Goal: Task Accomplishment & Management: Manage account settings

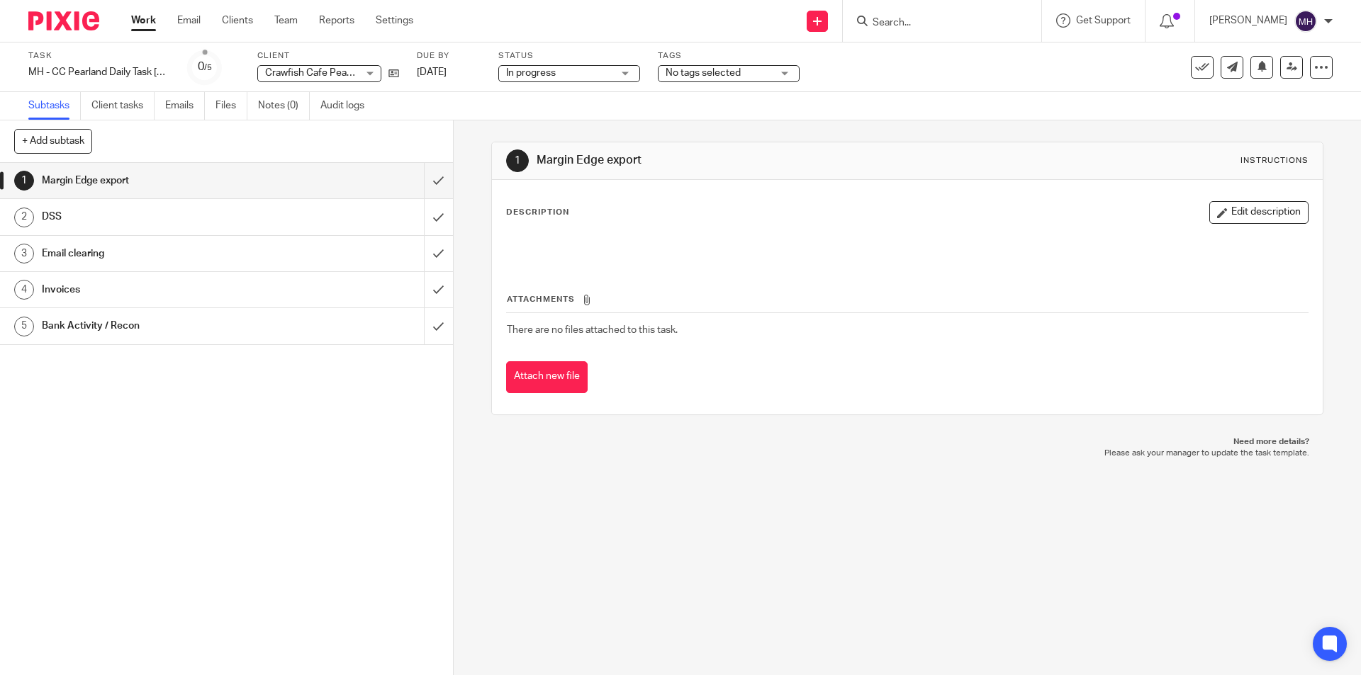
click at [63, 13] on img at bounding box center [63, 20] width 71 height 19
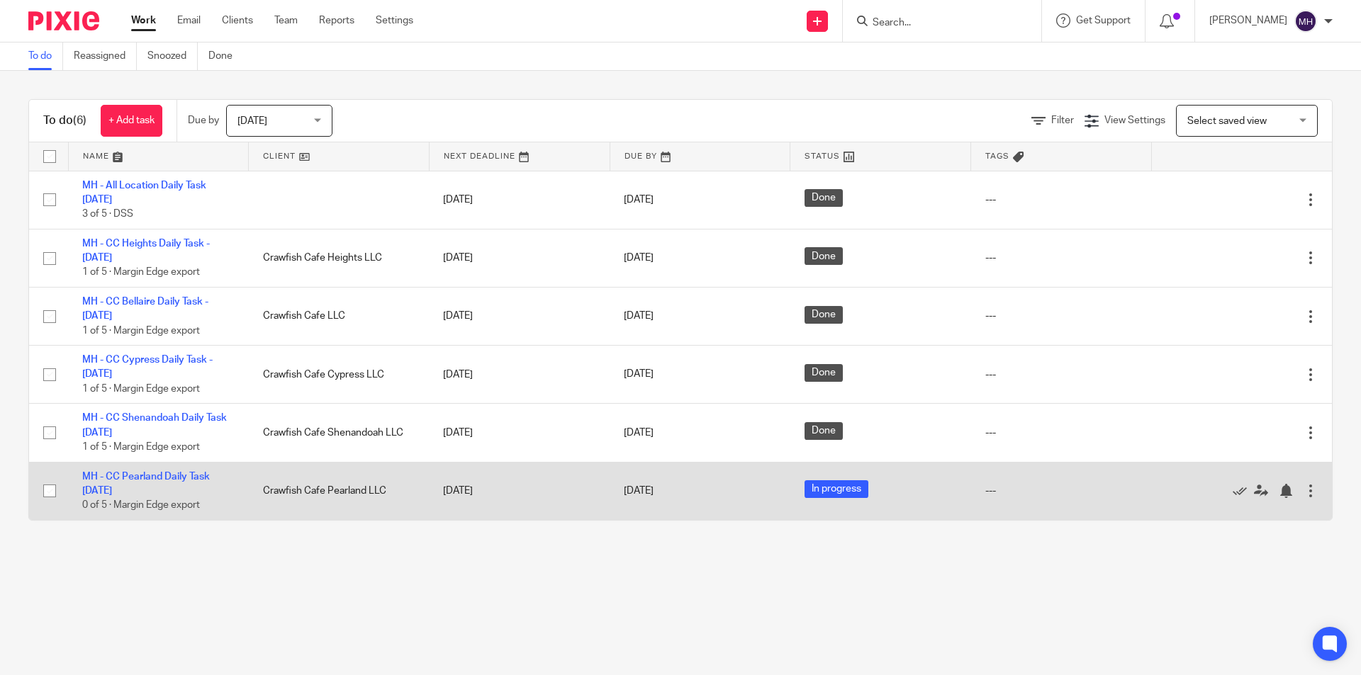
click at [1303, 492] on div at bounding box center [1310, 491] width 14 height 14
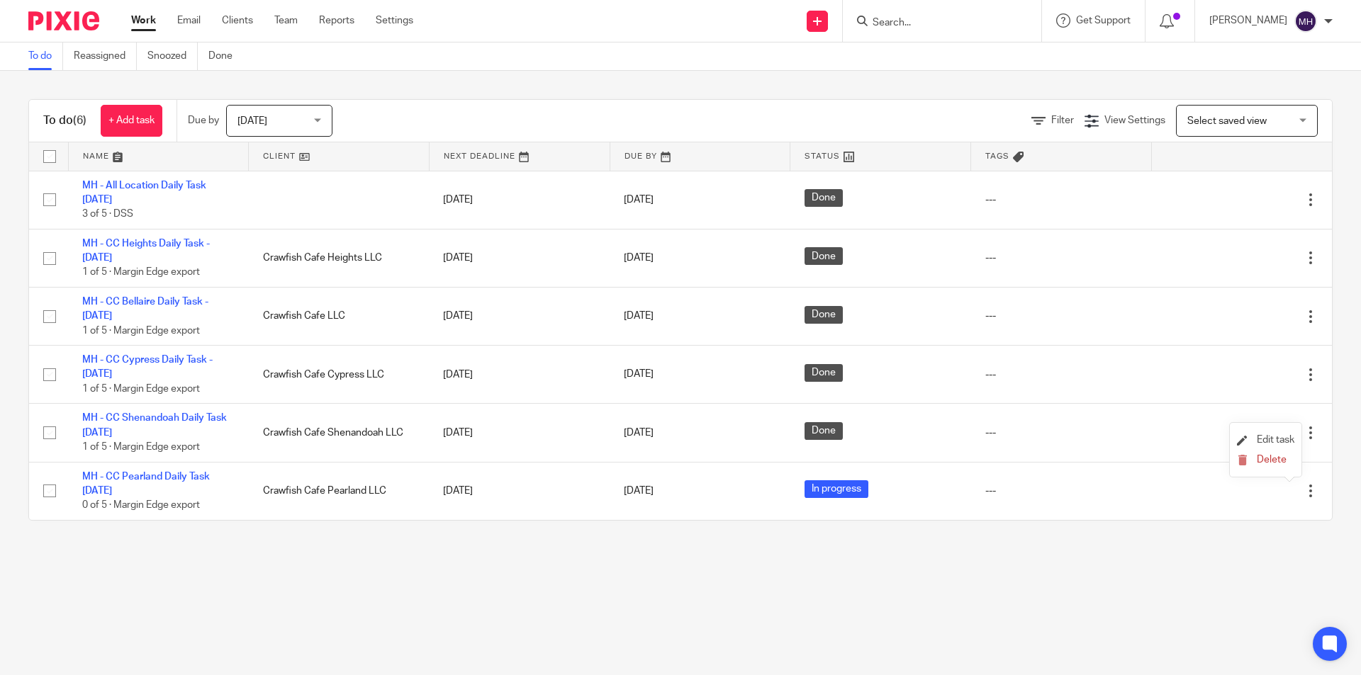
click at [1268, 432] on li "Edit task" at bounding box center [1265, 440] width 57 height 21
click at [1281, 442] on span "Edit task" at bounding box center [1276, 440] width 38 height 10
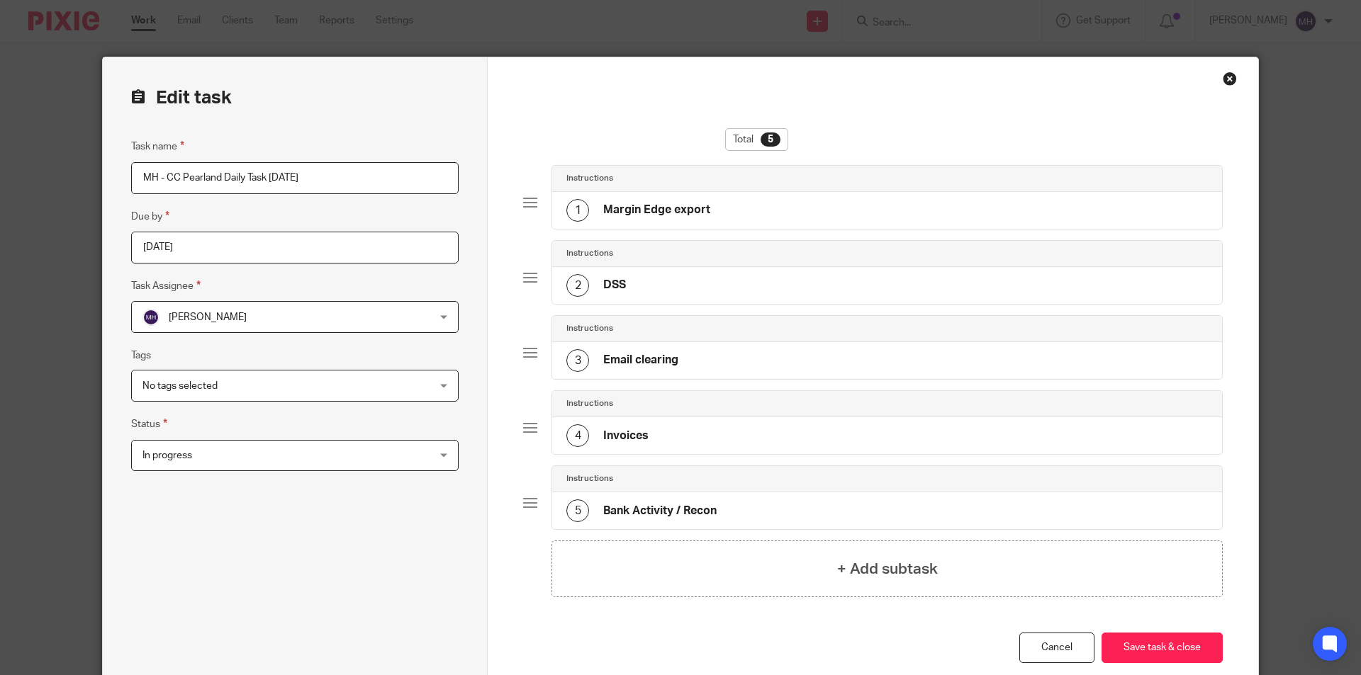
click at [272, 544] on div "Task name MH - CC Pearland Daily Task Monday 2025-08-11 Due by 2025-08-11 Task …" at bounding box center [294, 404] width 327 height 532
click at [206, 444] on span "In progress" at bounding box center [268, 456] width 252 height 30
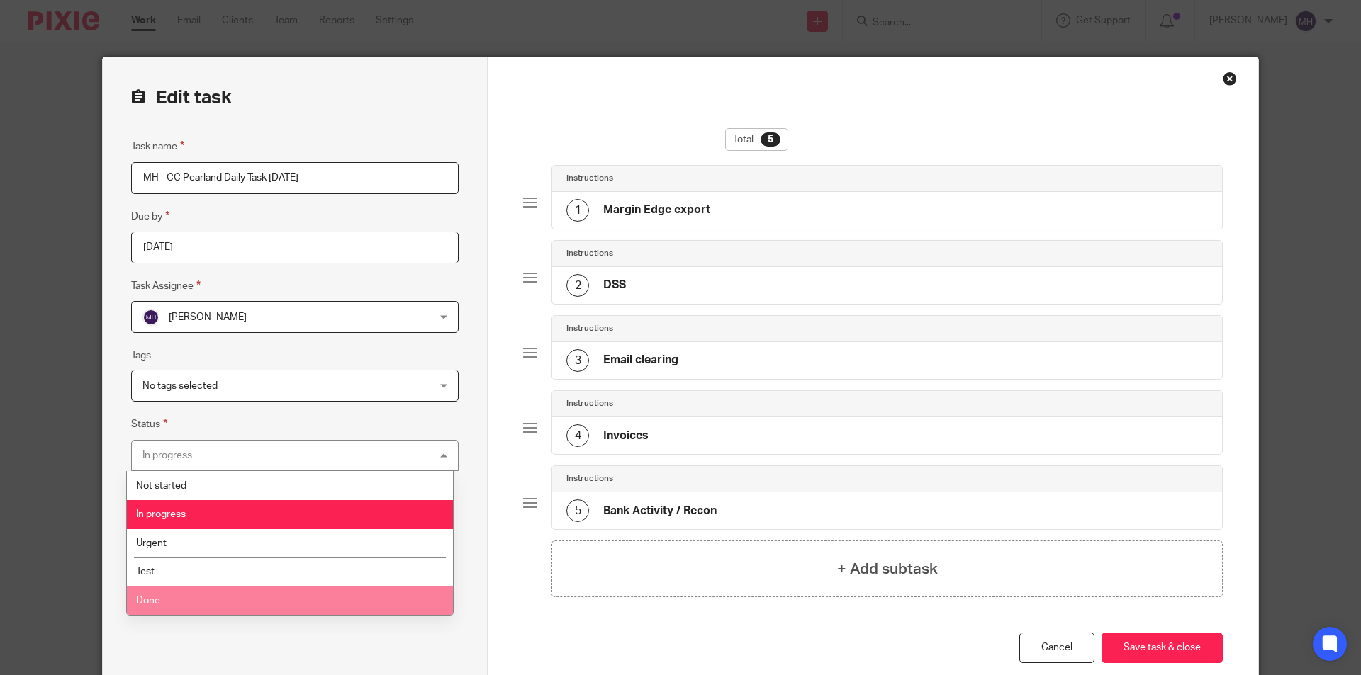
click at [156, 600] on span "Done" at bounding box center [148, 601] width 24 height 10
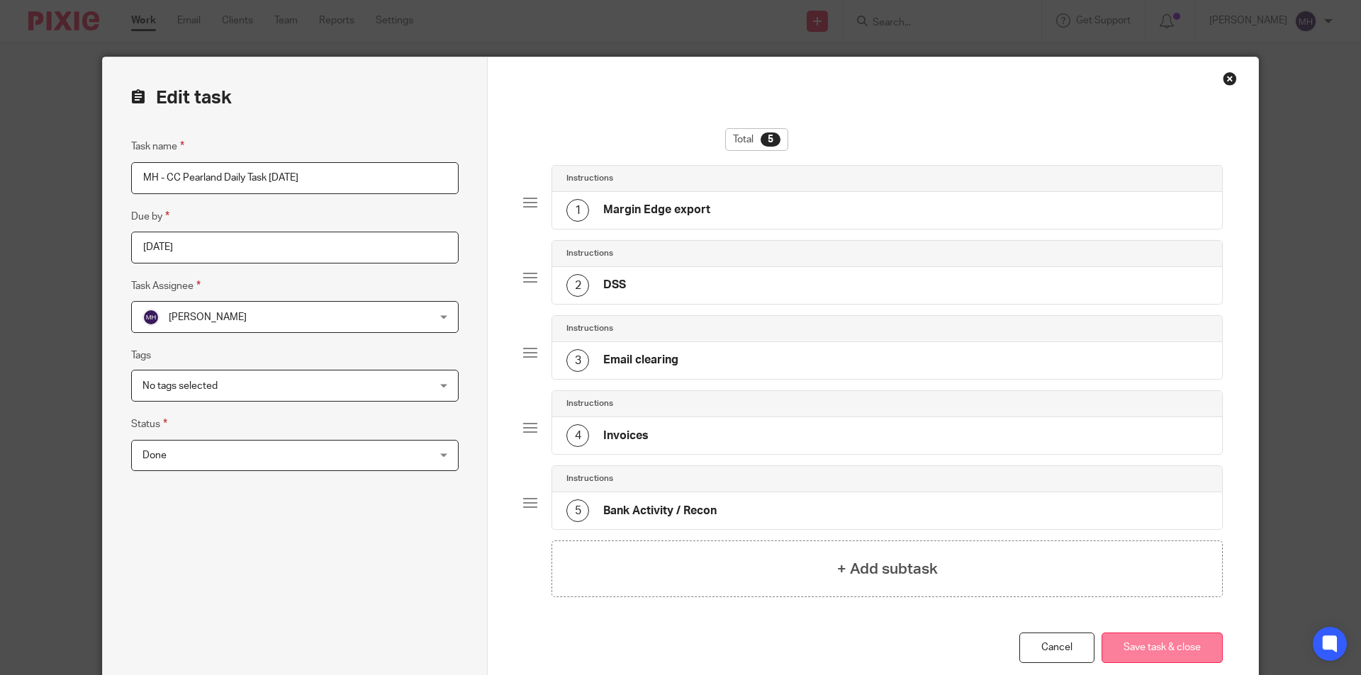
click at [1169, 651] on button "Save task & close" at bounding box center [1161, 648] width 121 height 30
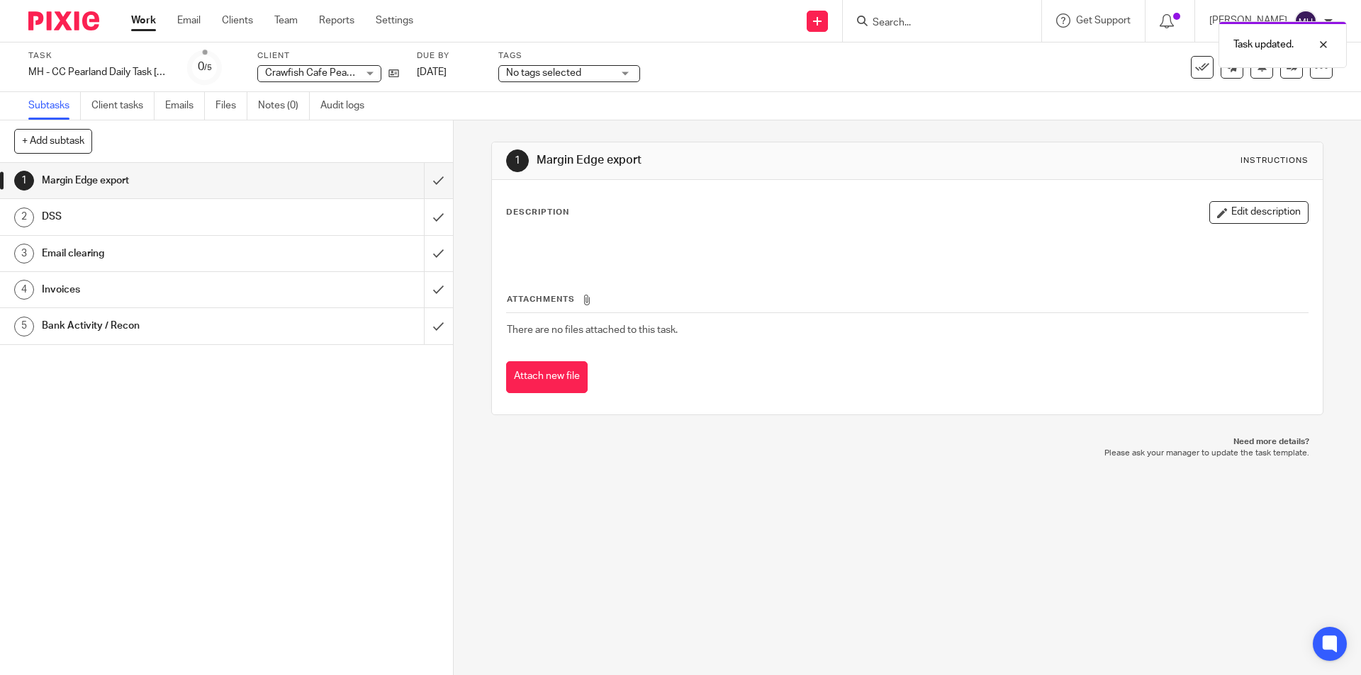
click at [661, 515] on div "1 Margin Edge export Instructions Description Edit description Attachments Ther…" at bounding box center [907, 397] width 907 height 555
click at [420, 219] on input "submit" at bounding box center [226, 216] width 453 height 35
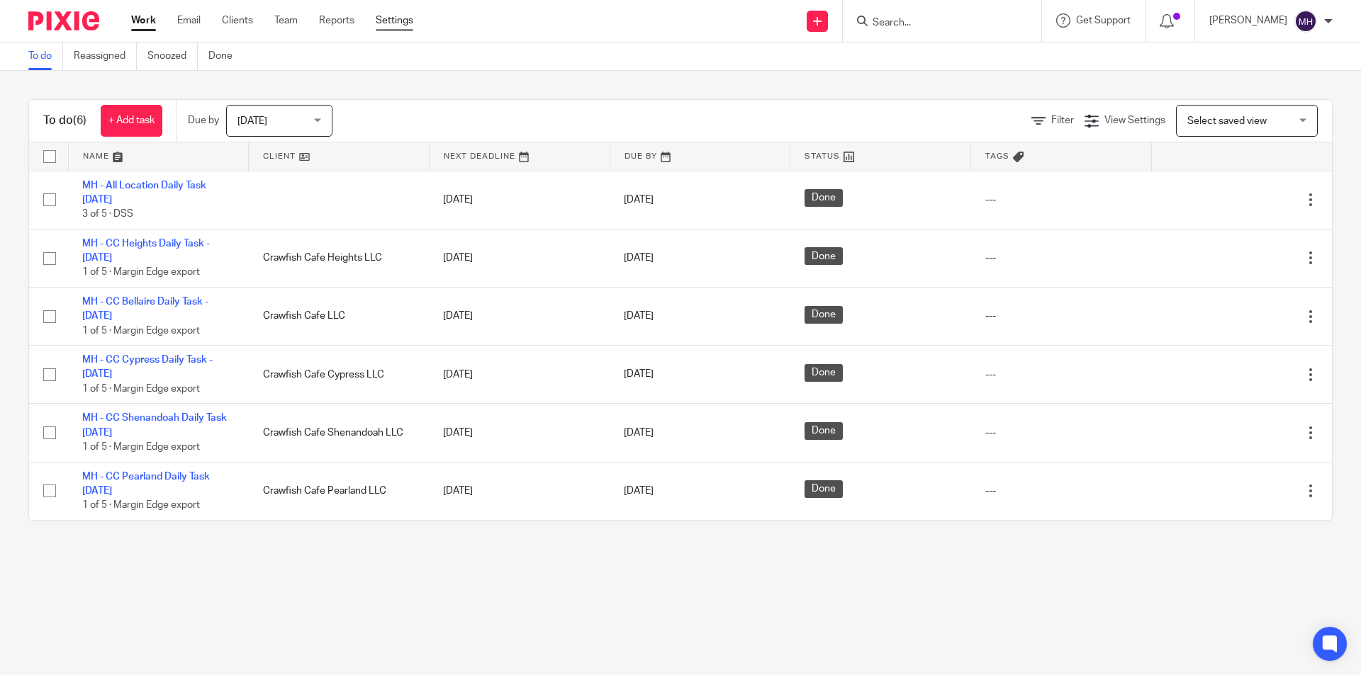
click at [385, 18] on link "Settings" at bounding box center [395, 20] width 38 height 14
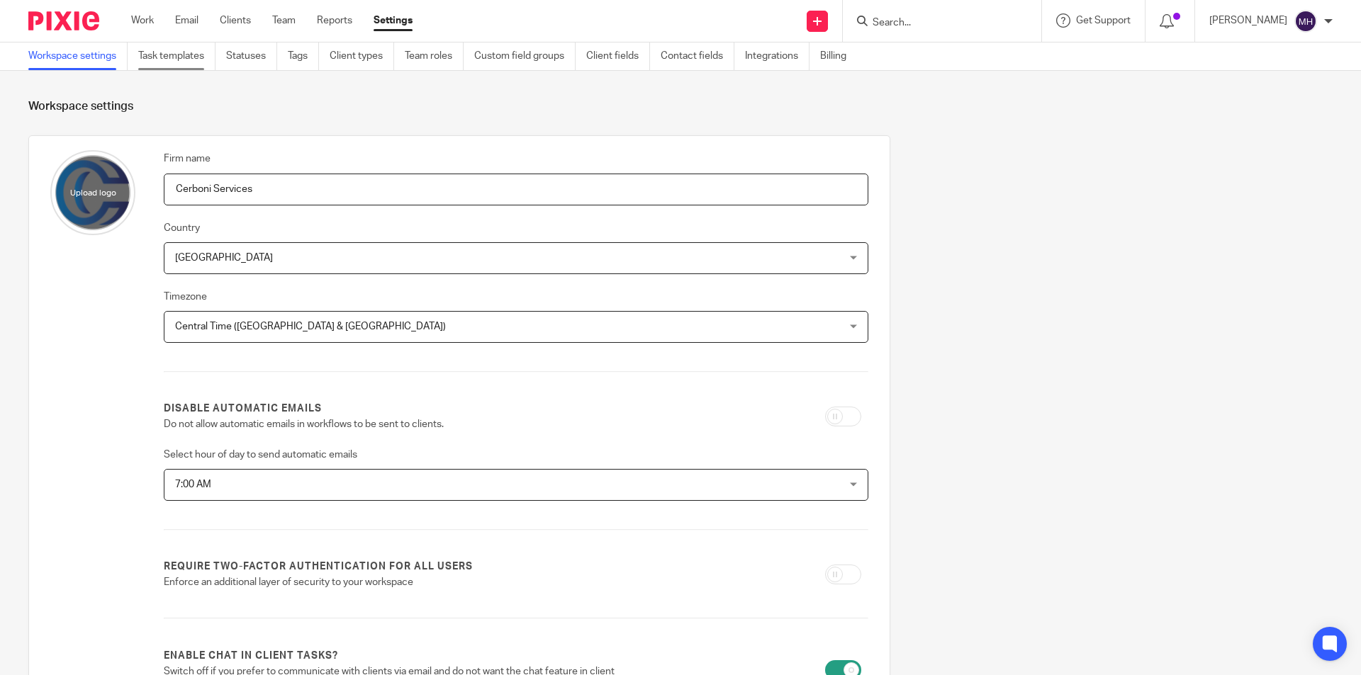
click at [167, 59] on link "Task templates" at bounding box center [176, 57] width 77 height 28
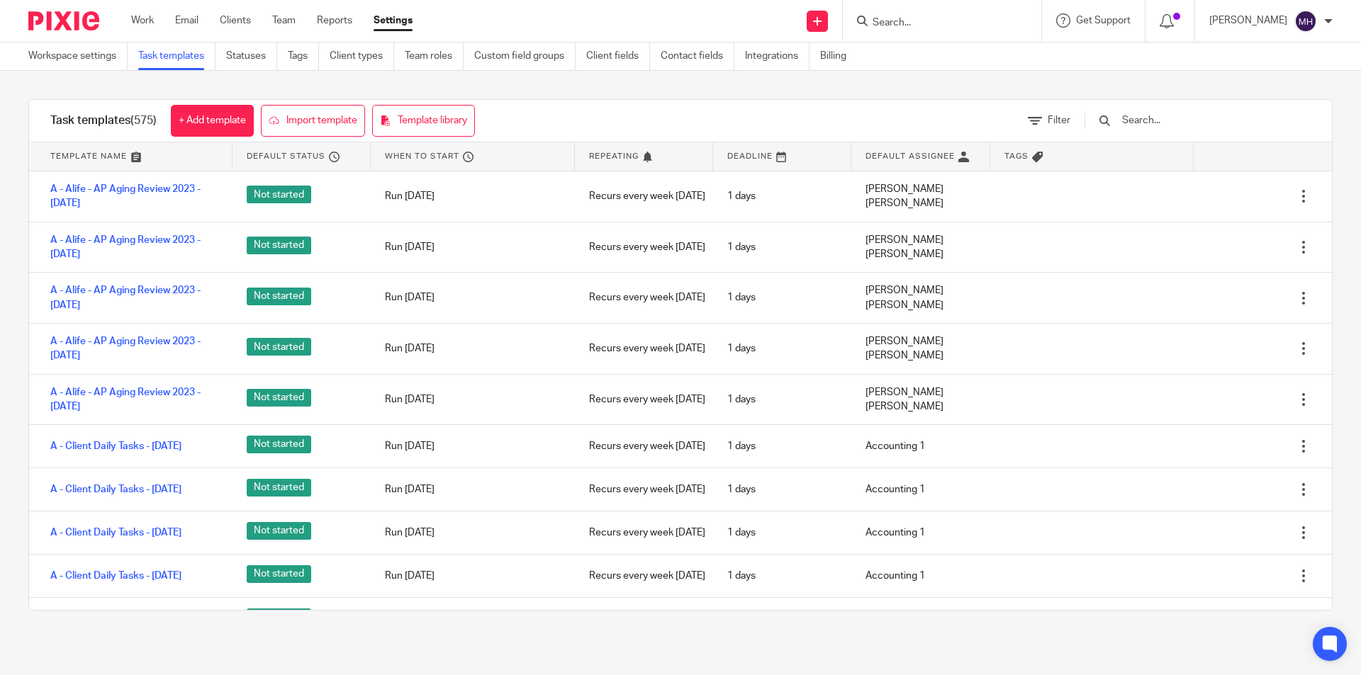
click at [0, 325] on div "Task templates (575) + Add template Import template Template library Filter Tem…" at bounding box center [680, 355] width 1361 height 568
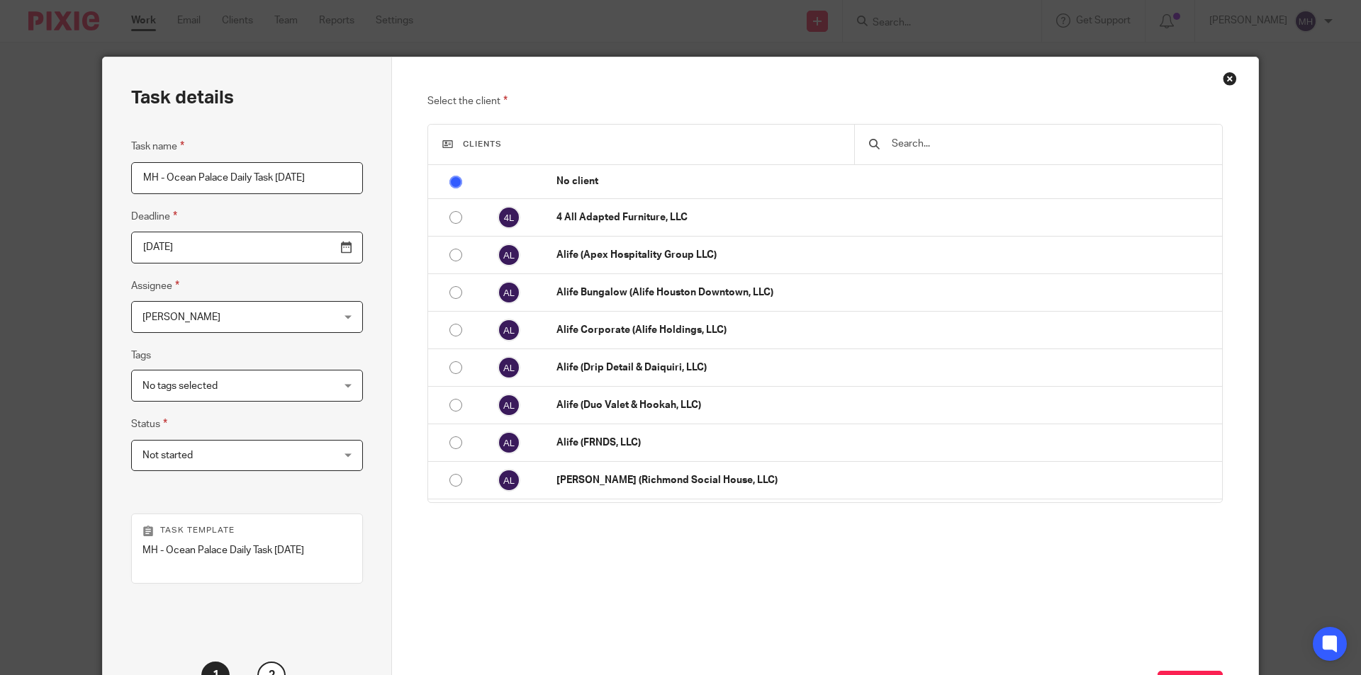
drag, startPoint x: 0, startPoint y: 0, endPoint x: 284, endPoint y: 184, distance: 338.1
click at [284, 184] on input "MH - Ocean Palace Daily Task [DATE]" at bounding box center [247, 178] width 232 height 32
click at [301, 176] on input "MH - Ocean Palace Daily Task [DATE]" at bounding box center [247, 178] width 232 height 32
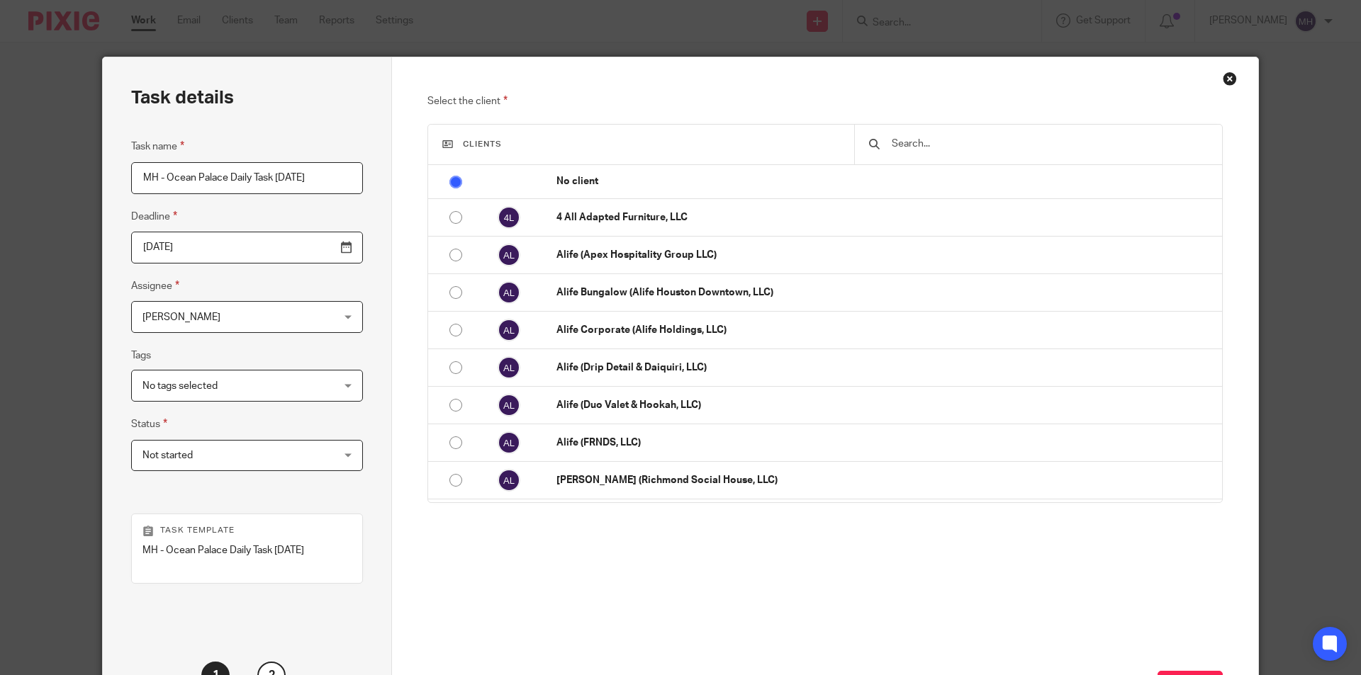
type input "MH - Ocean Palace Daily Task Monday 2025-08-11"
click at [301, 246] on input "2025-08-12" at bounding box center [247, 248] width 232 height 32
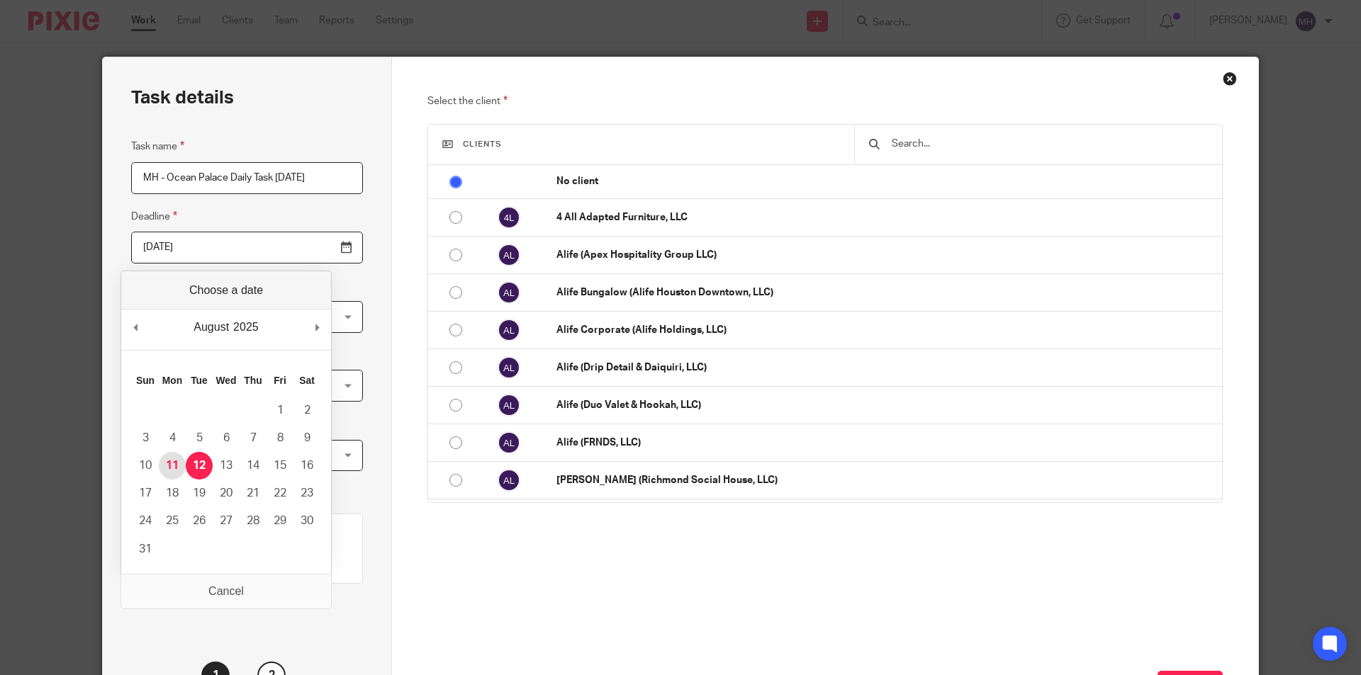
type input "[DATE]"
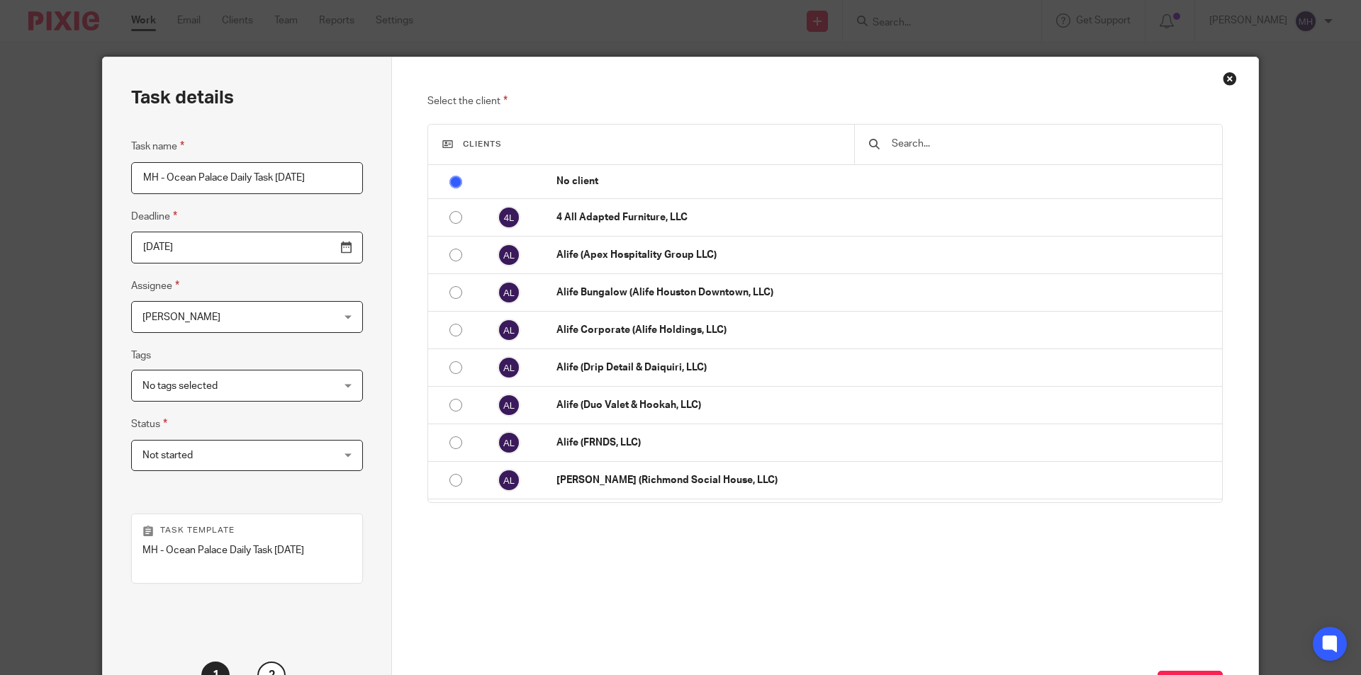
click at [398, 327] on div "Select the client Clients No client 4 All Adapted Furniture, LLC Alife (Apex Ho…" at bounding box center [825, 396] width 867 height 679
click at [215, 454] on span "Not started" at bounding box center [230, 456] width 176 height 30
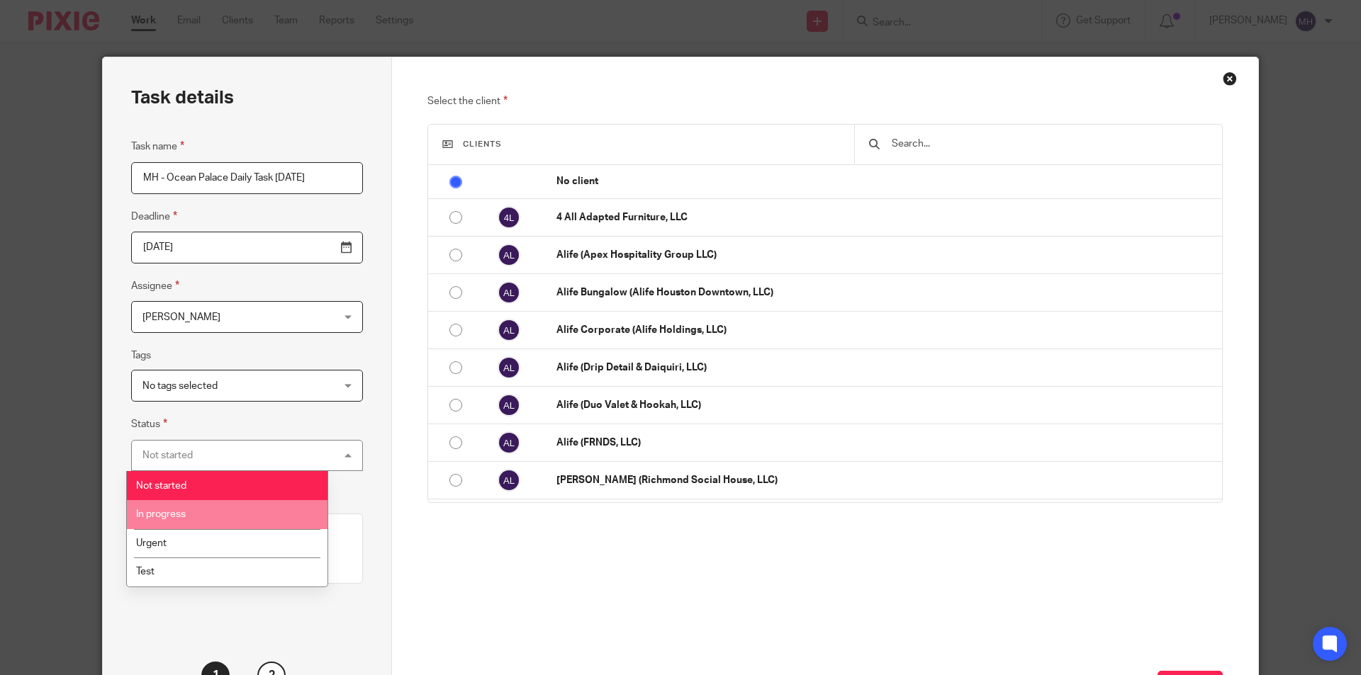
click at [227, 523] on li "In progress" at bounding box center [227, 514] width 201 height 29
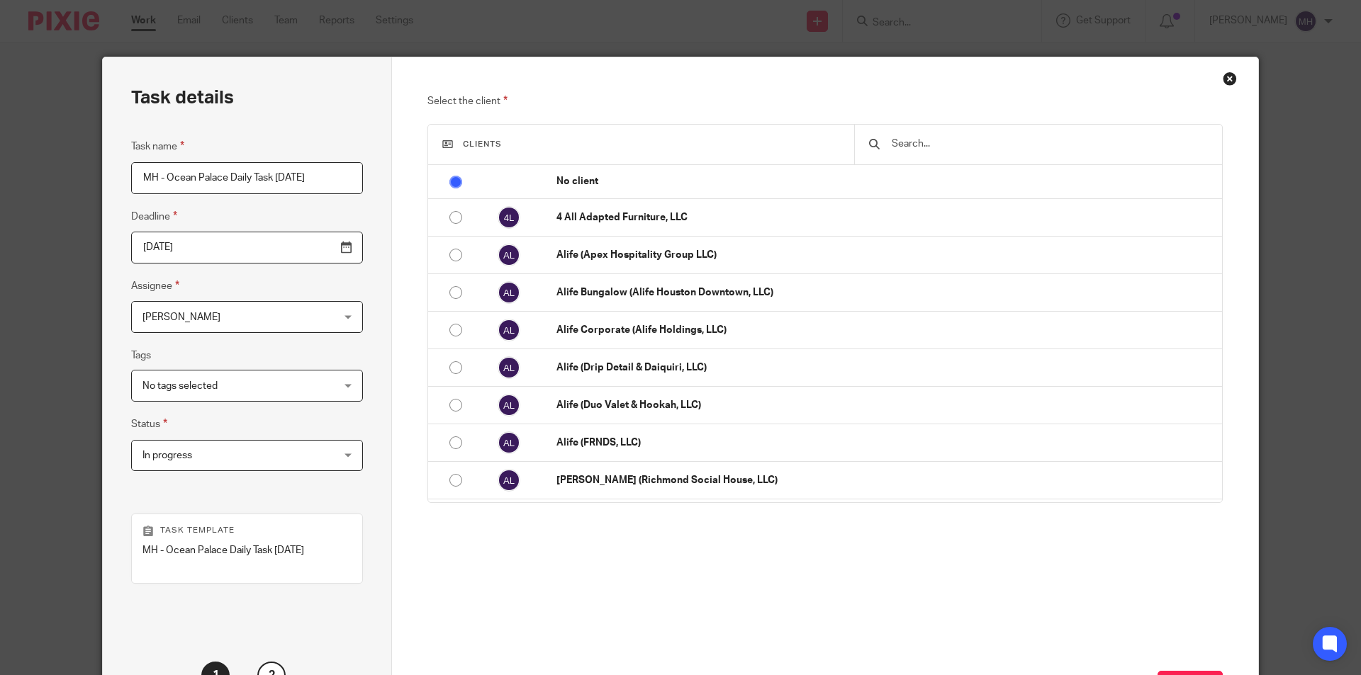
click at [309, 179] on input "MH - Ocean Palace Daily Task Monday 2025-08-11" at bounding box center [247, 178] width 232 height 32
drag, startPoint x: 983, startPoint y: 145, endPoint x: 977, endPoint y: 141, distance: 7.3
click at [982, 143] on input "text" at bounding box center [1049, 144] width 318 height 16
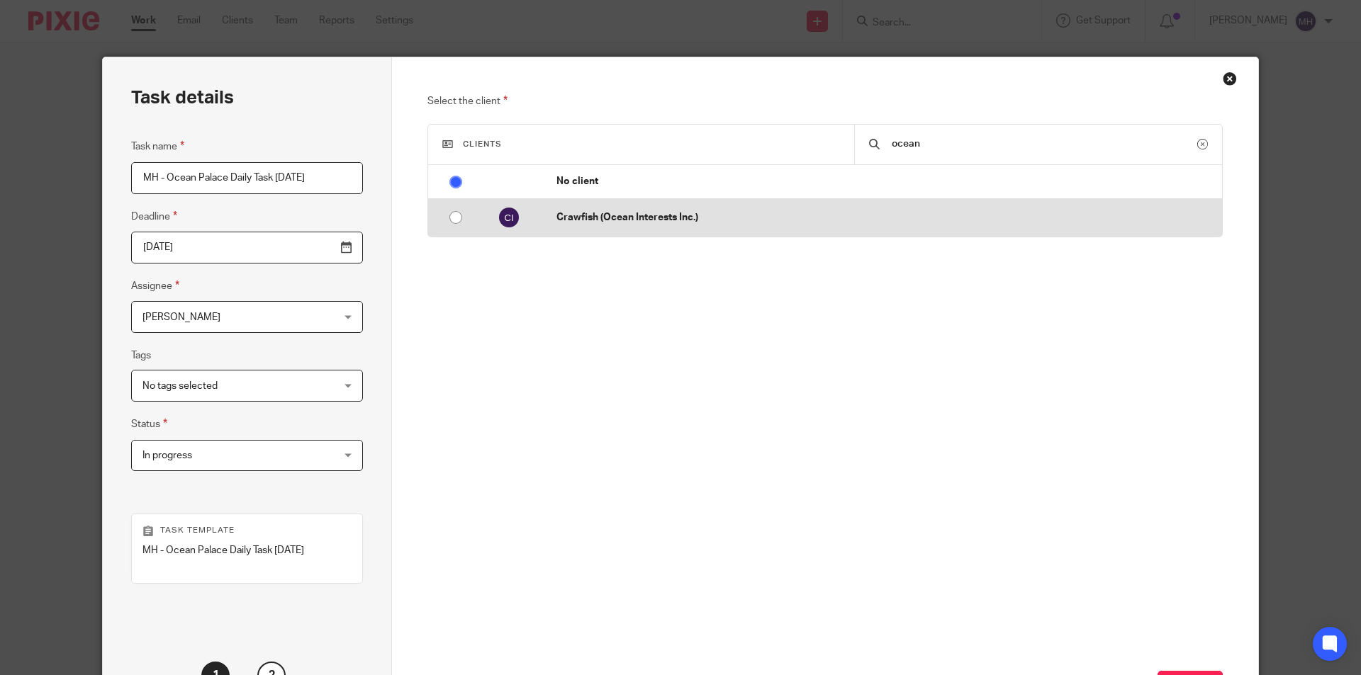
type input "ocean"
click at [560, 219] on p "Crawfish (Ocean Interests Inc.)" at bounding box center [885, 218] width 658 height 14
radio input "false"
radio input "true"
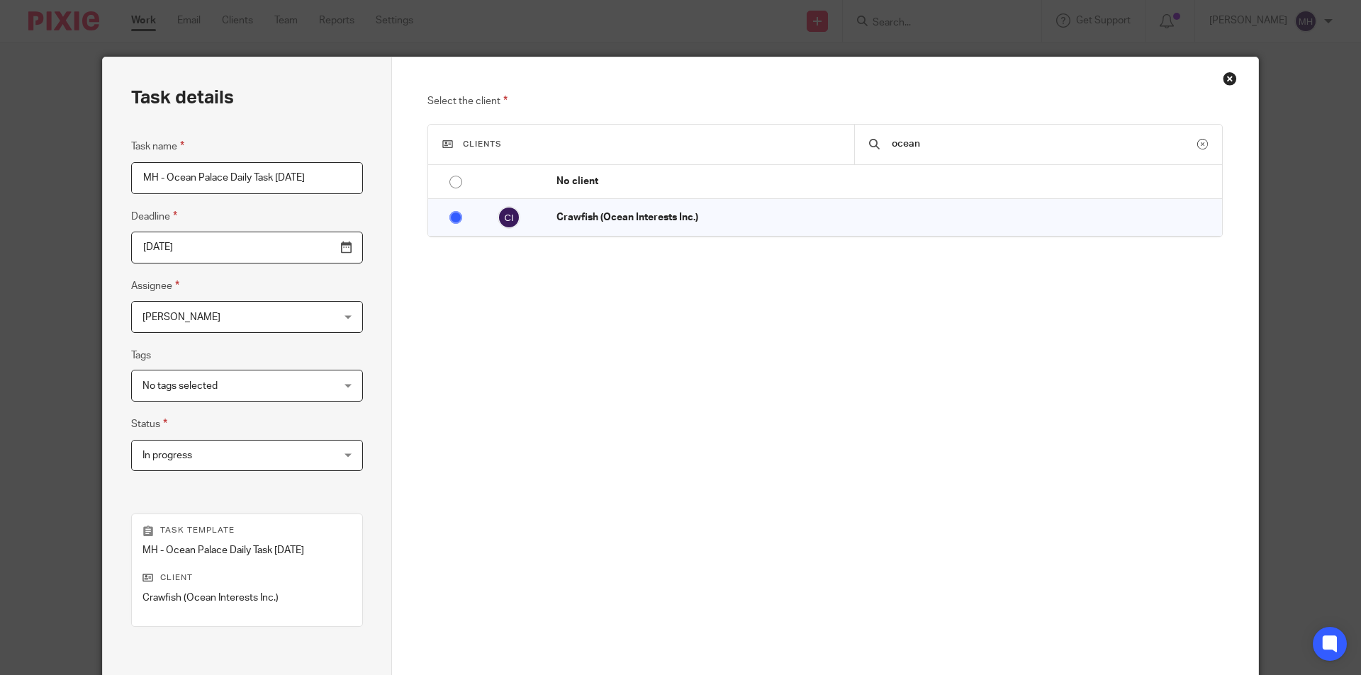
click at [770, 398] on div "Select the client Clients ocean No client 4 All Adapted Furniture, LLC Alife (A…" at bounding box center [825, 288] width 796 height 391
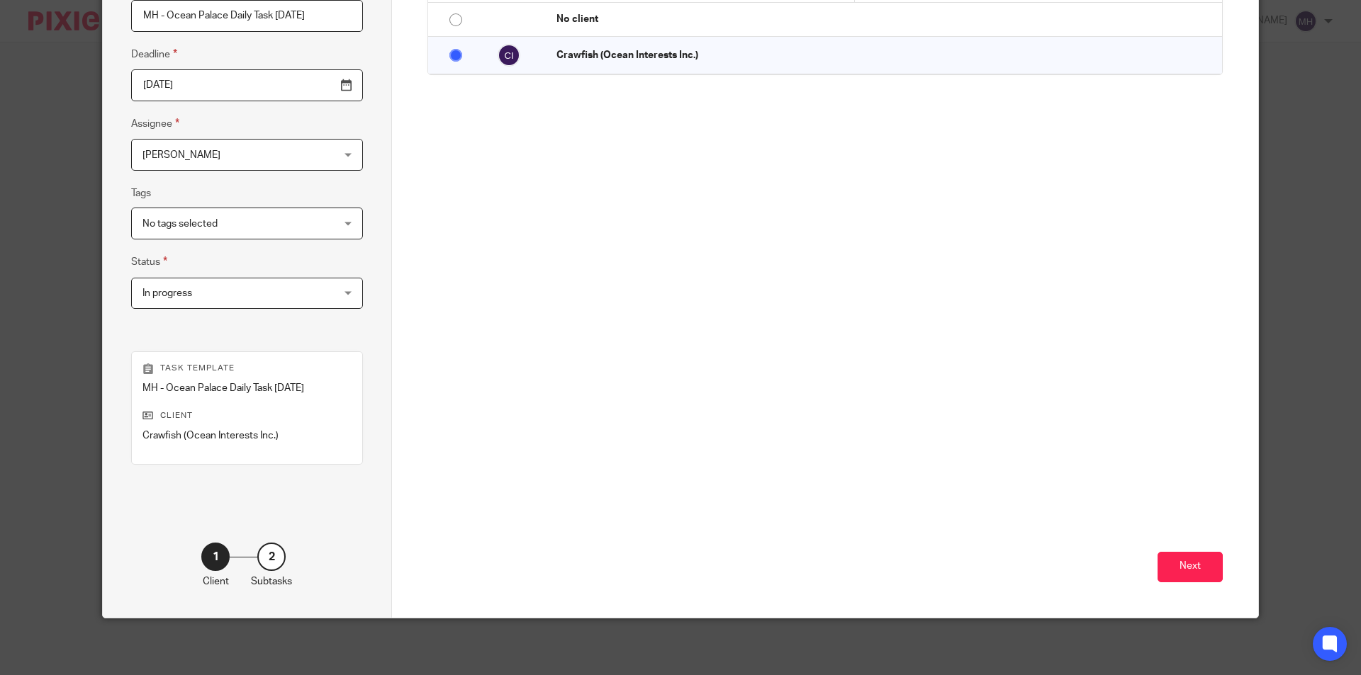
scroll to position [176, 0]
click at [1190, 566] on button "Next" at bounding box center [1189, 567] width 65 height 30
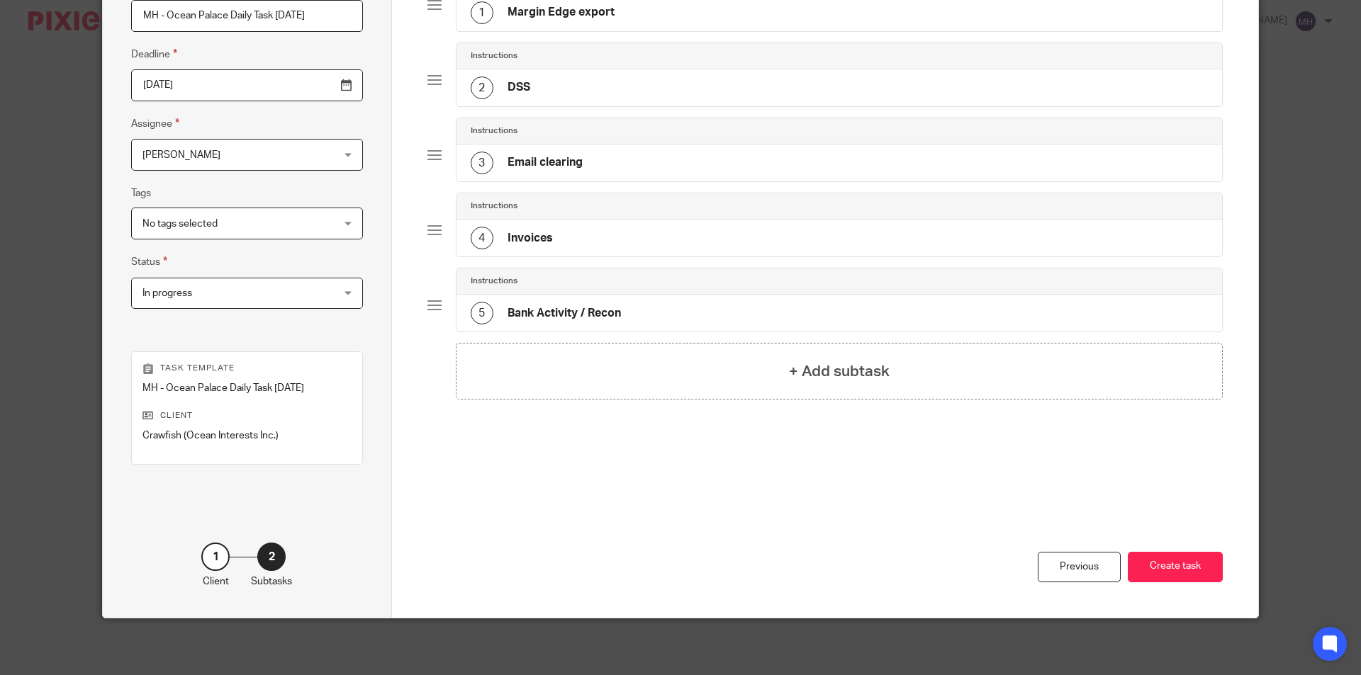
drag, startPoint x: 483, startPoint y: 616, endPoint x: 454, endPoint y: 646, distance: 41.6
click at [684, 549] on div "Previous Create task" at bounding box center [825, 556] width 796 height 124
click at [600, 478] on div "Total 5 Instructions 1 Margin Edge export Instructions 2 DSS Instructions 3 Ema…" at bounding box center [825, 212] width 796 height 563
click at [1183, 564] on button "Create task" at bounding box center [1175, 567] width 95 height 30
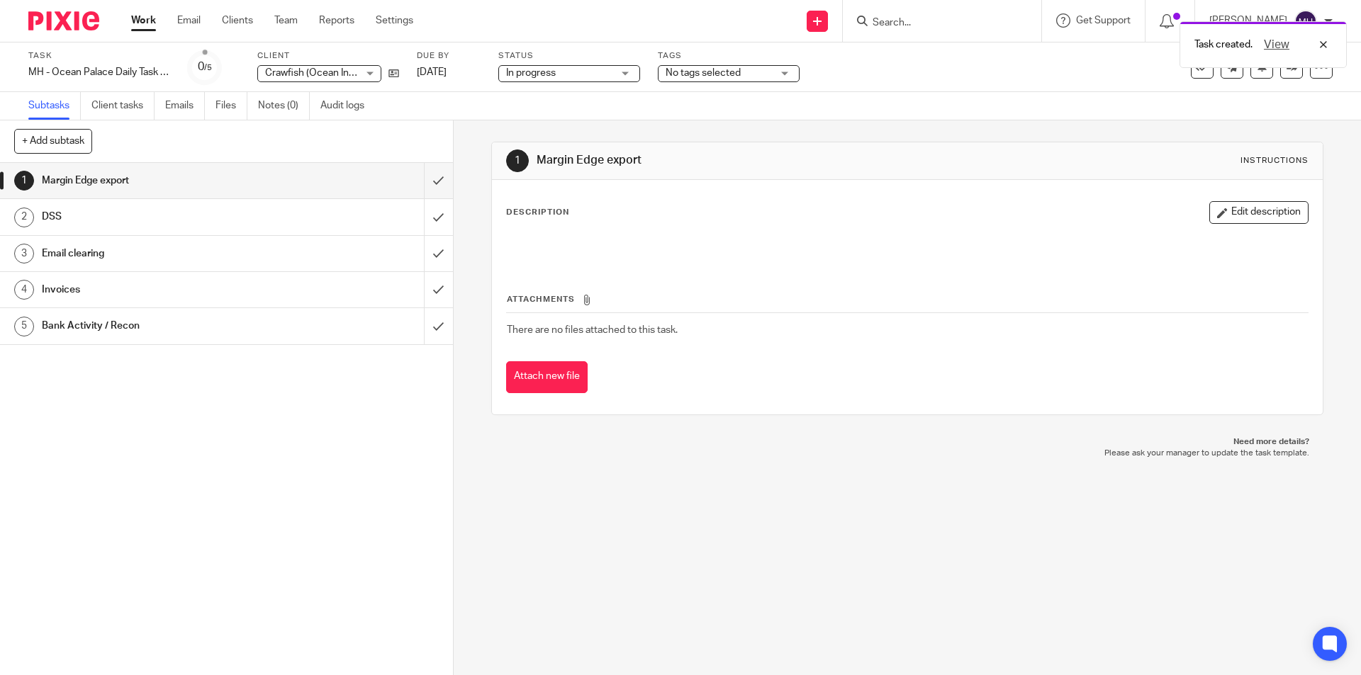
click at [72, 19] on img at bounding box center [63, 20] width 71 height 19
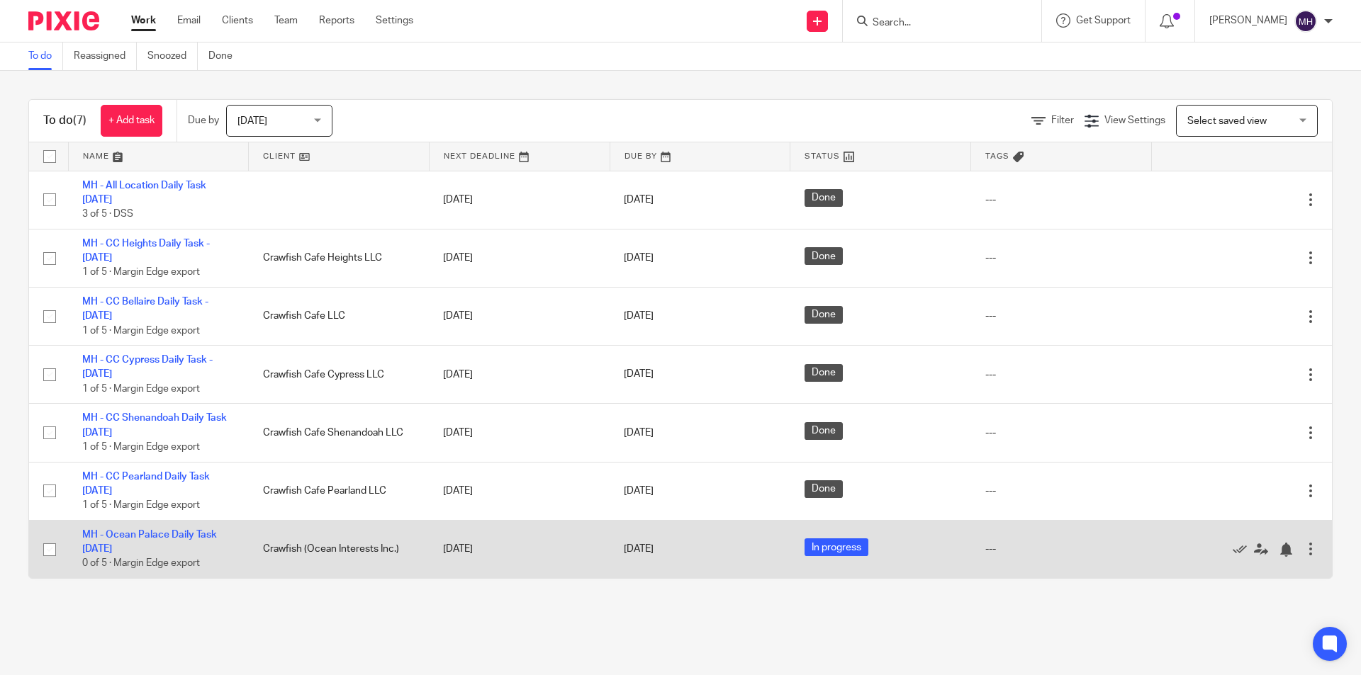
click at [1303, 542] on div at bounding box center [1310, 549] width 14 height 14
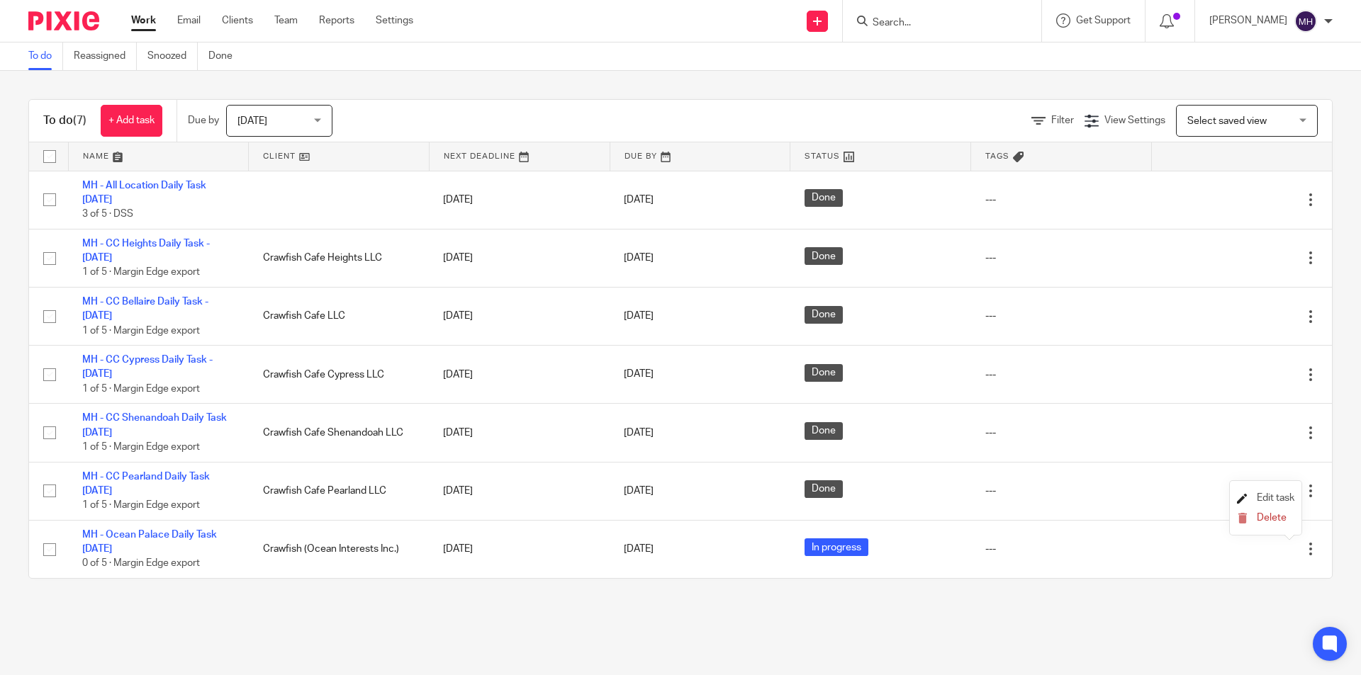
click at [1261, 498] on span "Edit task" at bounding box center [1276, 498] width 38 height 10
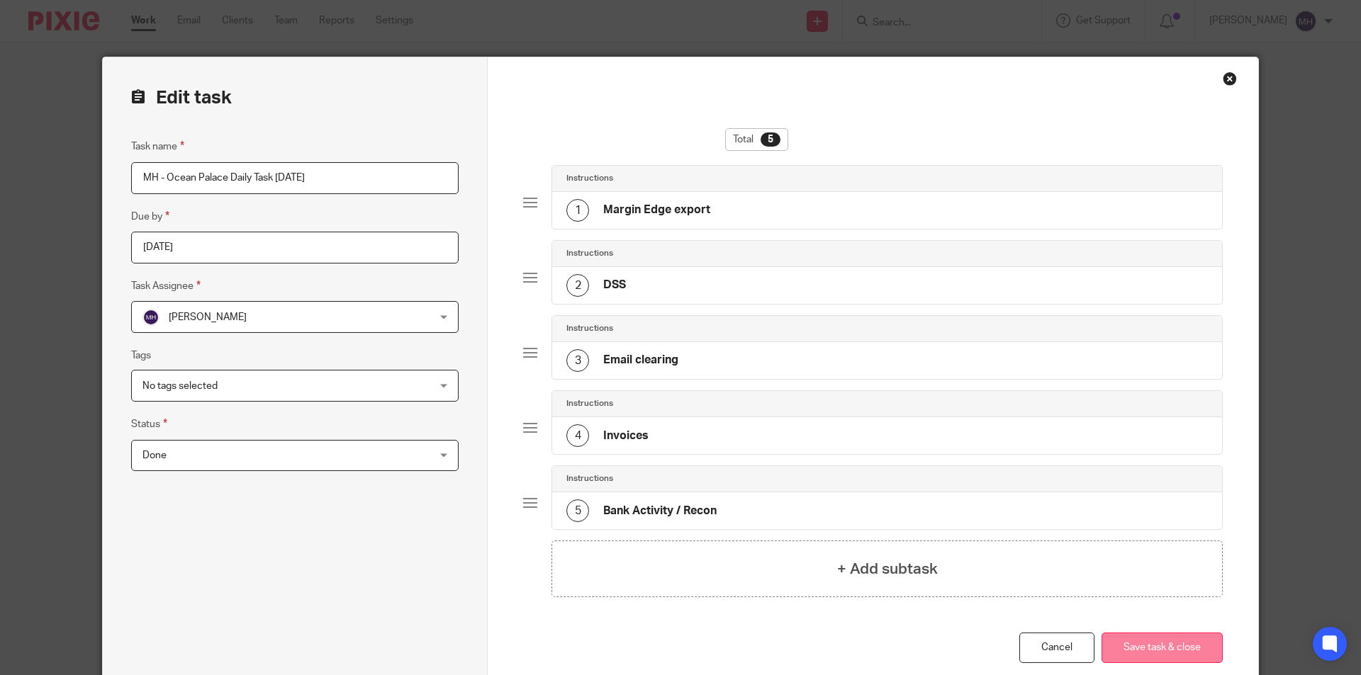
click at [1134, 639] on button "Save task & close" at bounding box center [1161, 648] width 121 height 30
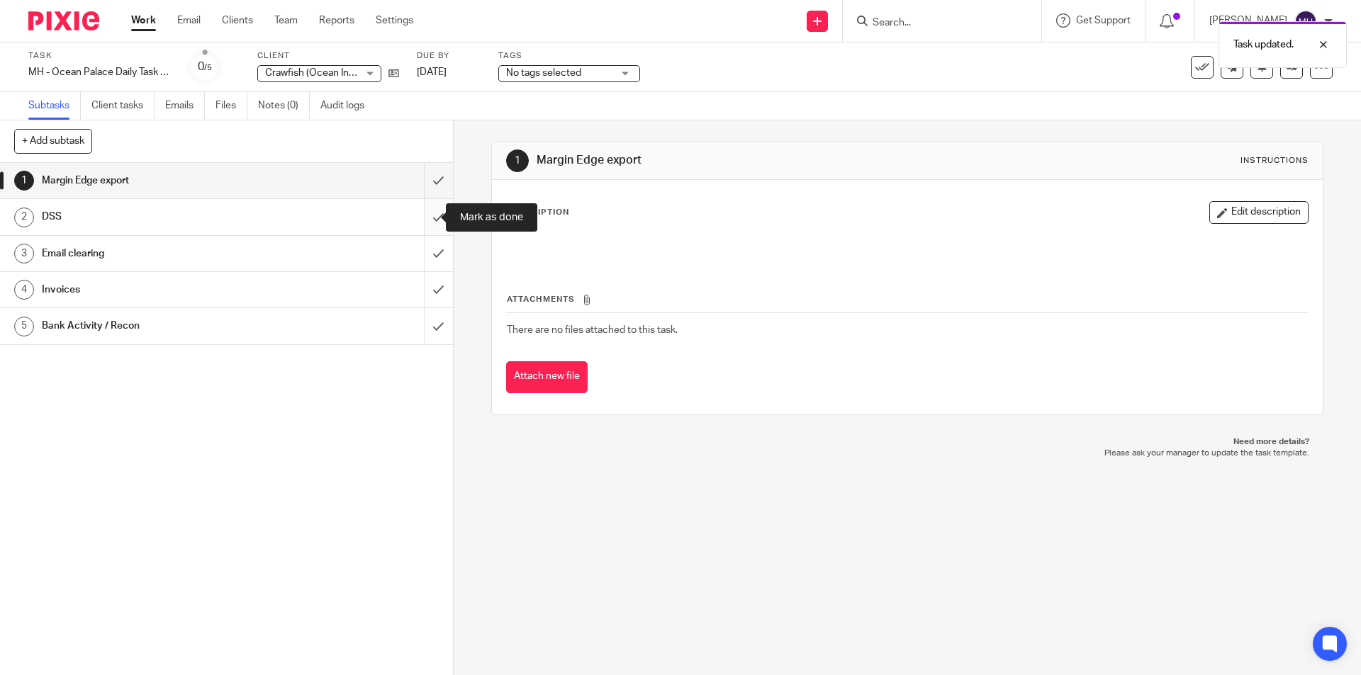
click at [428, 218] on input "submit" at bounding box center [226, 216] width 453 height 35
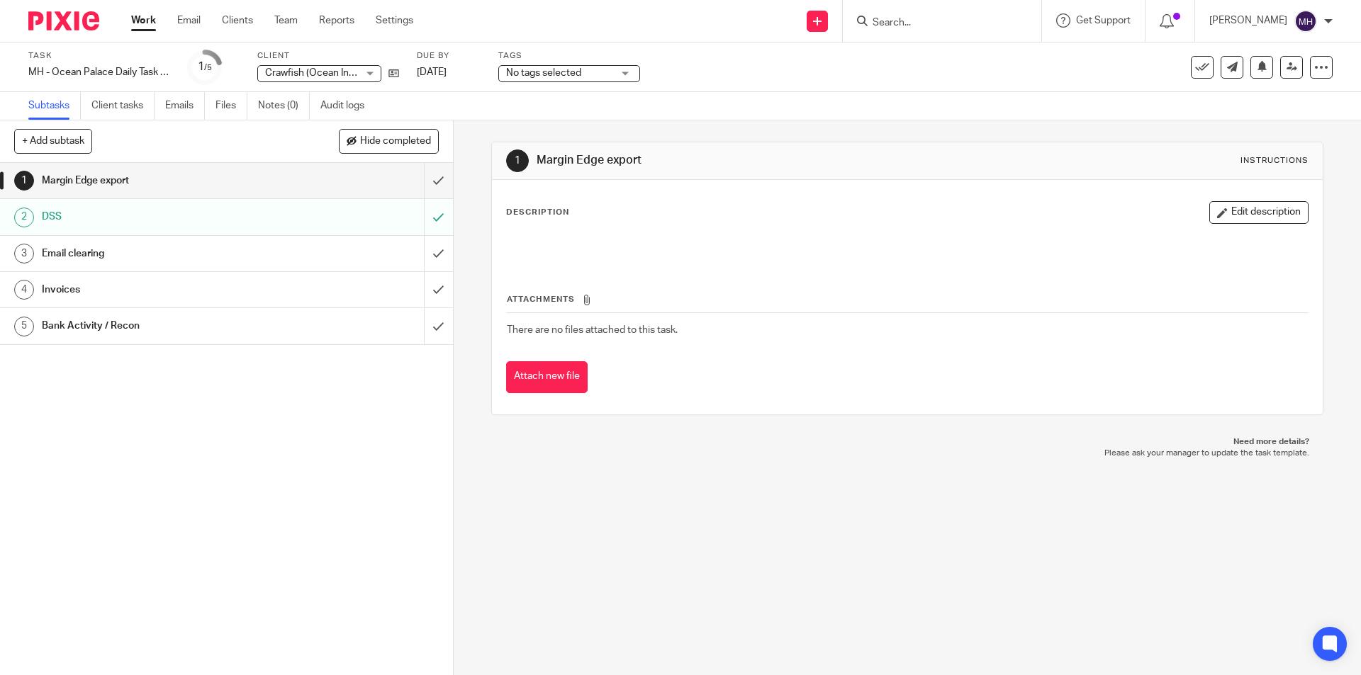
click at [72, 17] on img at bounding box center [63, 20] width 71 height 19
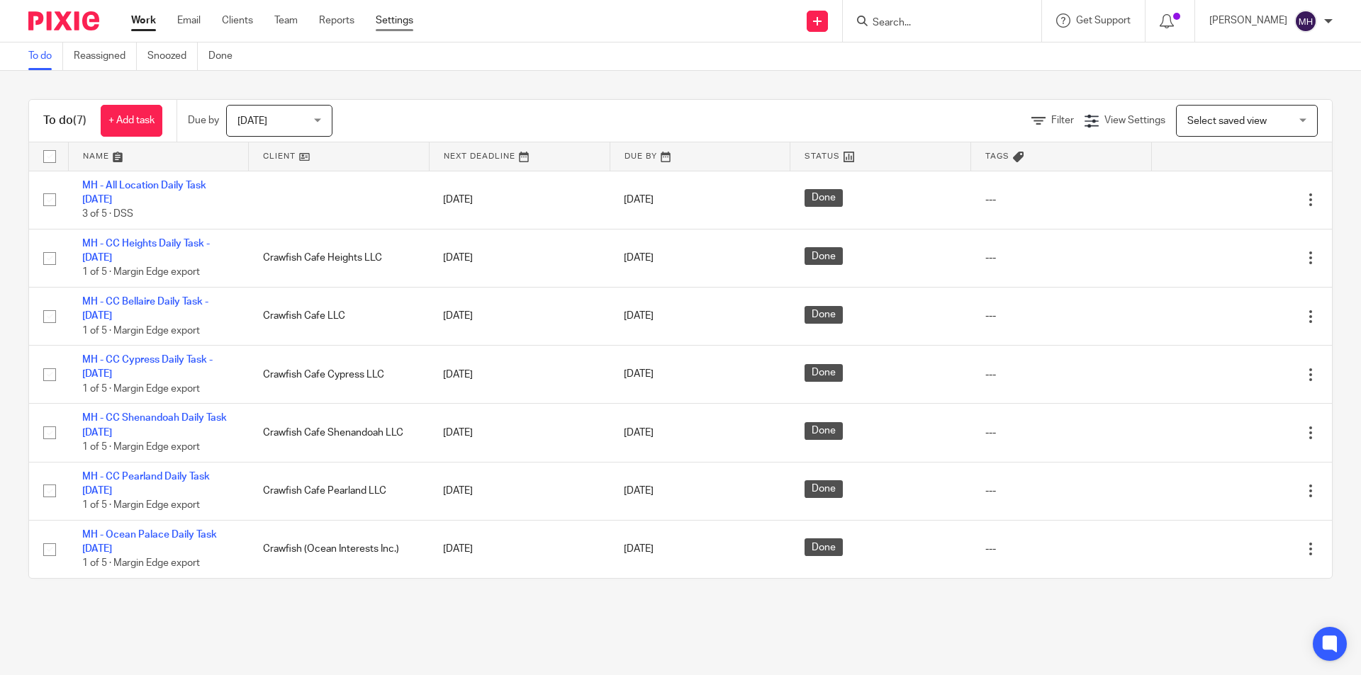
click at [401, 23] on link "Settings" at bounding box center [395, 20] width 38 height 14
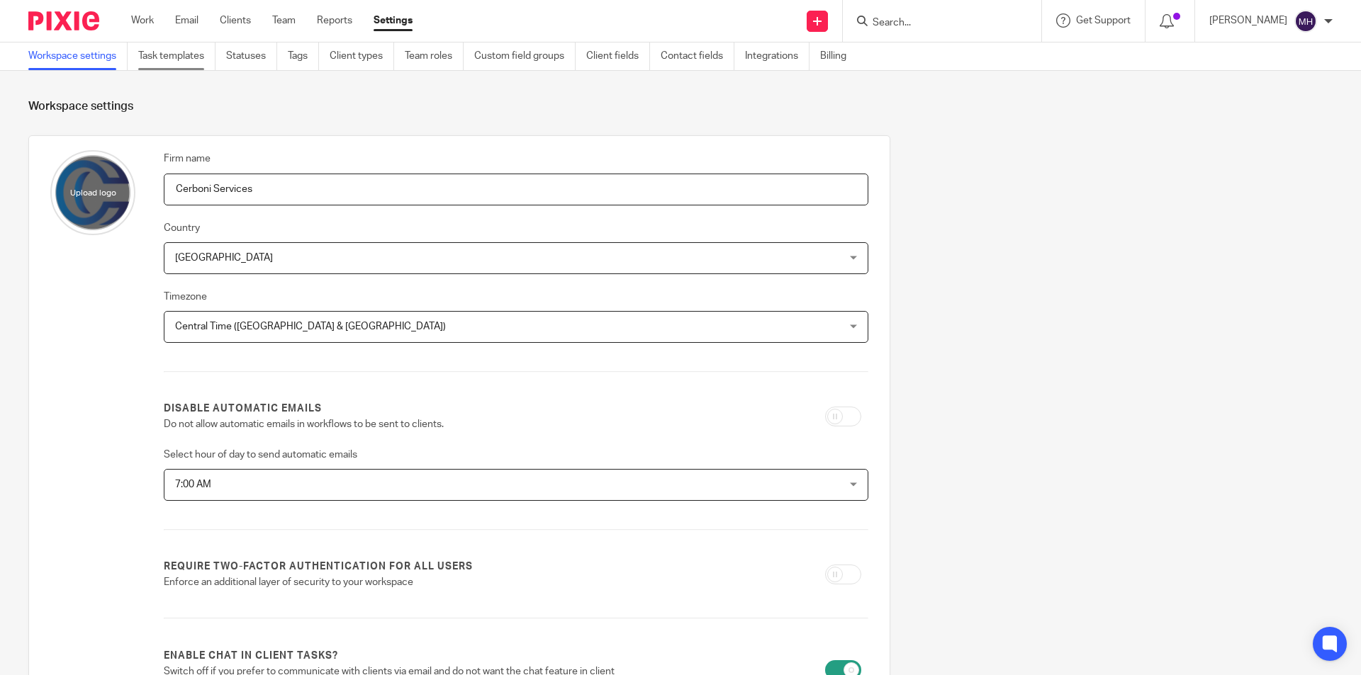
click at [198, 55] on link "Task templates" at bounding box center [176, 57] width 77 height 28
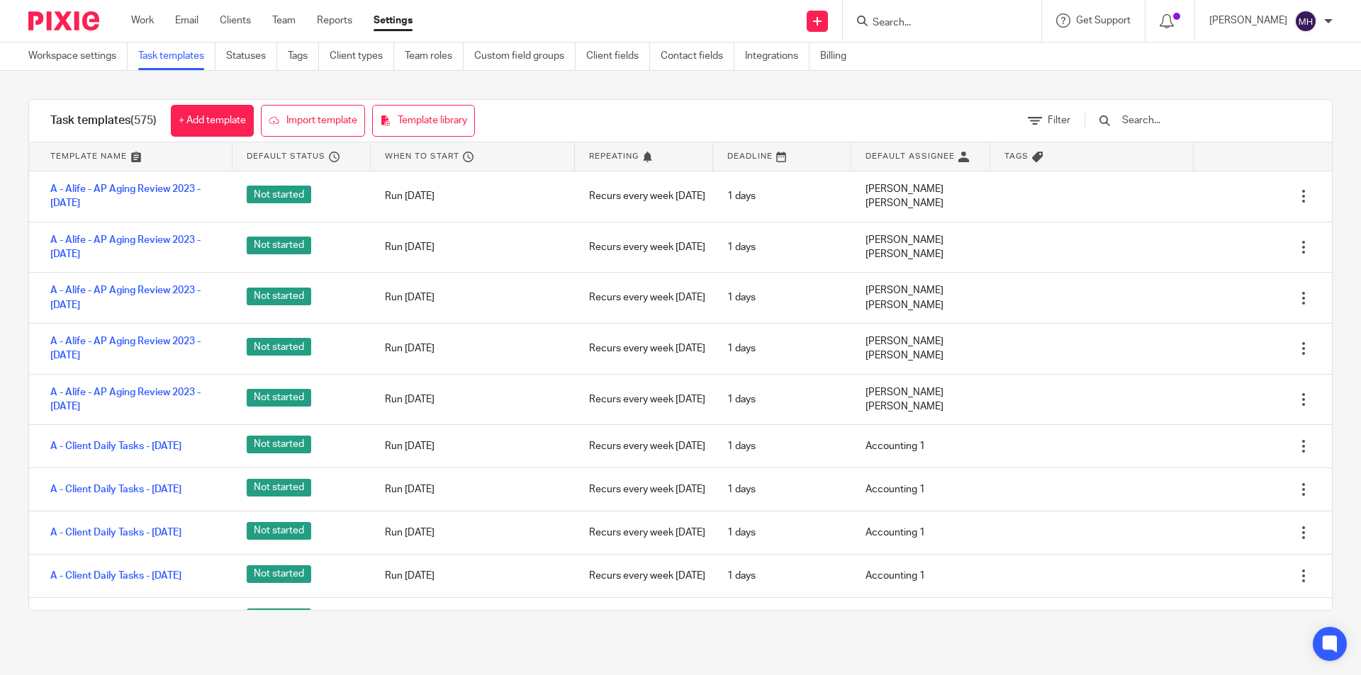
click at [1185, 116] on input "text" at bounding box center [1203, 121] width 165 height 16
drag, startPoint x: 0, startPoint y: 0, endPoint x: 1172, endPoint y: 119, distance: 1178.4
click at [1184, 116] on input "text" at bounding box center [1203, 121] width 165 height 16
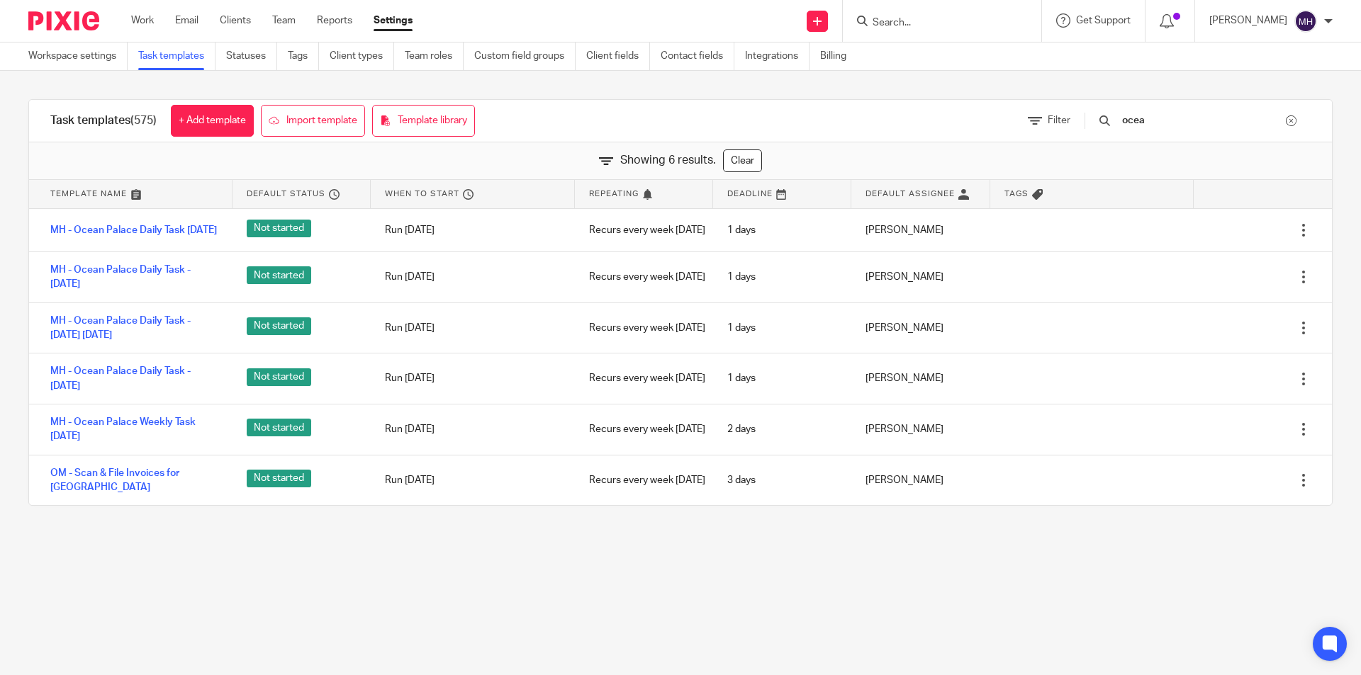
type input "ocean"
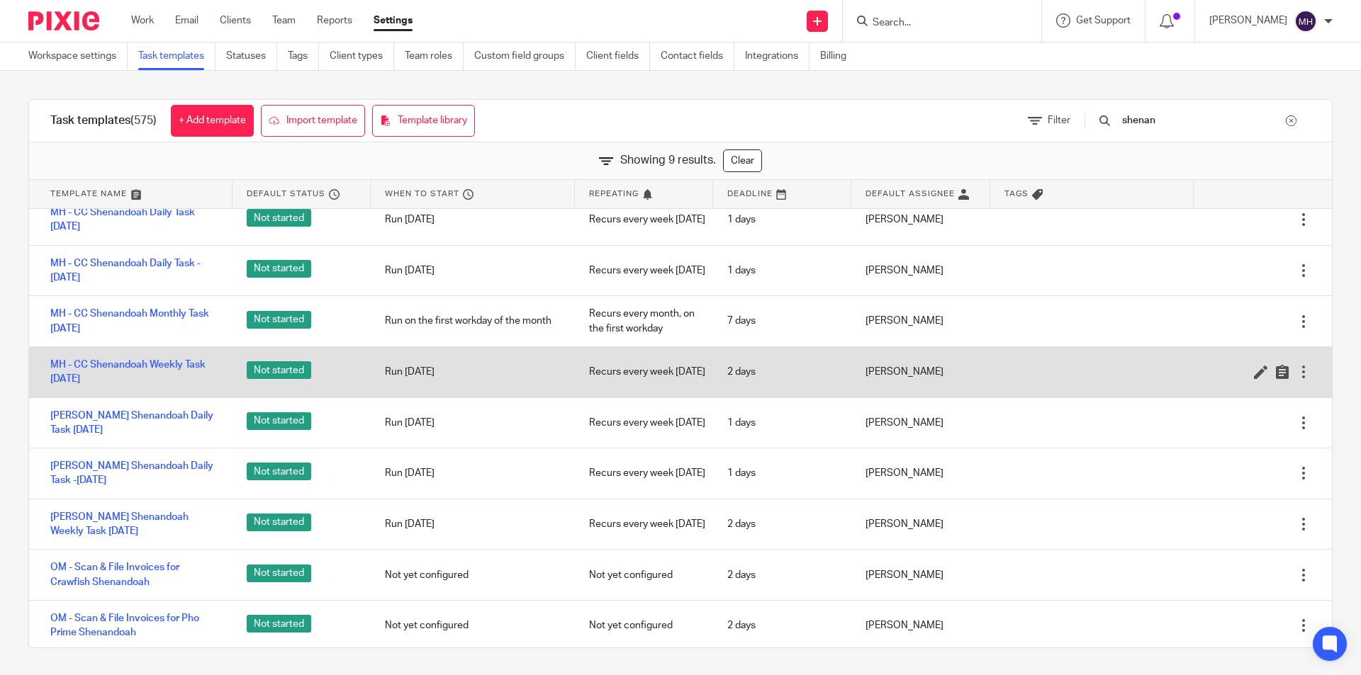
scroll to position [18, 0]
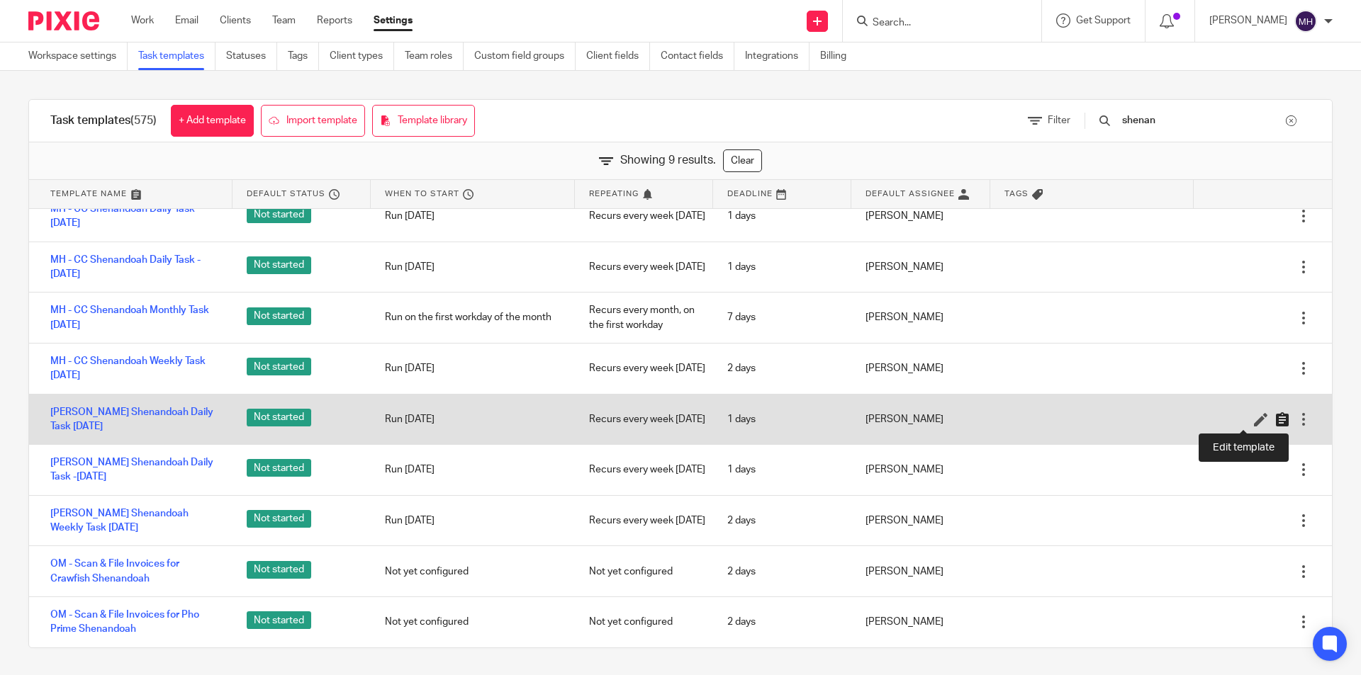
type input "shenan"
click at [1275, 417] on icon at bounding box center [1282, 420] width 14 height 14
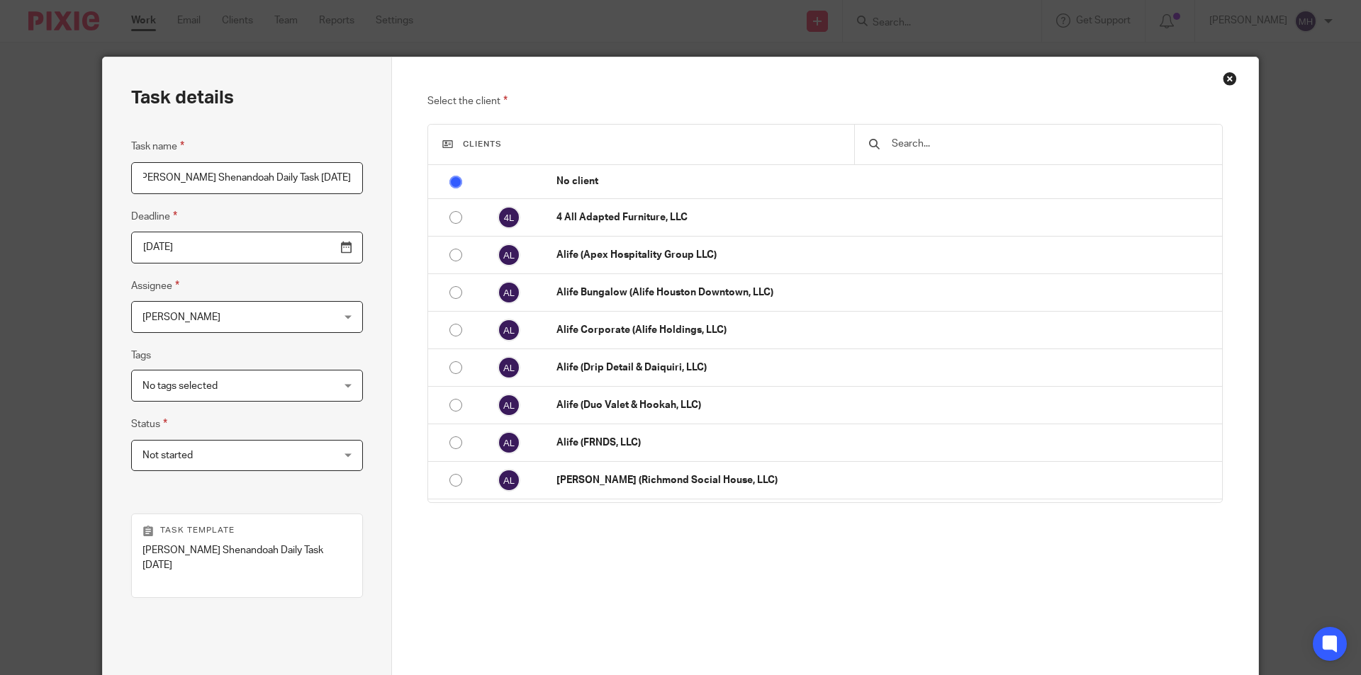
scroll to position [0, 43]
click at [257, 177] on input "MH - PF Shenandoah Daily Task Friday 2025-08-11" at bounding box center [247, 178] width 232 height 32
click at [258, 177] on input "MH - PF Shenandoah Daily Task Friday 2025-08-11" at bounding box center [247, 178] width 232 height 32
type input "[PERSON_NAME] Shenandoah Daily Task [DATE]"
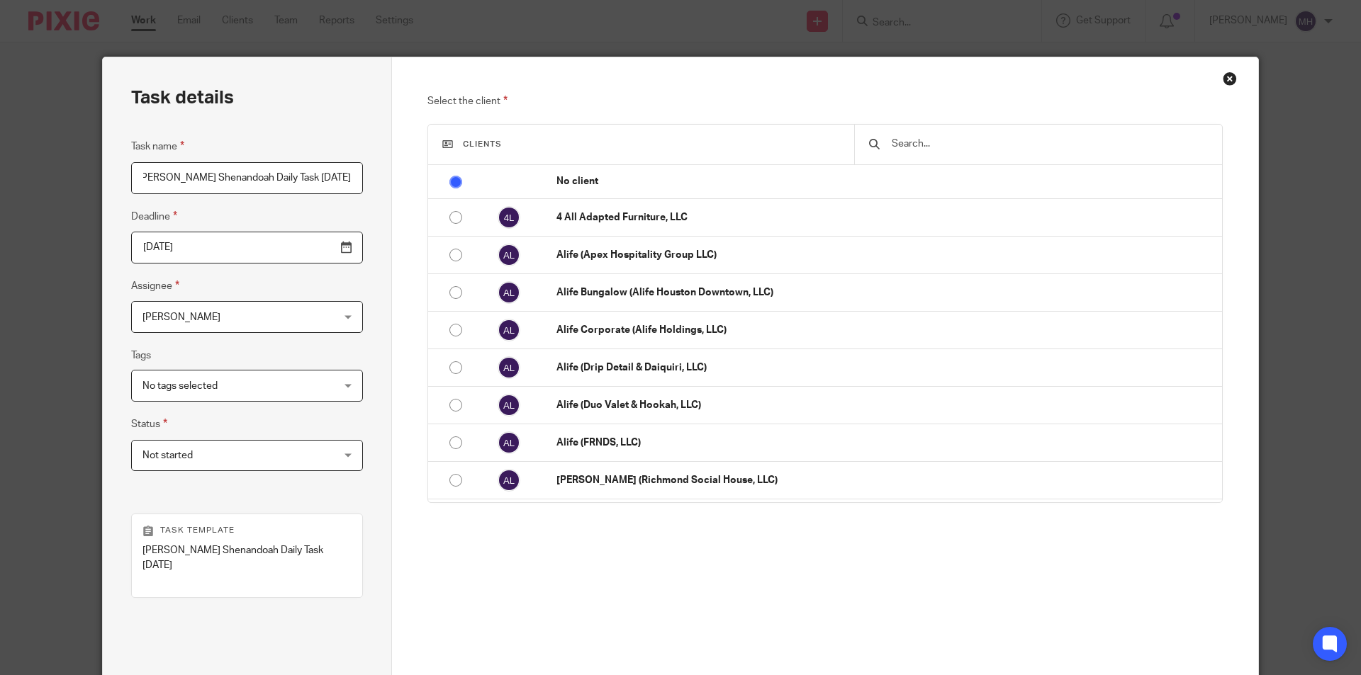
click at [318, 245] on input "2025-08-12" at bounding box center [247, 248] width 232 height 32
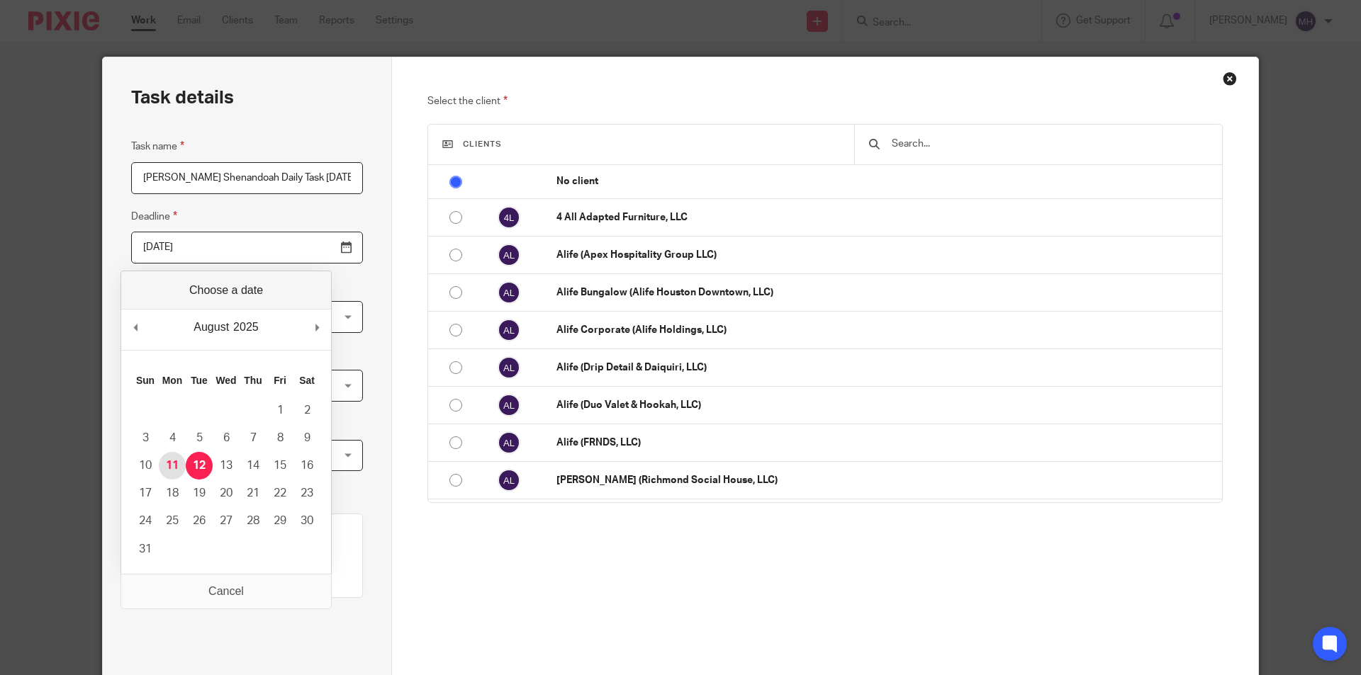
type input "[DATE]"
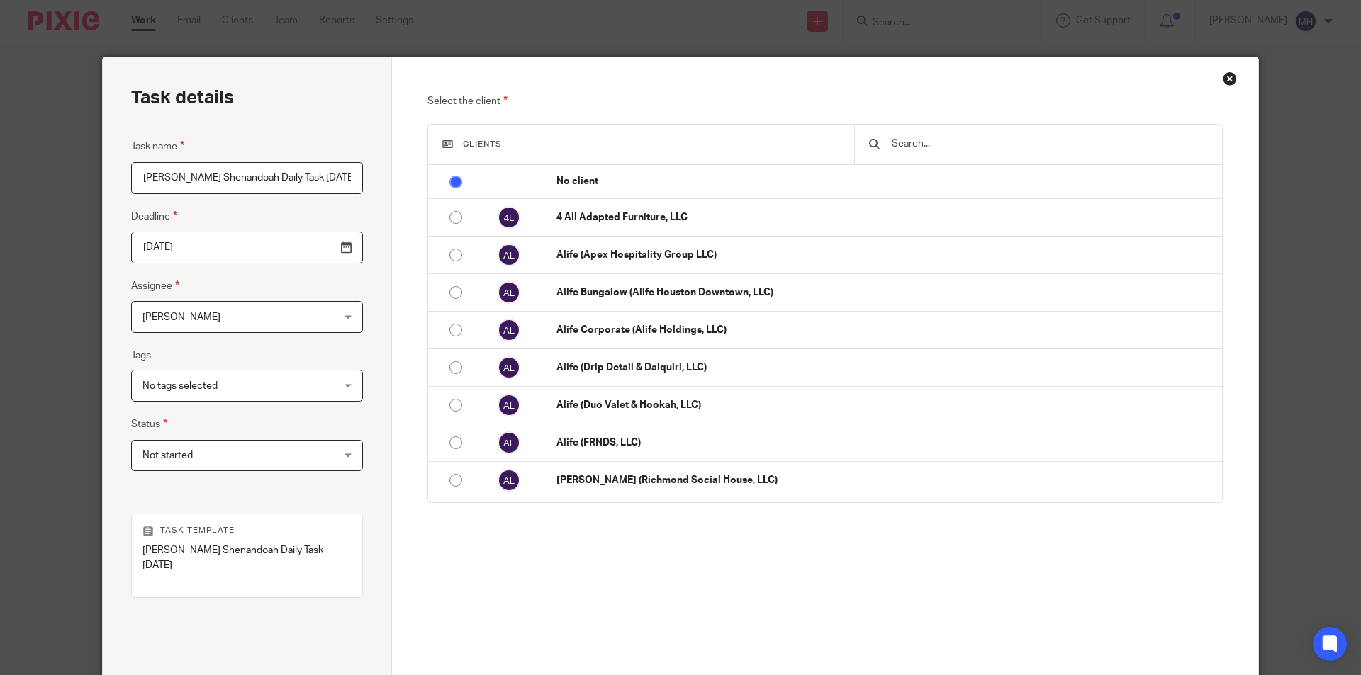
click at [381, 206] on div "Task details Task name MH - PF Shenandoah Daily Task Monday 2025-08-11 Deadline…" at bounding box center [247, 404] width 289 height 694
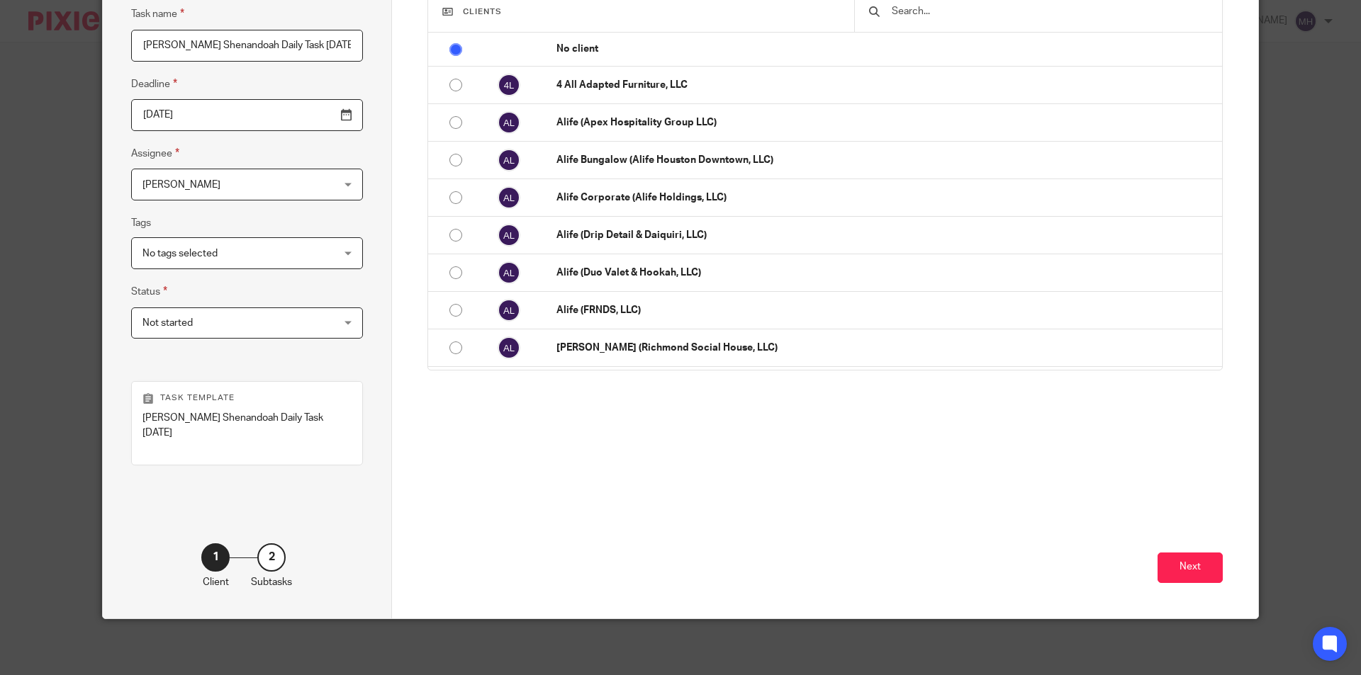
scroll to position [133, 0]
click at [228, 323] on span "Not started" at bounding box center [230, 323] width 176 height 30
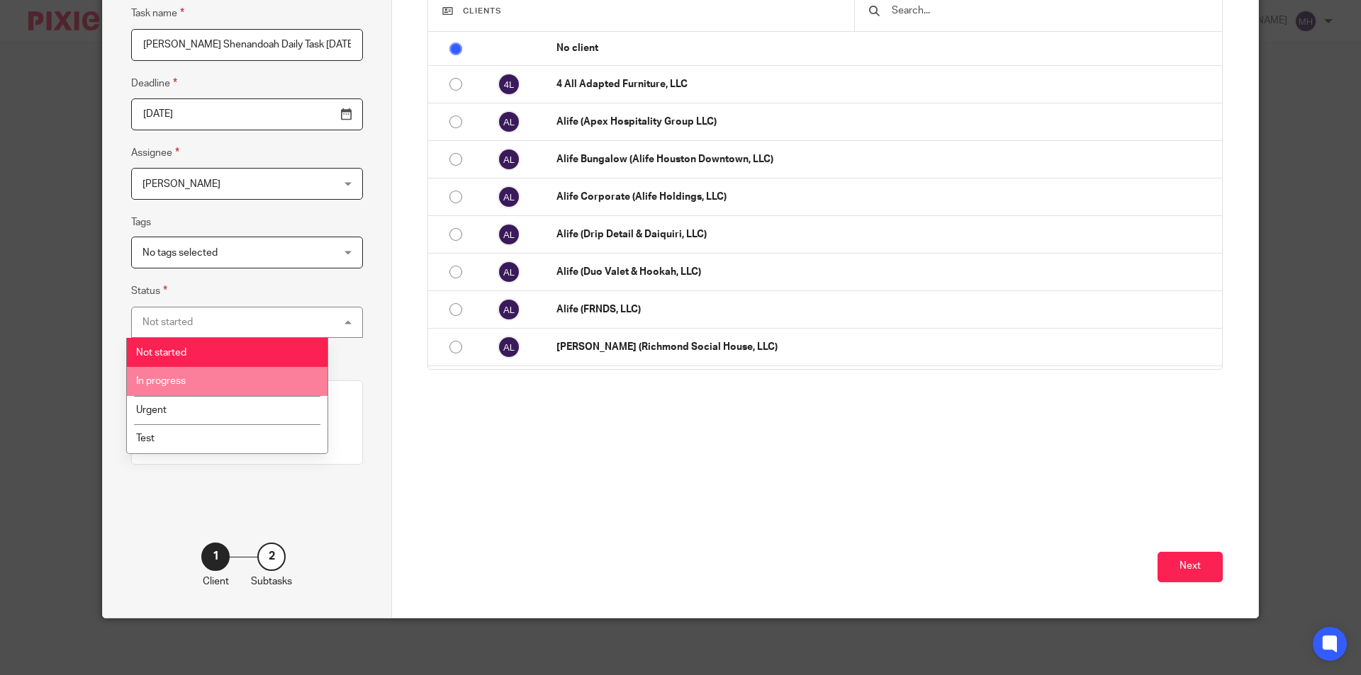
click at [205, 376] on li "In progress" at bounding box center [227, 381] width 201 height 29
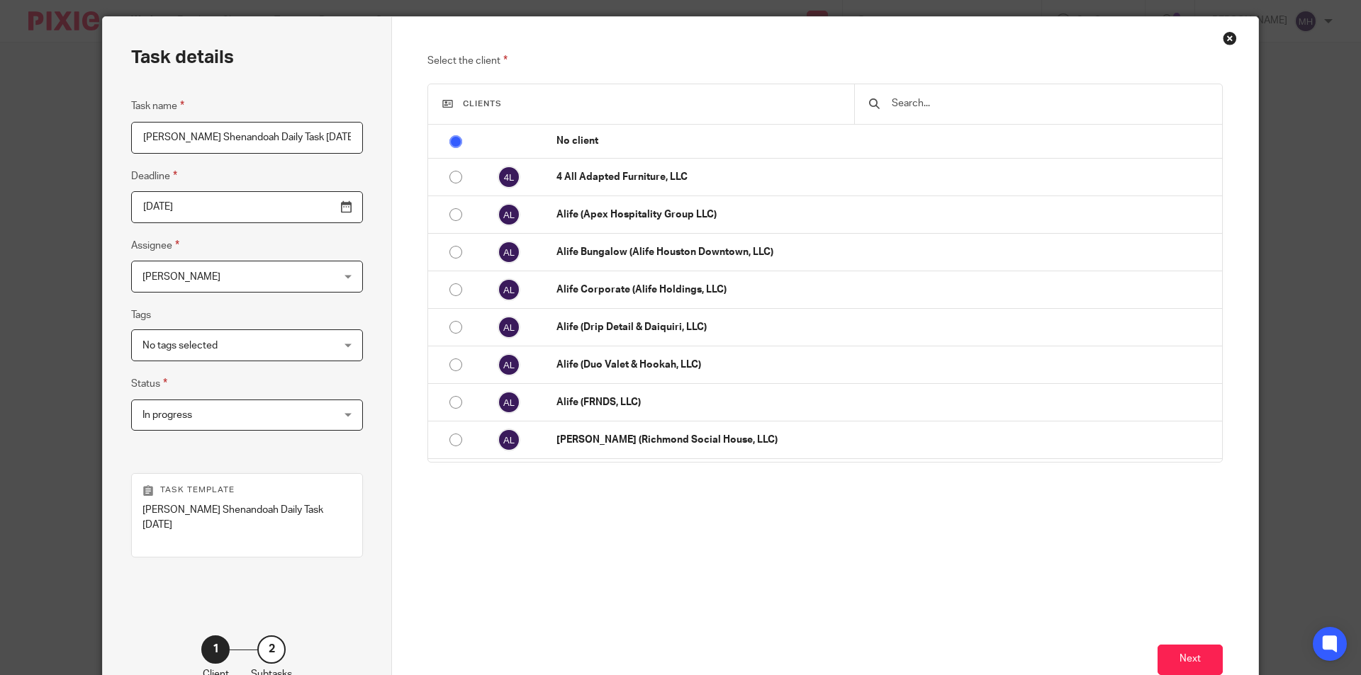
scroll to position [0, 0]
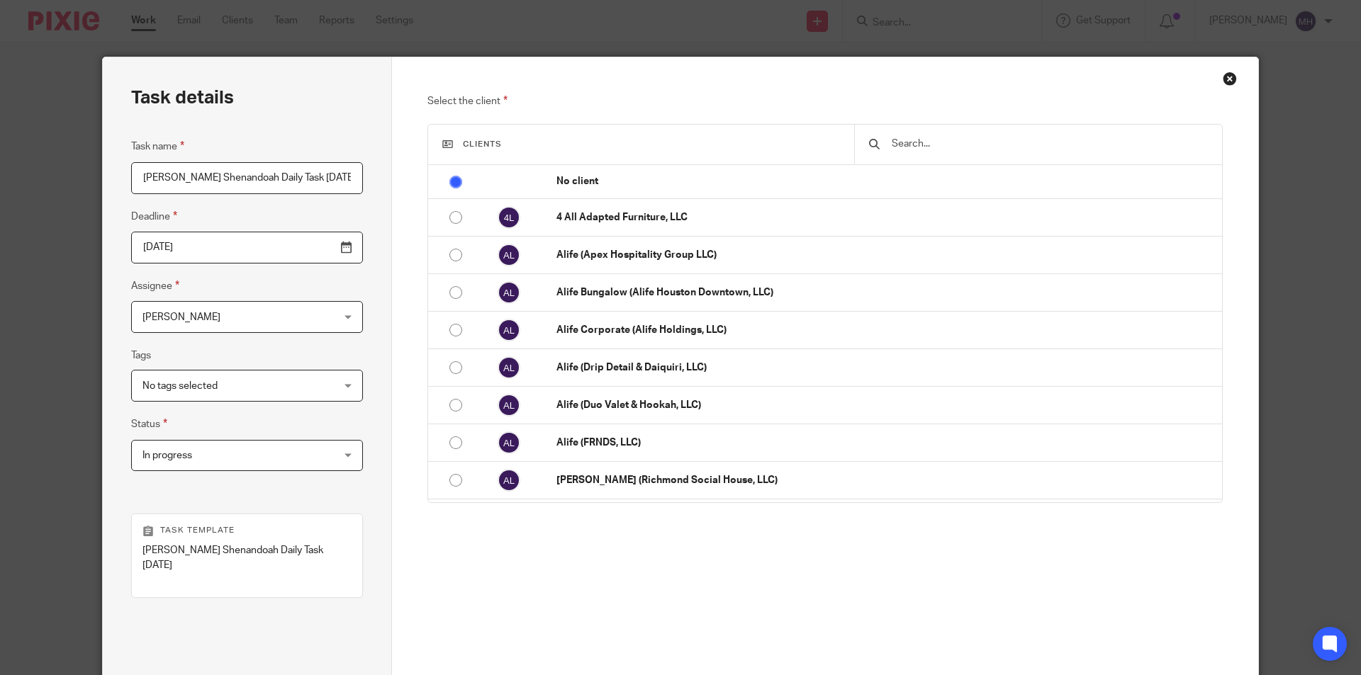
click at [994, 138] on input "text" at bounding box center [1049, 144] width 318 height 16
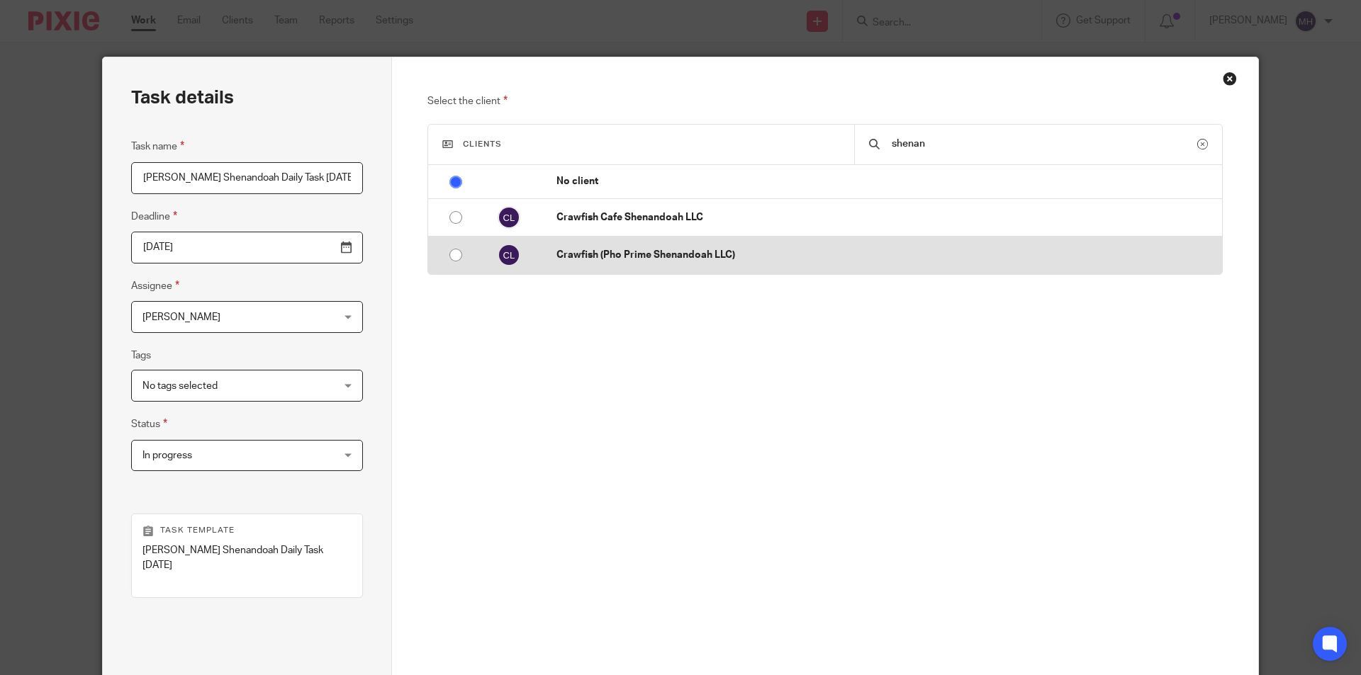
type input "shenan"
click at [590, 250] on p "Crawfish (Pho Prime Shenandoah LLC)" at bounding box center [885, 255] width 658 height 14
radio input "false"
radio input "true"
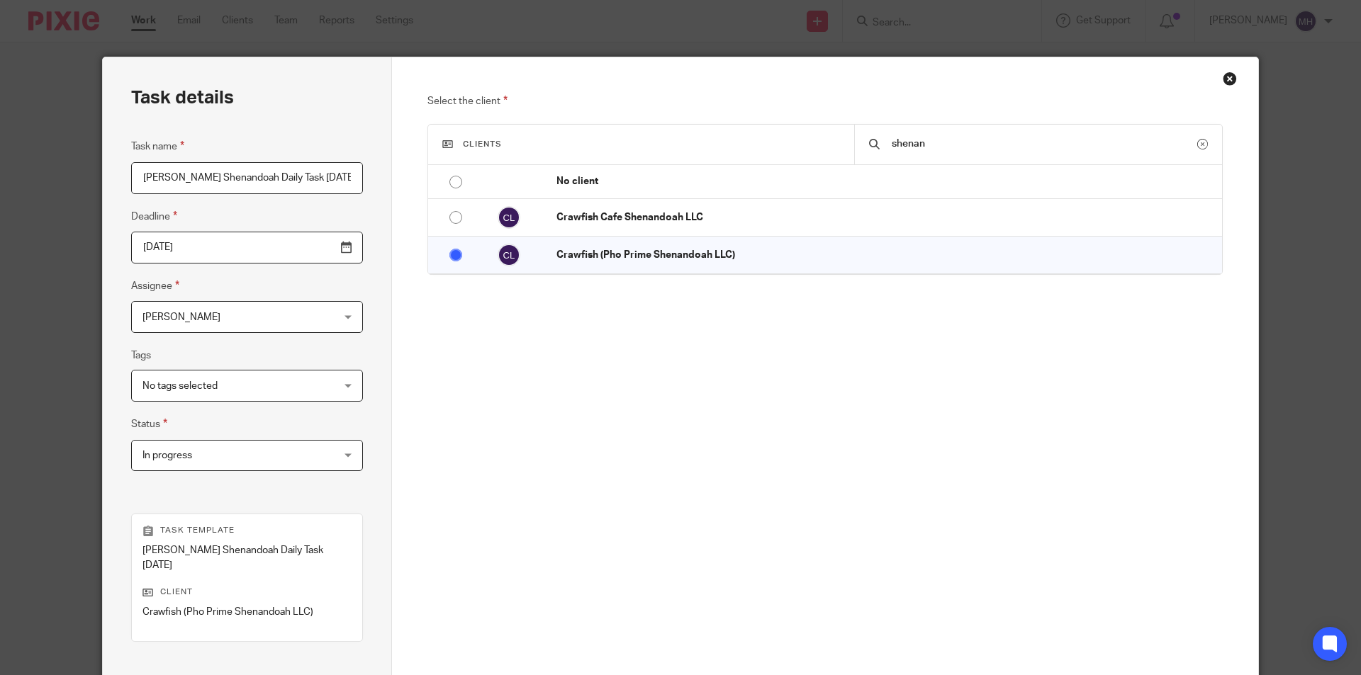
drag, startPoint x: 683, startPoint y: 360, endPoint x: 658, endPoint y: 347, distance: 28.9
click at [683, 361] on div "Select the client Clients shenan No client 4 All Adapted Furniture, LLC Alife (…" at bounding box center [825, 301] width 796 height 416
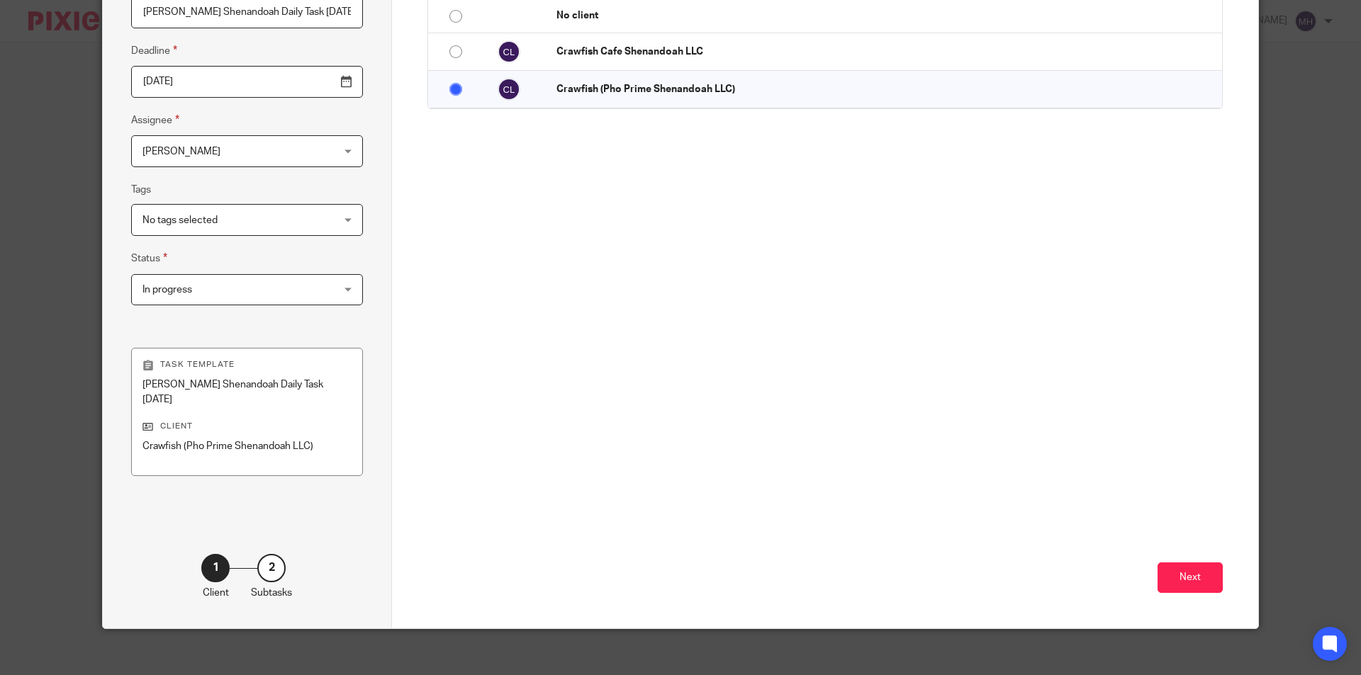
scroll to position [176, 0]
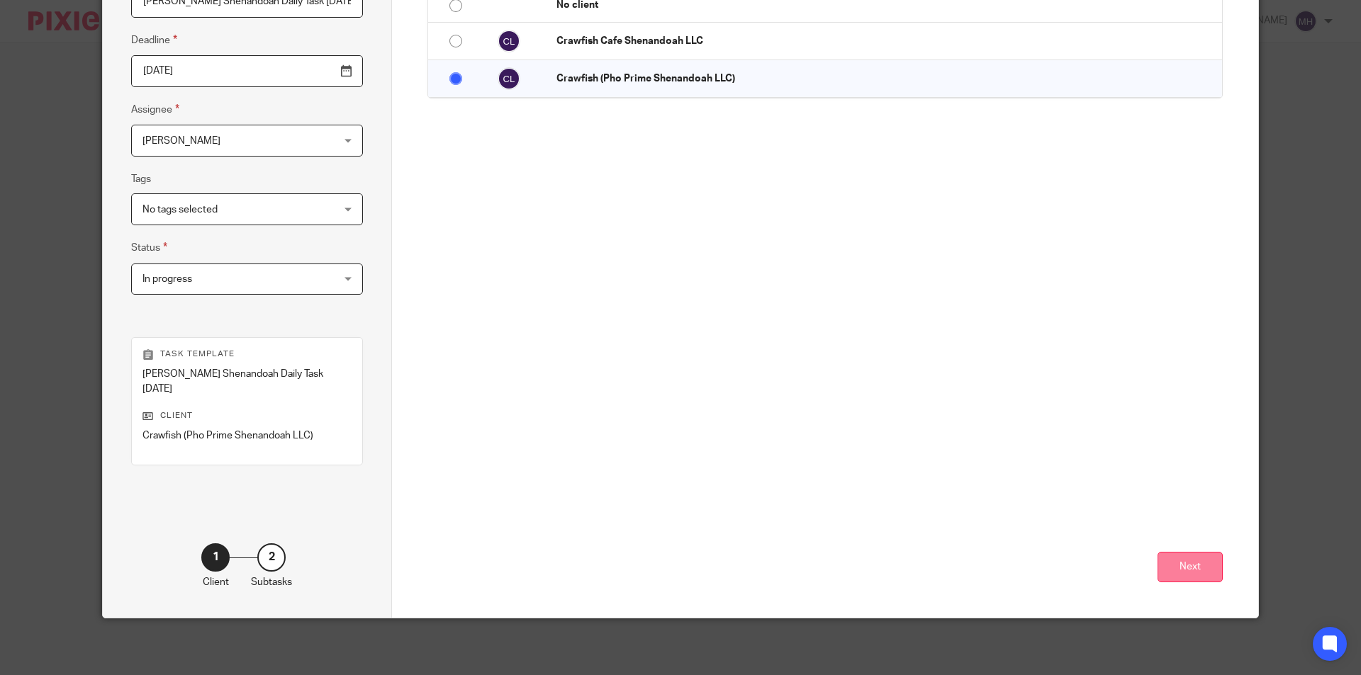
click at [1168, 554] on button "Next" at bounding box center [1189, 567] width 65 height 30
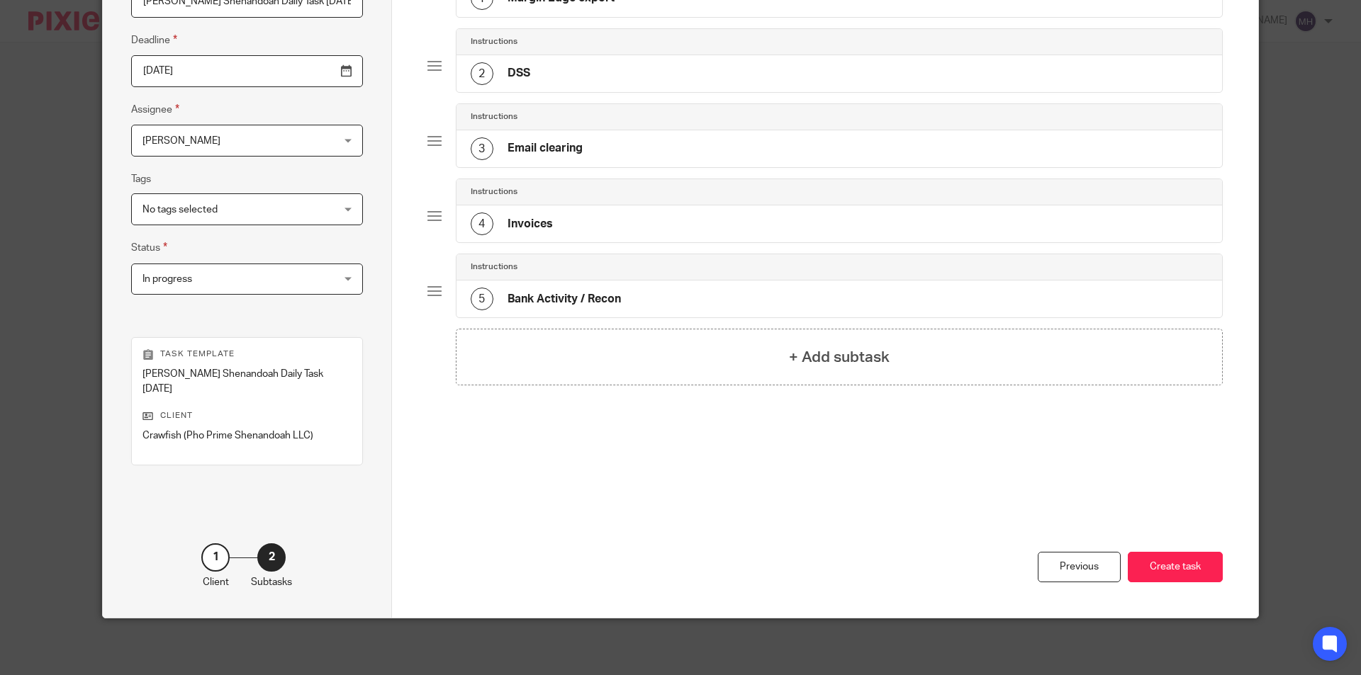
click at [699, 550] on div "Previous Create task" at bounding box center [825, 552] width 796 height 131
click at [673, 492] on div "Previous Create task" at bounding box center [825, 552] width 796 height 131
click at [1167, 578] on button "Create task" at bounding box center [1175, 567] width 95 height 30
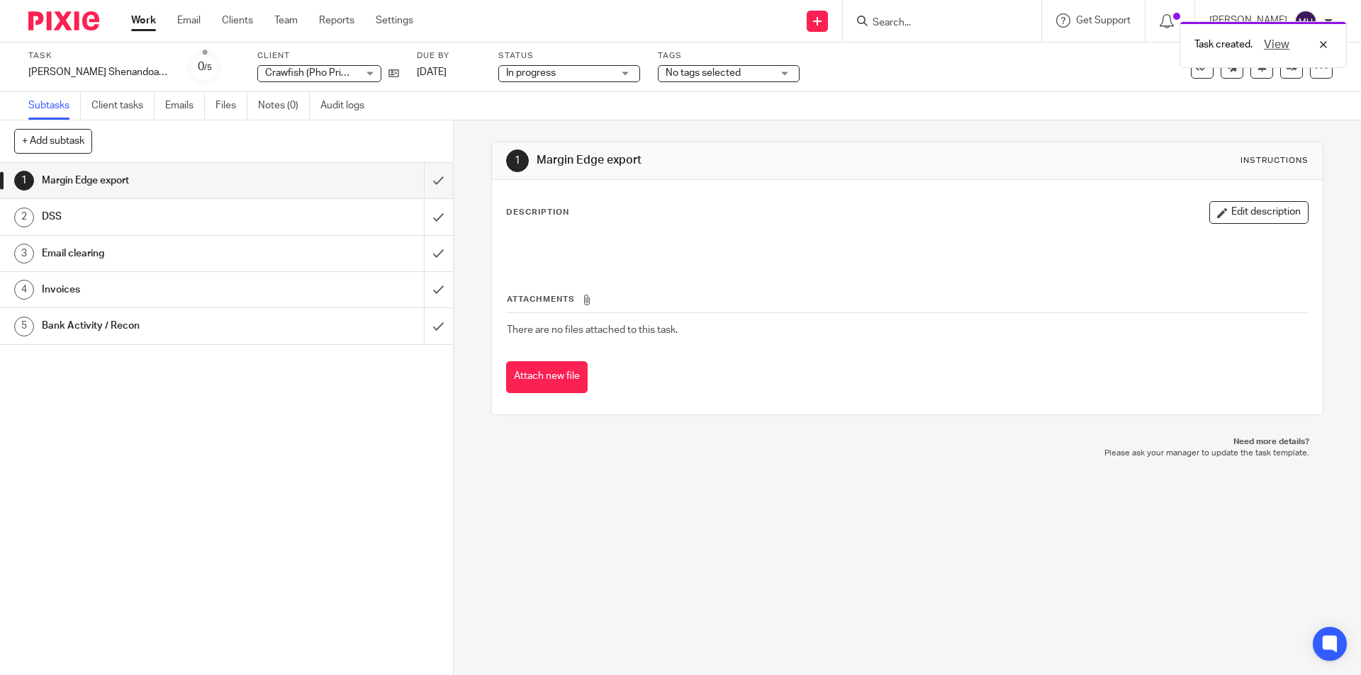
click at [75, 0] on div at bounding box center [58, 21] width 117 height 42
click at [72, 19] on img at bounding box center [63, 20] width 71 height 19
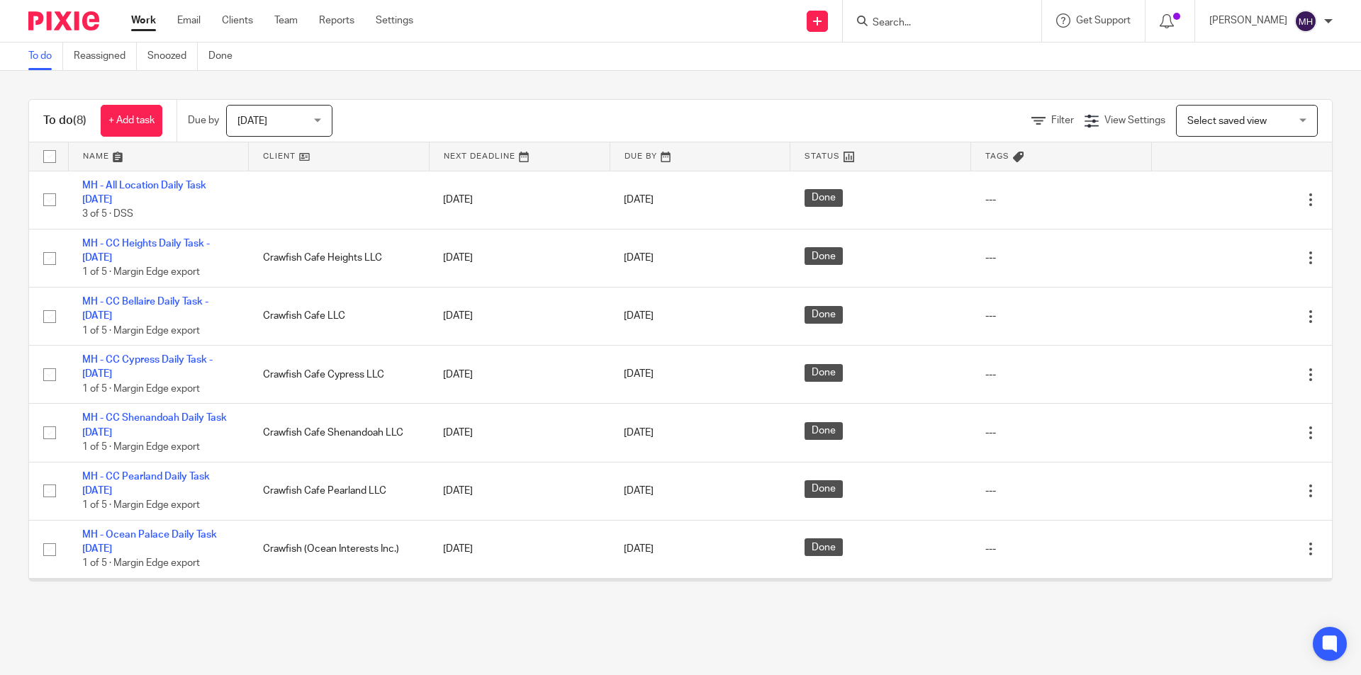
scroll to position [55, 0]
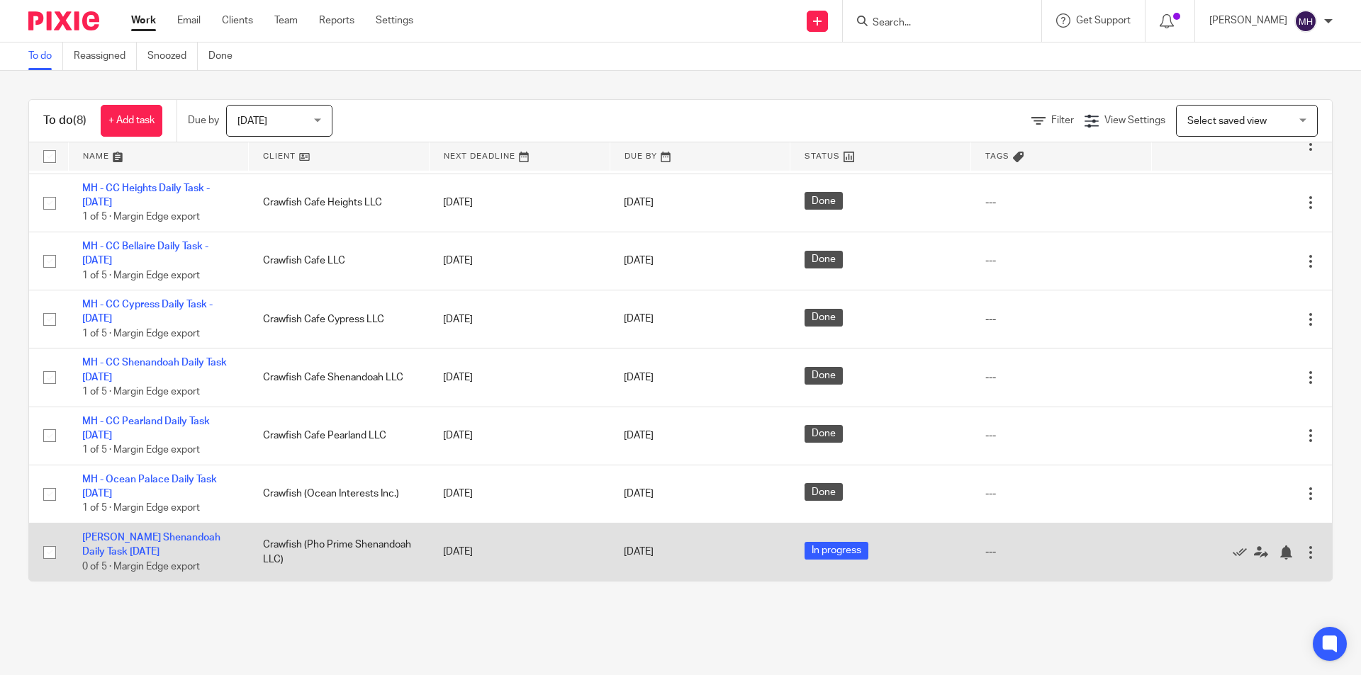
click at [1303, 550] on div at bounding box center [1310, 553] width 14 height 14
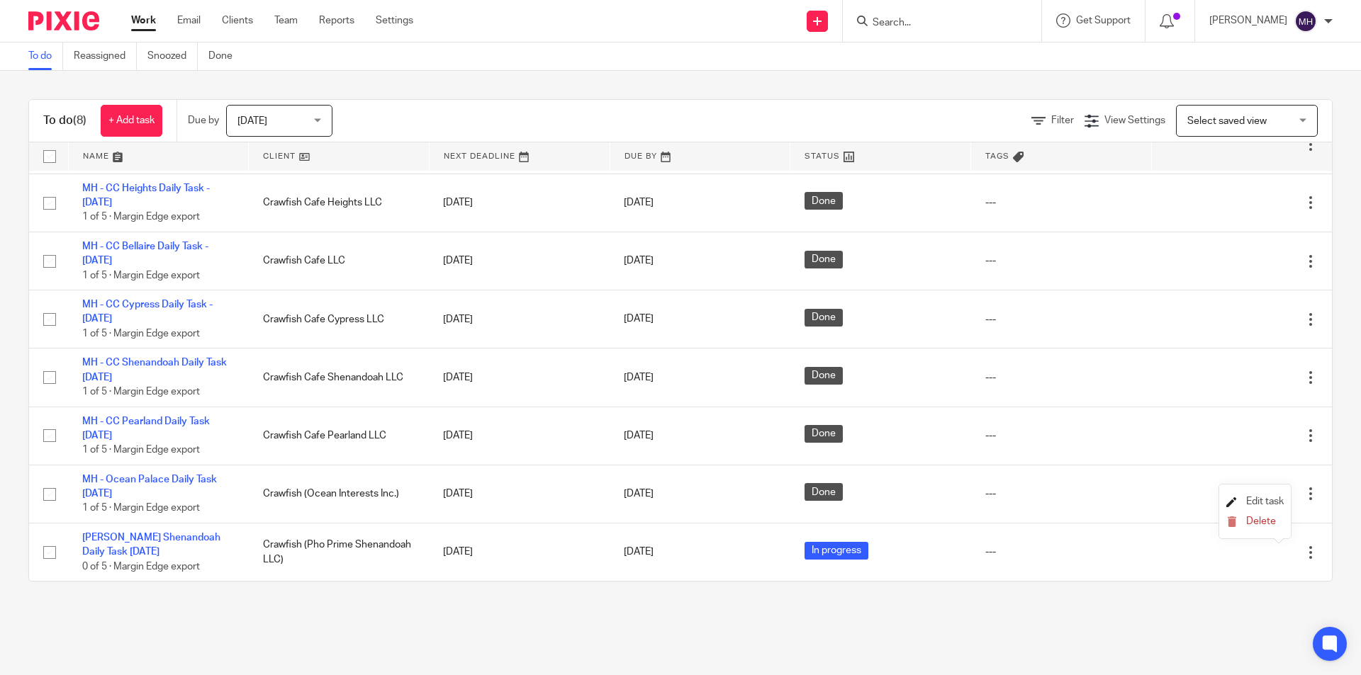
click at [1249, 500] on span "Edit task" at bounding box center [1265, 502] width 38 height 10
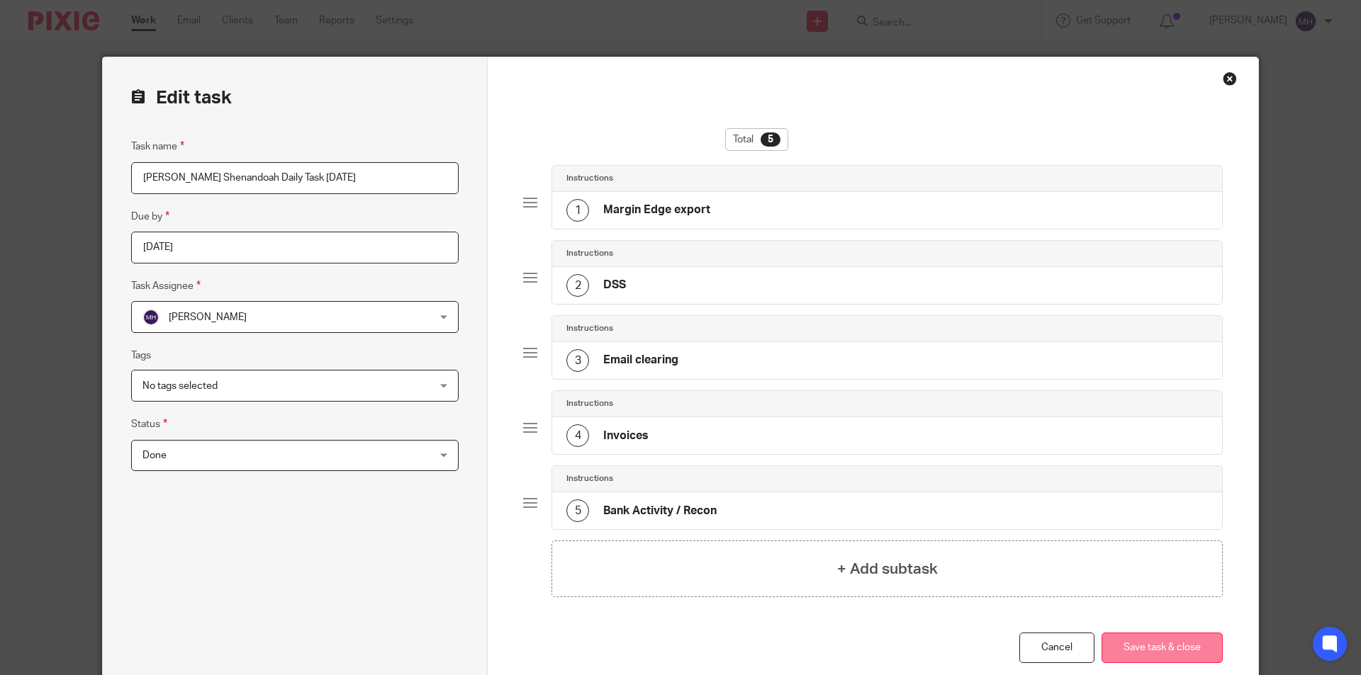
click at [1172, 656] on button "Save task & close" at bounding box center [1161, 648] width 121 height 30
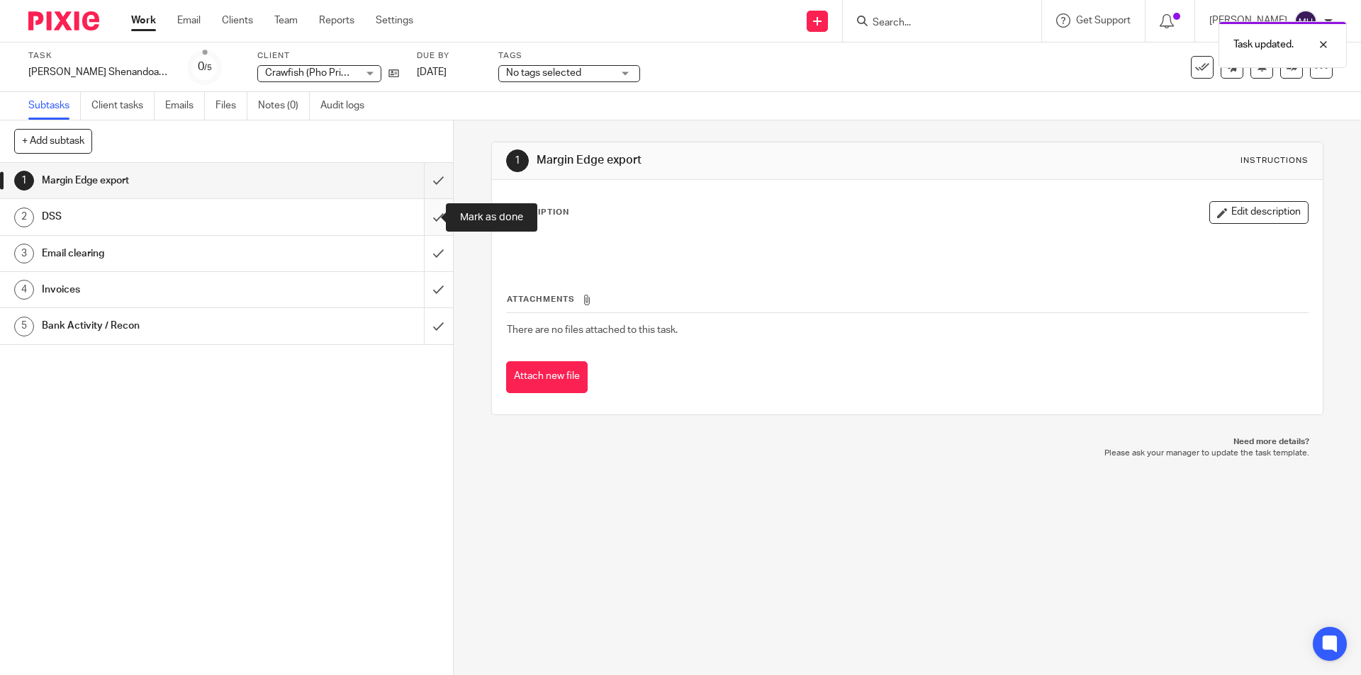
click at [430, 218] on input "submit" at bounding box center [226, 216] width 453 height 35
click at [72, 16] on img at bounding box center [63, 20] width 71 height 19
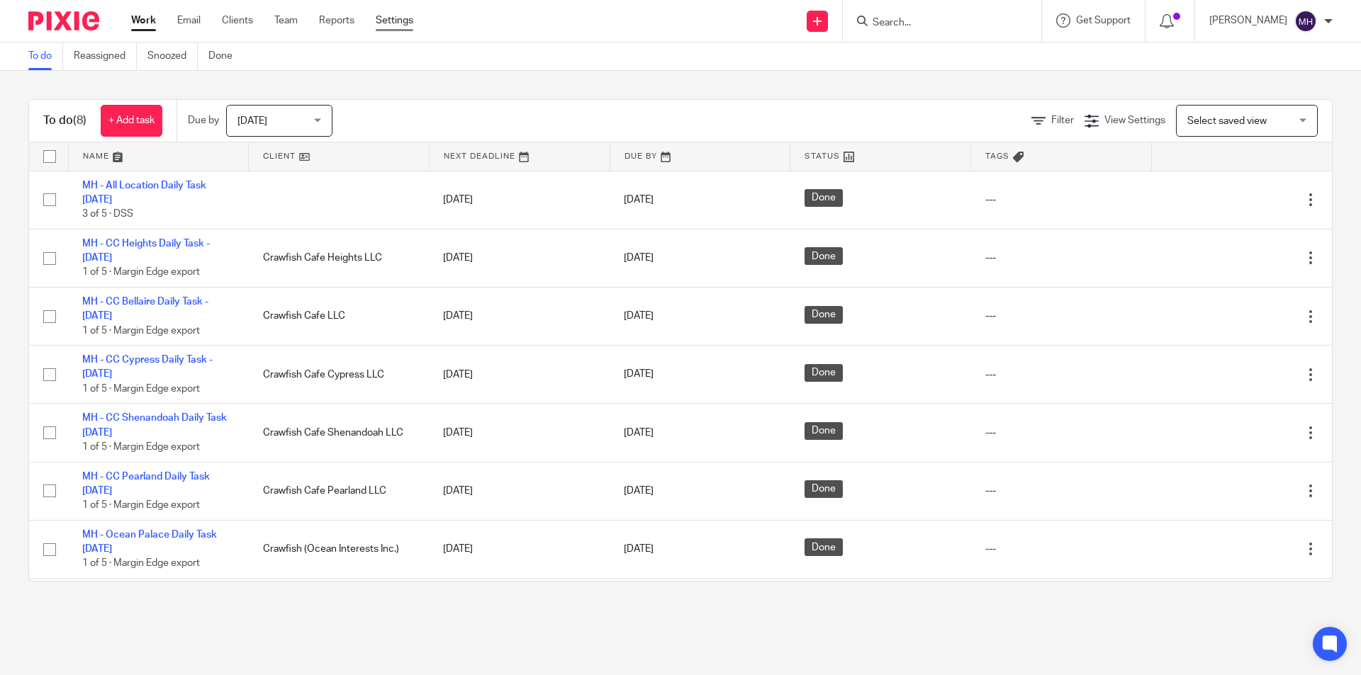
click at [407, 16] on link "Settings" at bounding box center [395, 20] width 38 height 14
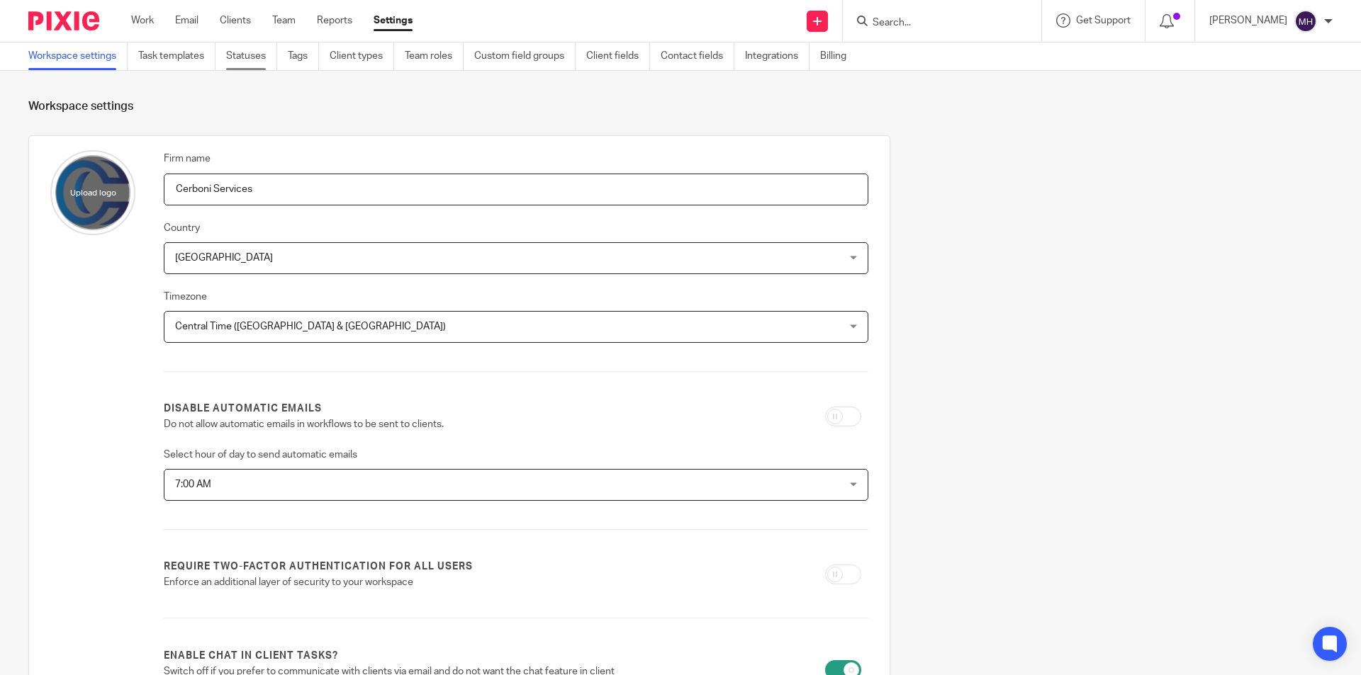
click at [245, 51] on link "Statuses" at bounding box center [251, 57] width 51 height 28
click at [184, 54] on link "Task templates" at bounding box center [176, 57] width 77 height 28
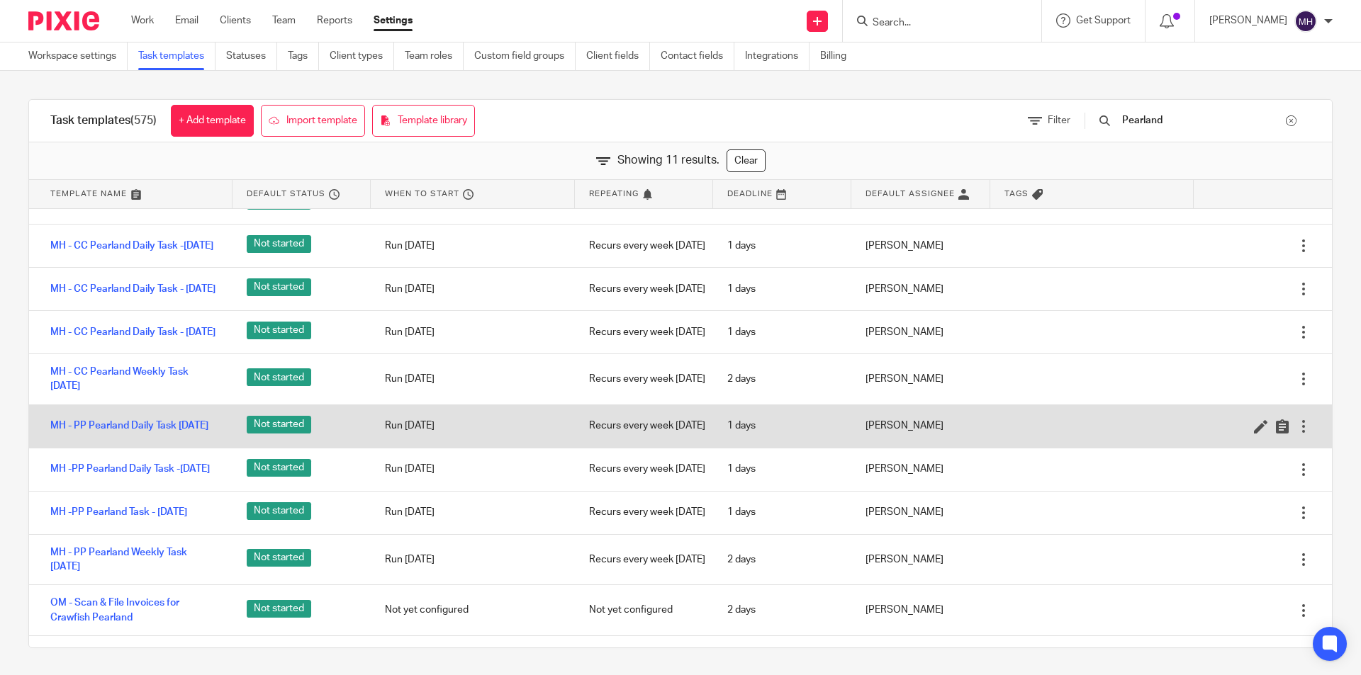
scroll to position [71, 0]
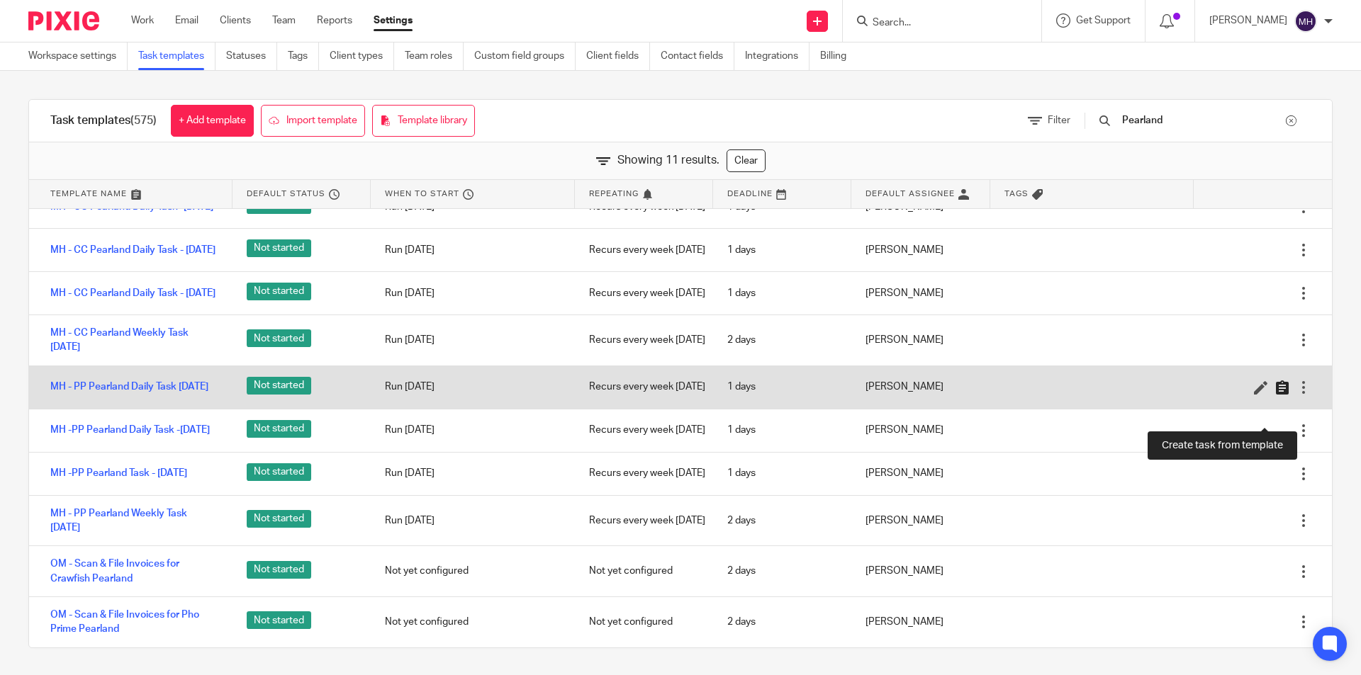
type input "Pearland"
click at [1275, 395] on icon at bounding box center [1282, 388] width 14 height 14
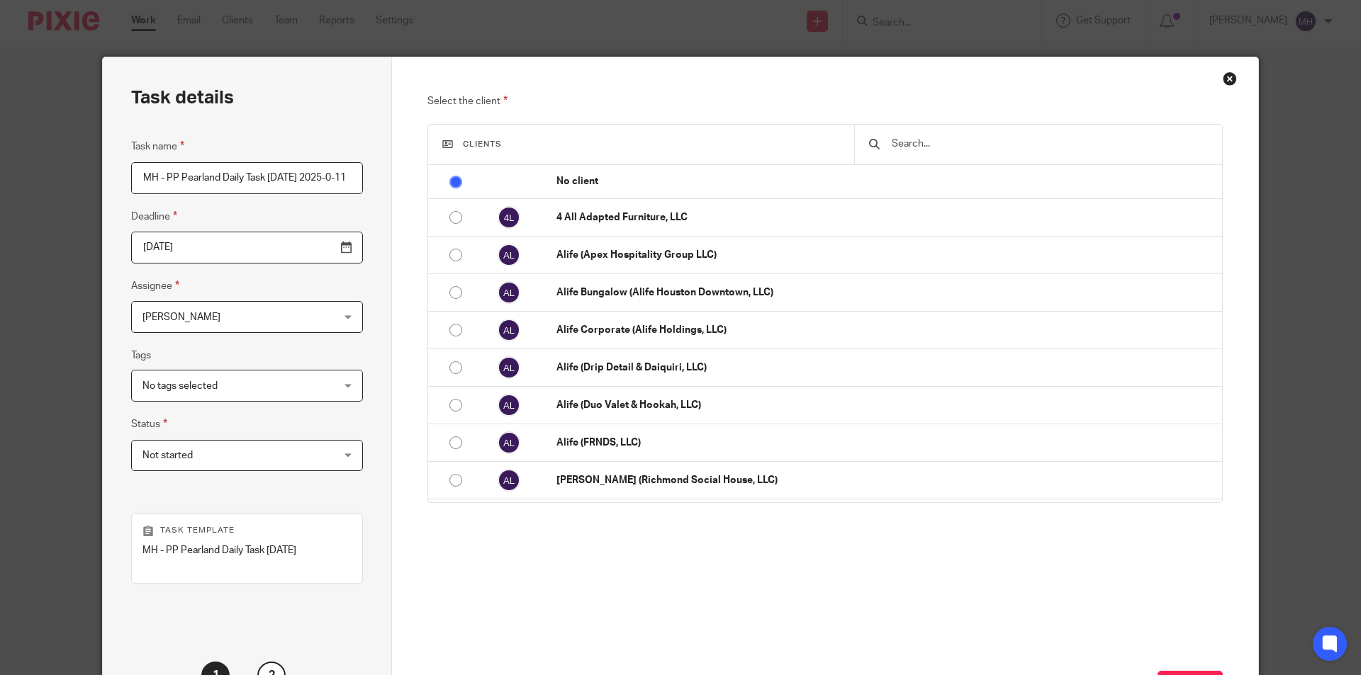
scroll to position [0, 26]
type input "MH - PP Pearland Daily Task [DATE]"
click at [307, 243] on input "[DATE]" at bounding box center [247, 248] width 232 height 32
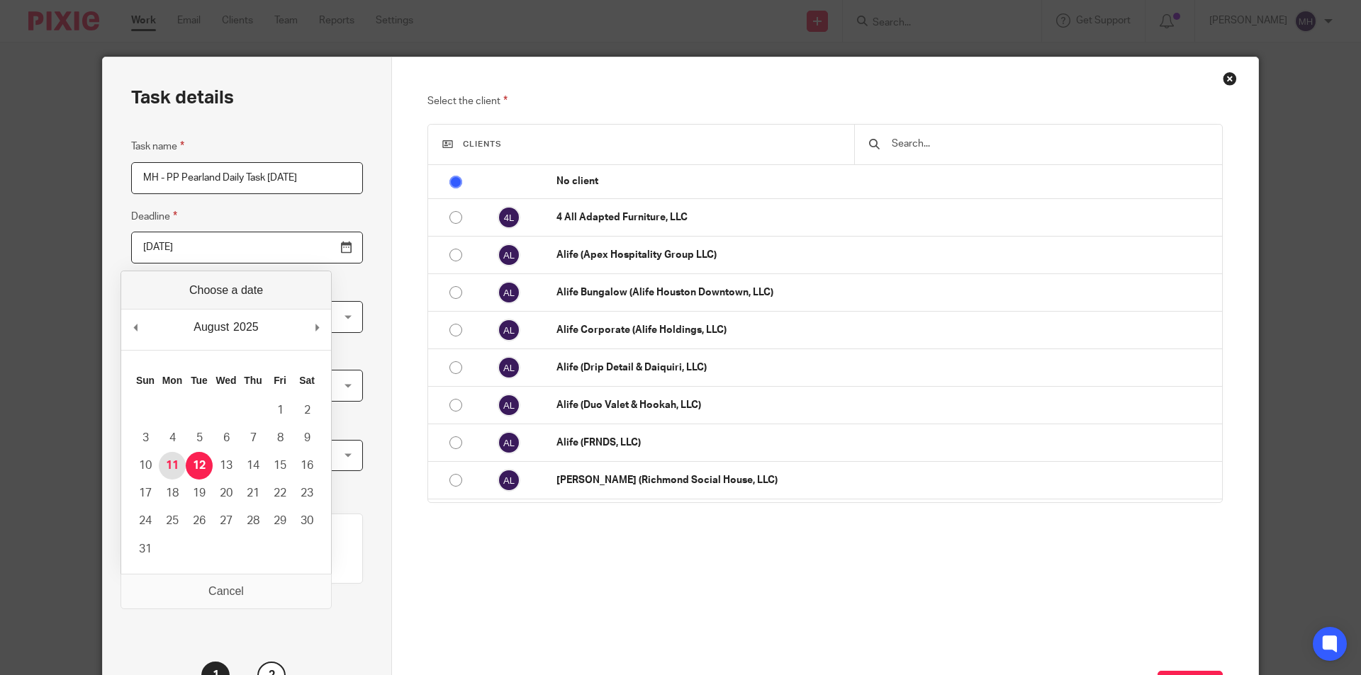
type input "[DATE]"
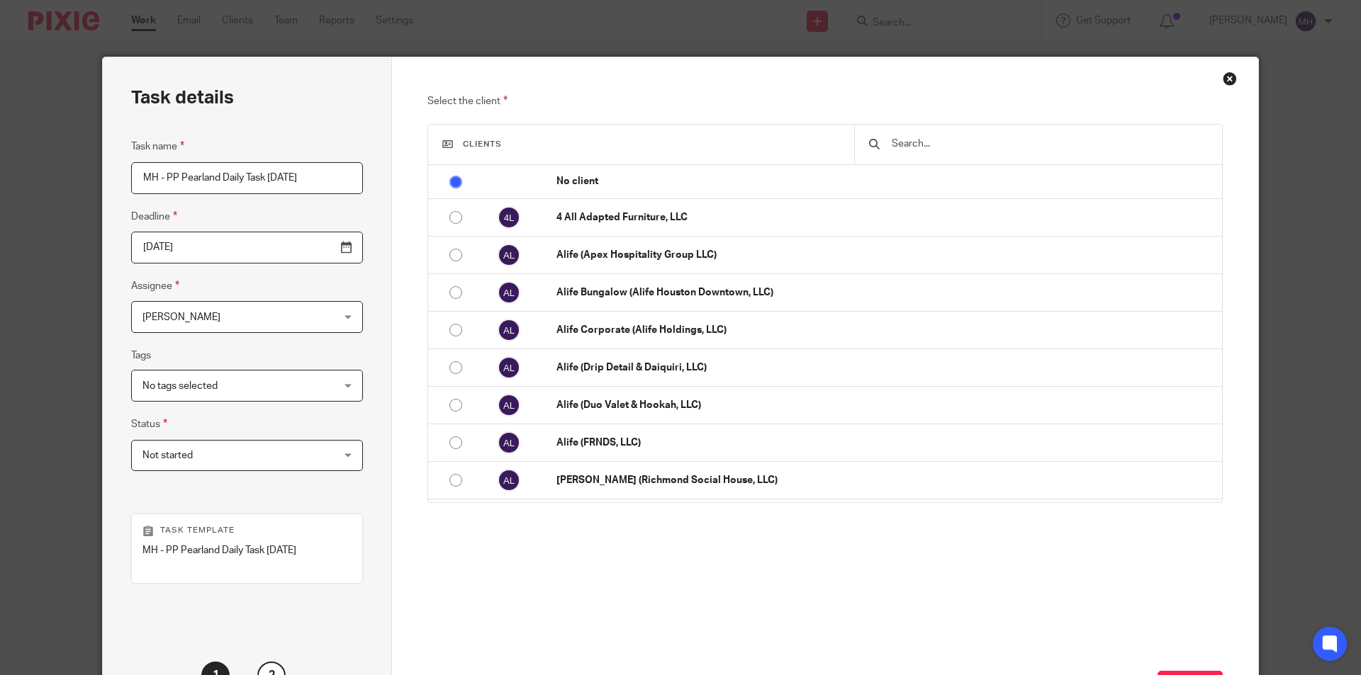
click at [270, 179] on input "MH - PP Pearland Daily Task [DATE]" at bounding box center [247, 178] width 232 height 32
drag, startPoint x: 263, startPoint y: 177, endPoint x: 289, endPoint y: 179, distance: 26.3
click at [289, 179] on input "MH - PP Pearland Daily Task [DATE]" at bounding box center [247, 178] width 232 height 32
type input "MH - PP Pearland Daily Task [DATE]"
click at [371, 233] on div "Task details Task name MH - PP Pearland Daily Task [DATE] Deadline [DATE] Assig…" at bounding box center [247, 396] width 289 height 679
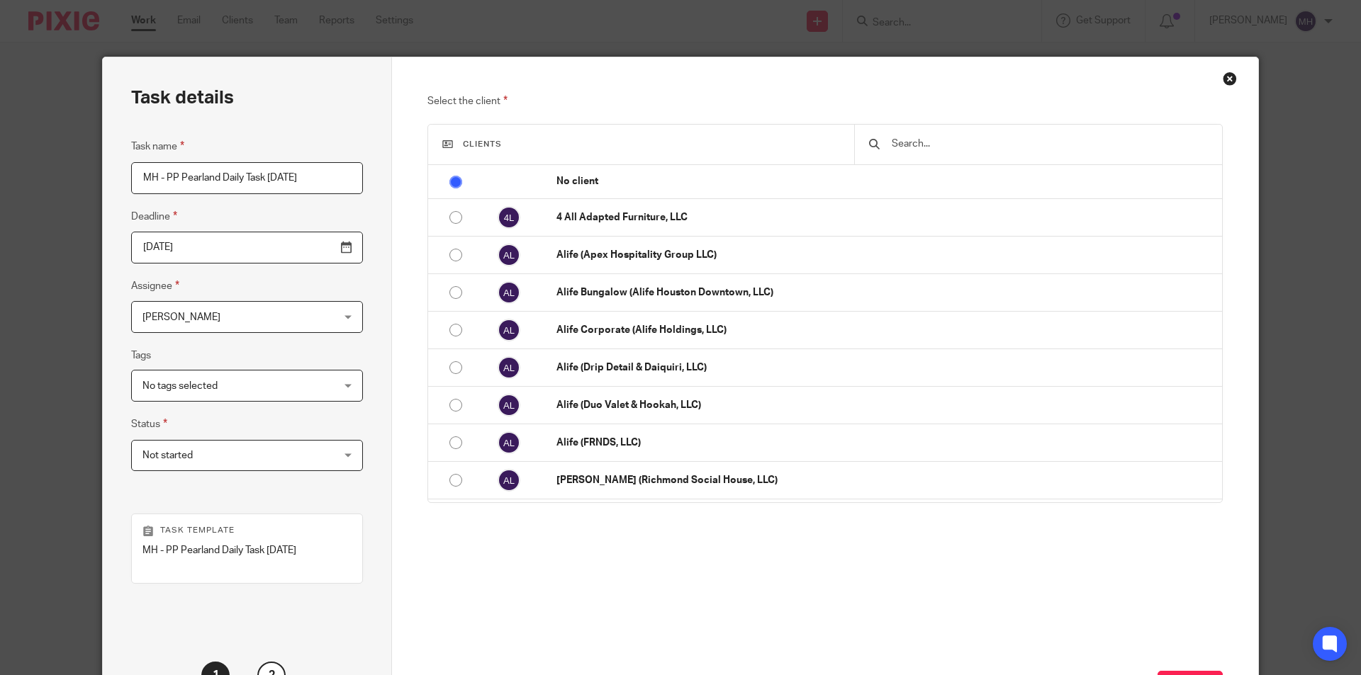
scroll to position [71, 0]
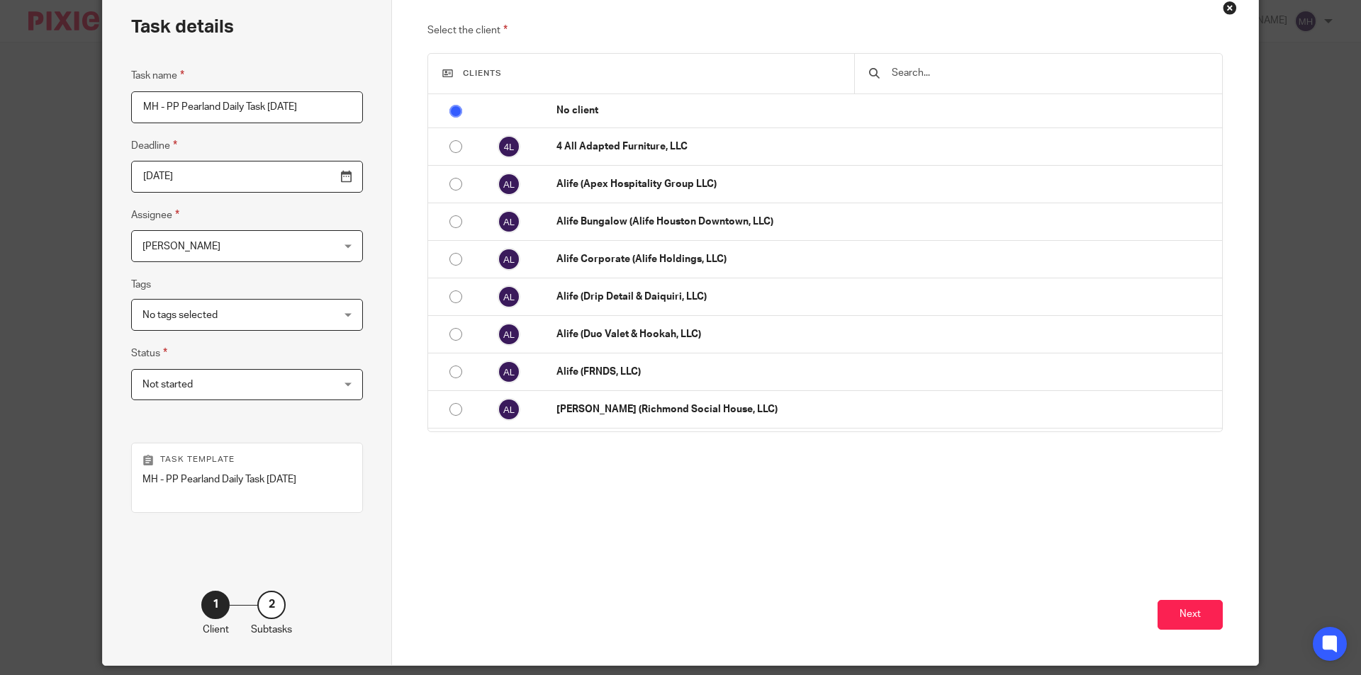
click at [220, 384] on span "Not started" at bounding box center [230, 385] width 176 height 30
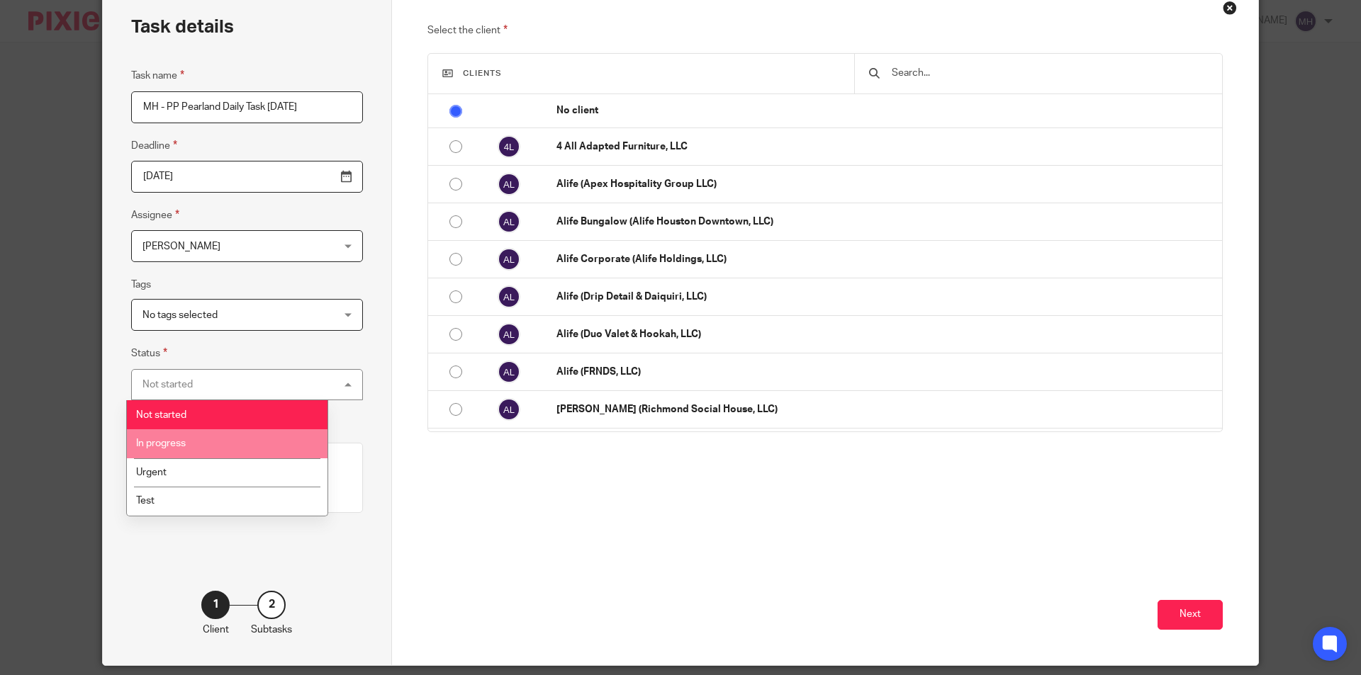
click at [198, 449] on li "In progress" at bounding box center [227, 444] width 201 height 29
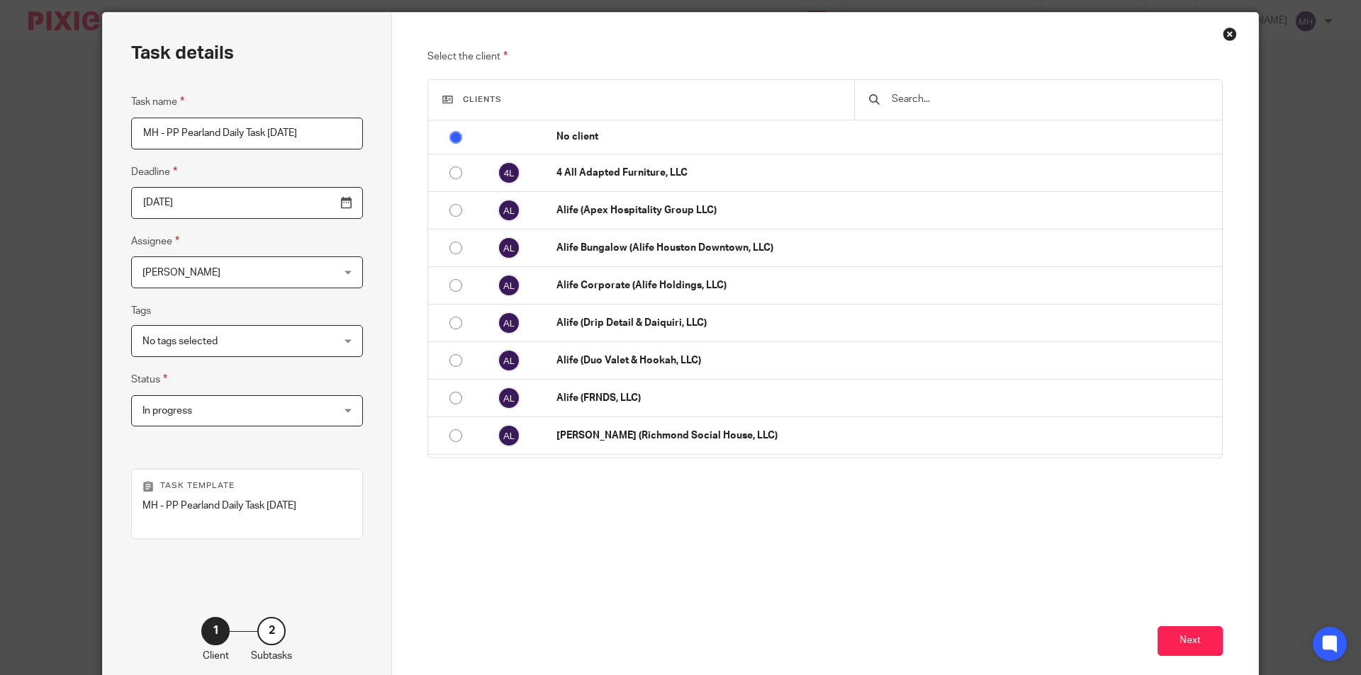
scroll to position [0, 0]
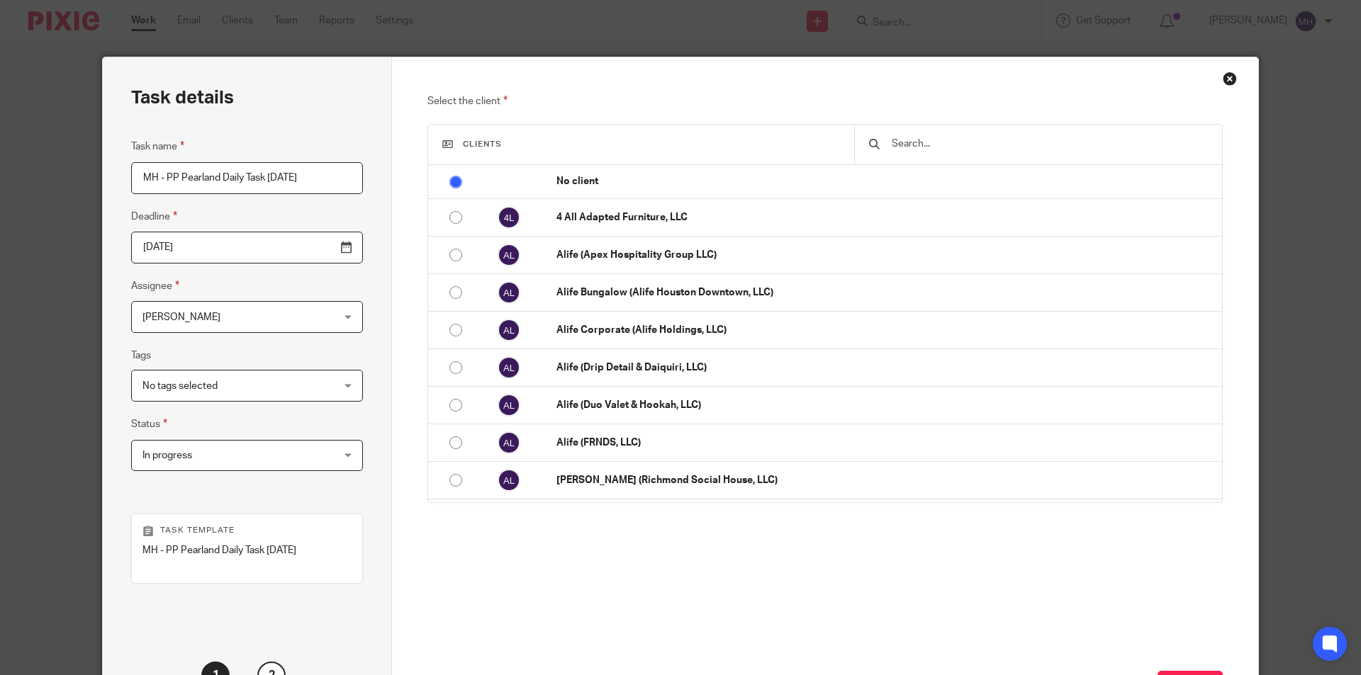
click at [903, 142] on input "text" at bounding box center [1049, 144] width 318 height 16
click at [904, 142] on input "text" at bounding box center [1049, 144] width 318 height 16
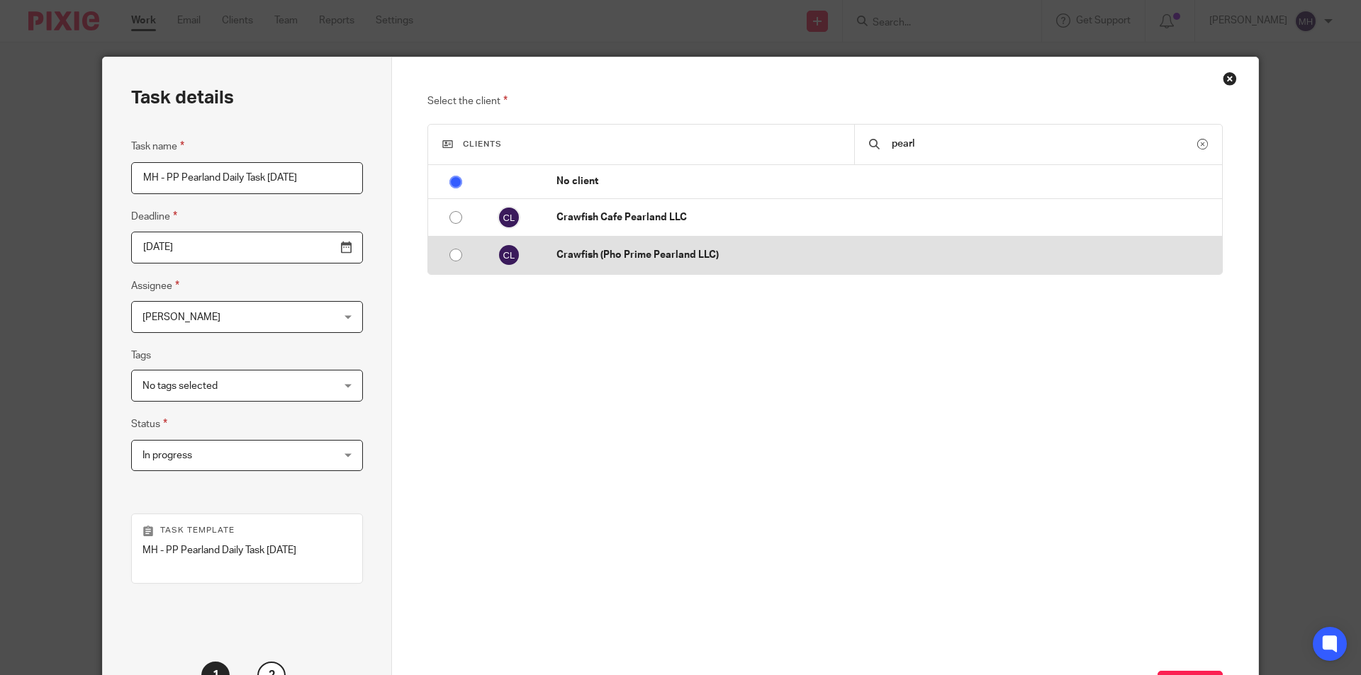
type input "pearl"
click at [650, 244] on td "Crawfish (Pho Prime Pearland LLC)" at bounding box center [882, 256] width 680 height 38
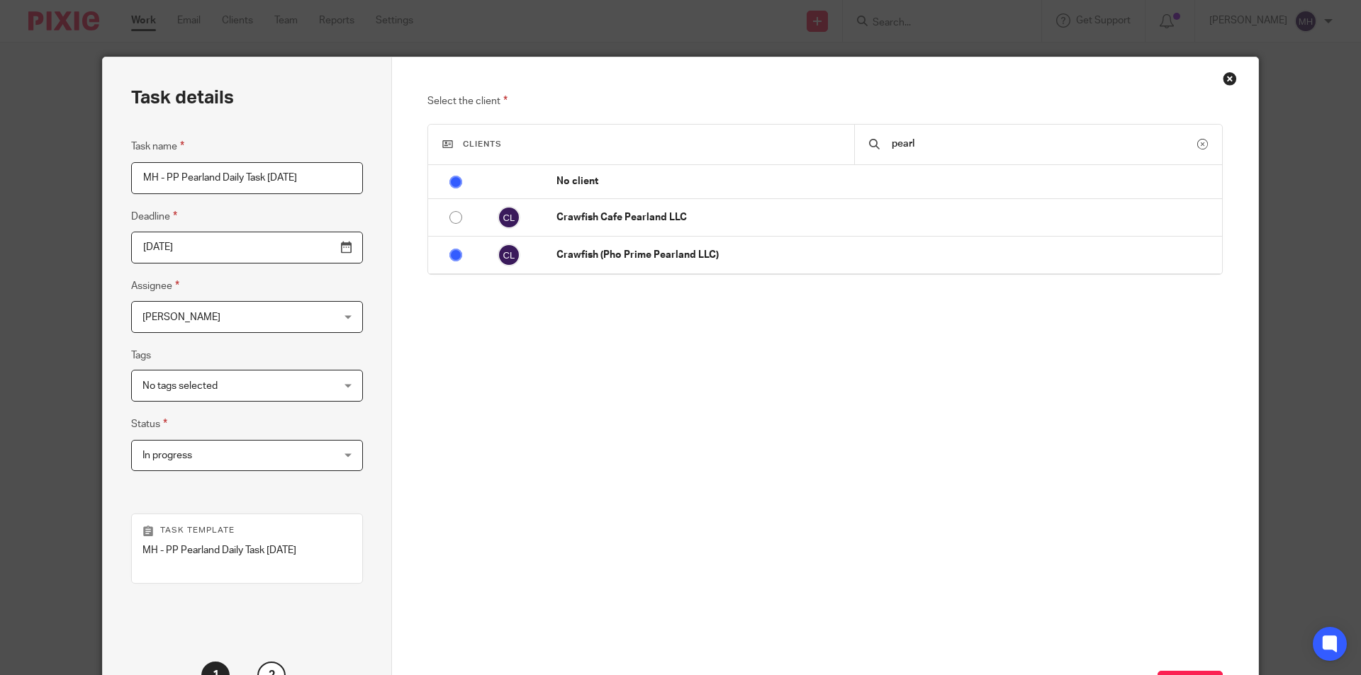
radio input "false"
radio input "true"
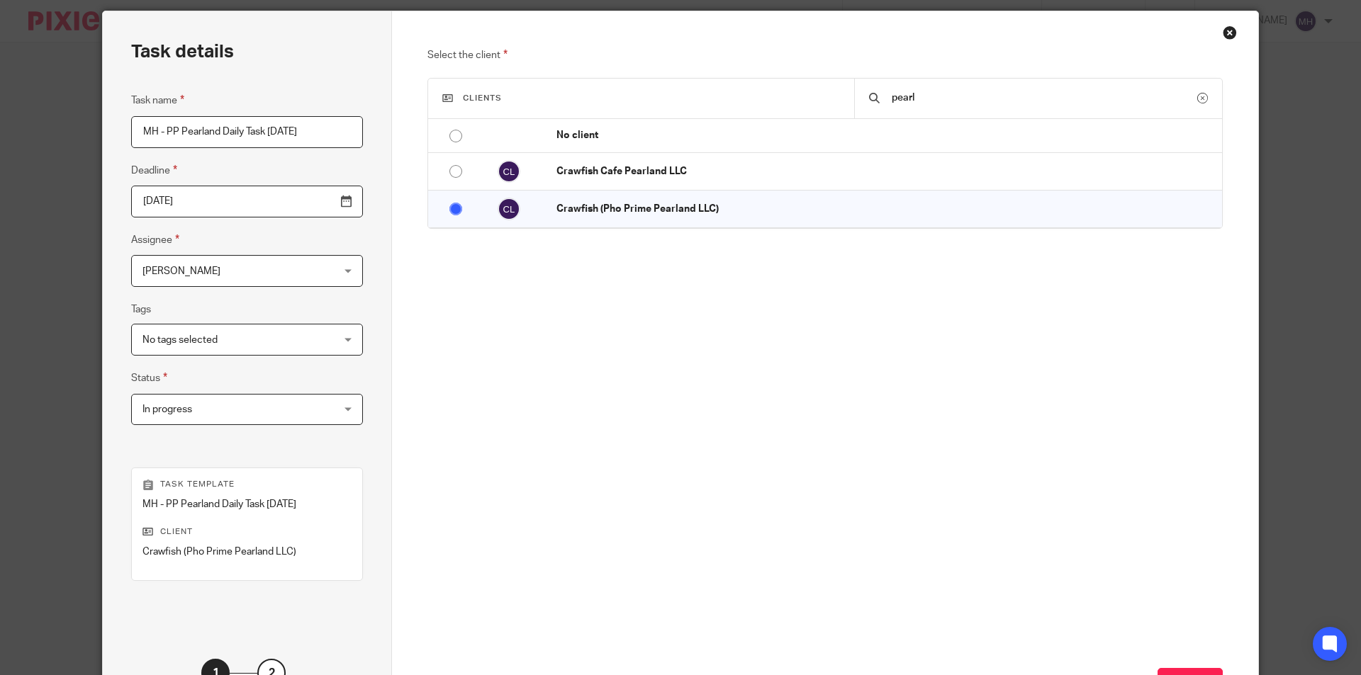
click at [941, 415] on div "Select the client Clients pearl No client 4 All Adapted Furniture, LLC Alife (A…" at bounding box center [825, 251] width 796 height 409
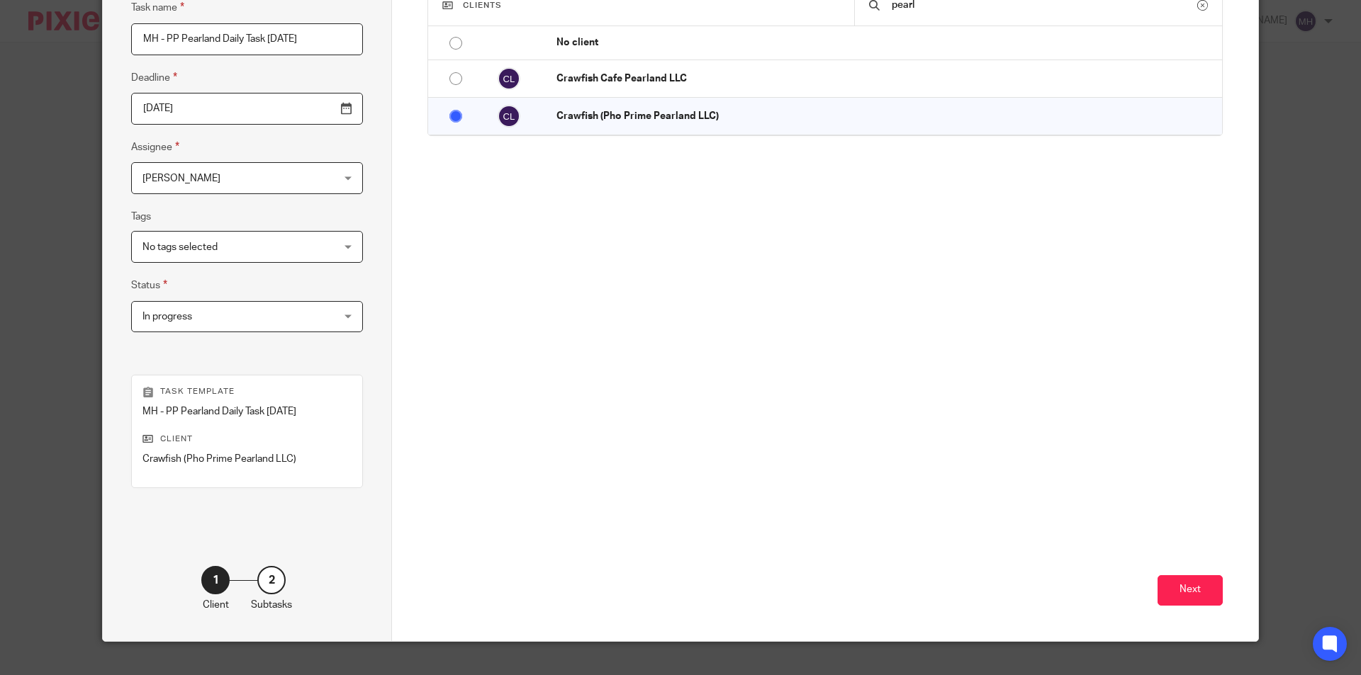
scroll to position [176, 0]
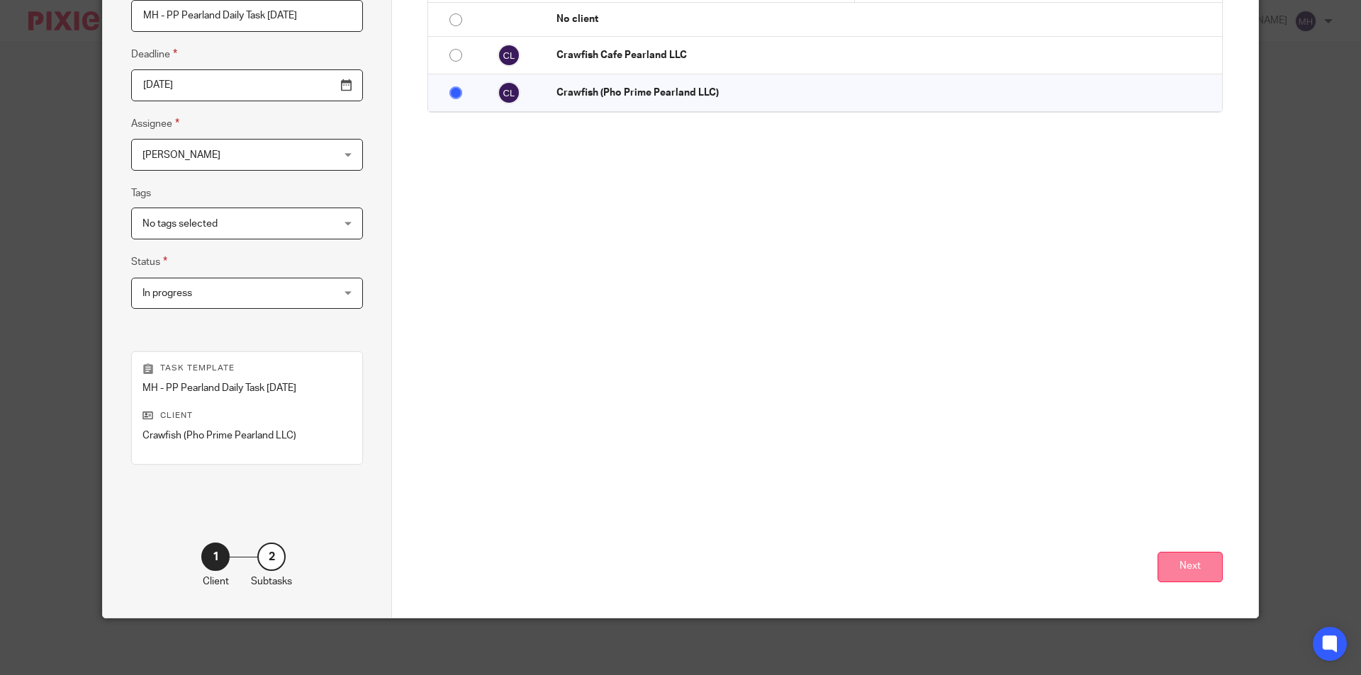
click at [1174, 558] on button "Next" at bounding box center [1189, 567] width 65 height 30
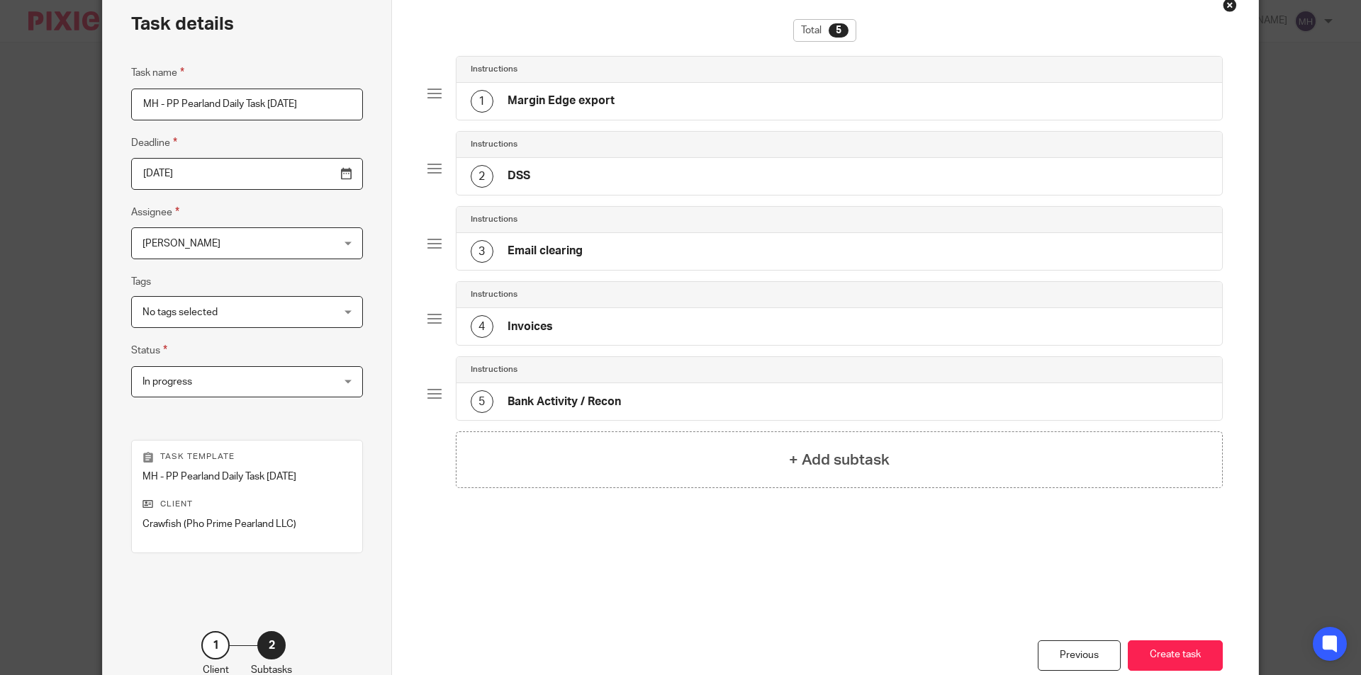
scroll to position [142, 0]
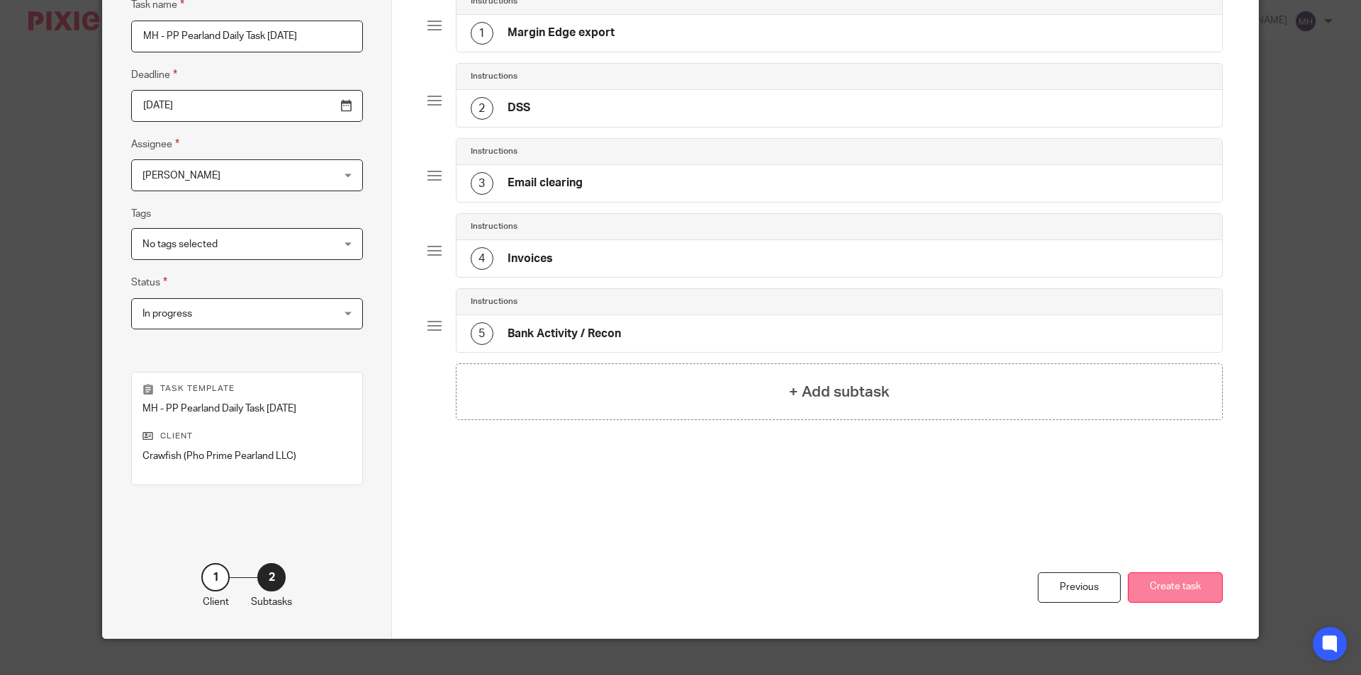
click at [1172, 603] on button "Create task" at bounding box center [1175, 588] width 95 height 30
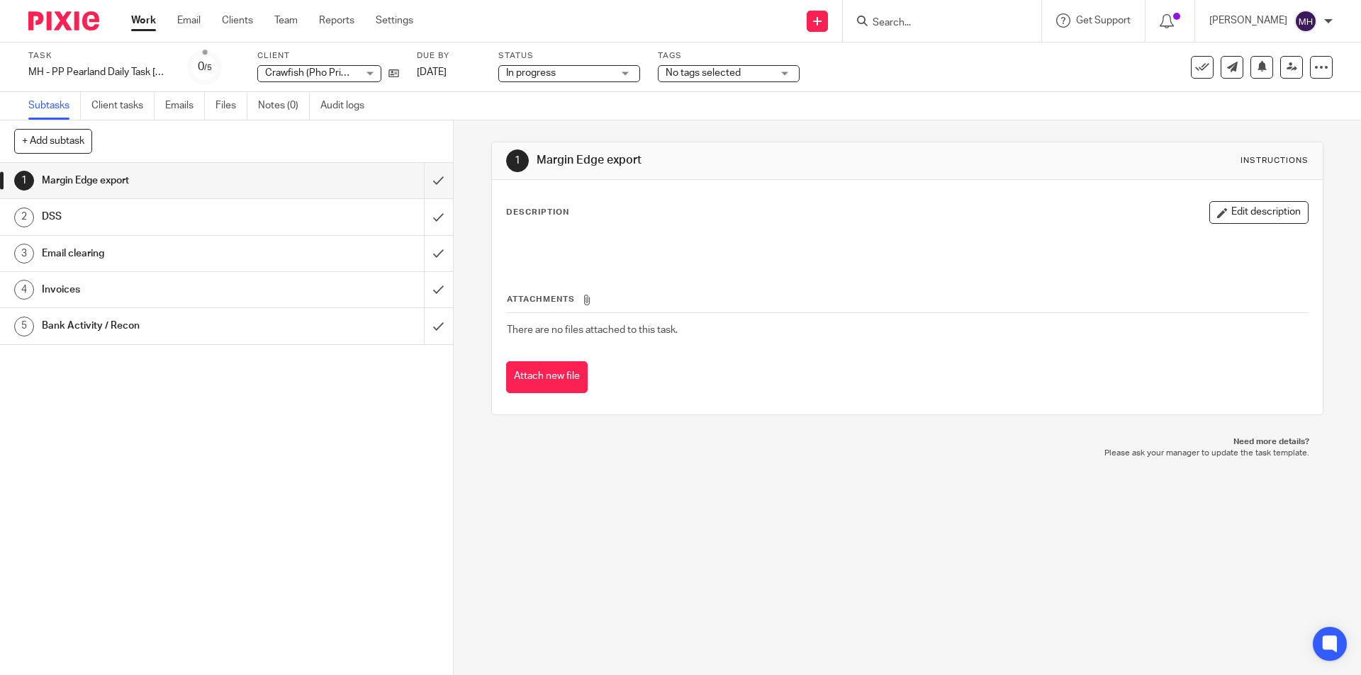
click at [612, 442] on p "Need more details?" at bounding box center [906, 442] width 803 height 11
click at [345, 67] on span "Crawfish (Pho Prime Pearland LLC)" at bounding box center [311, 73] width 92 height 15
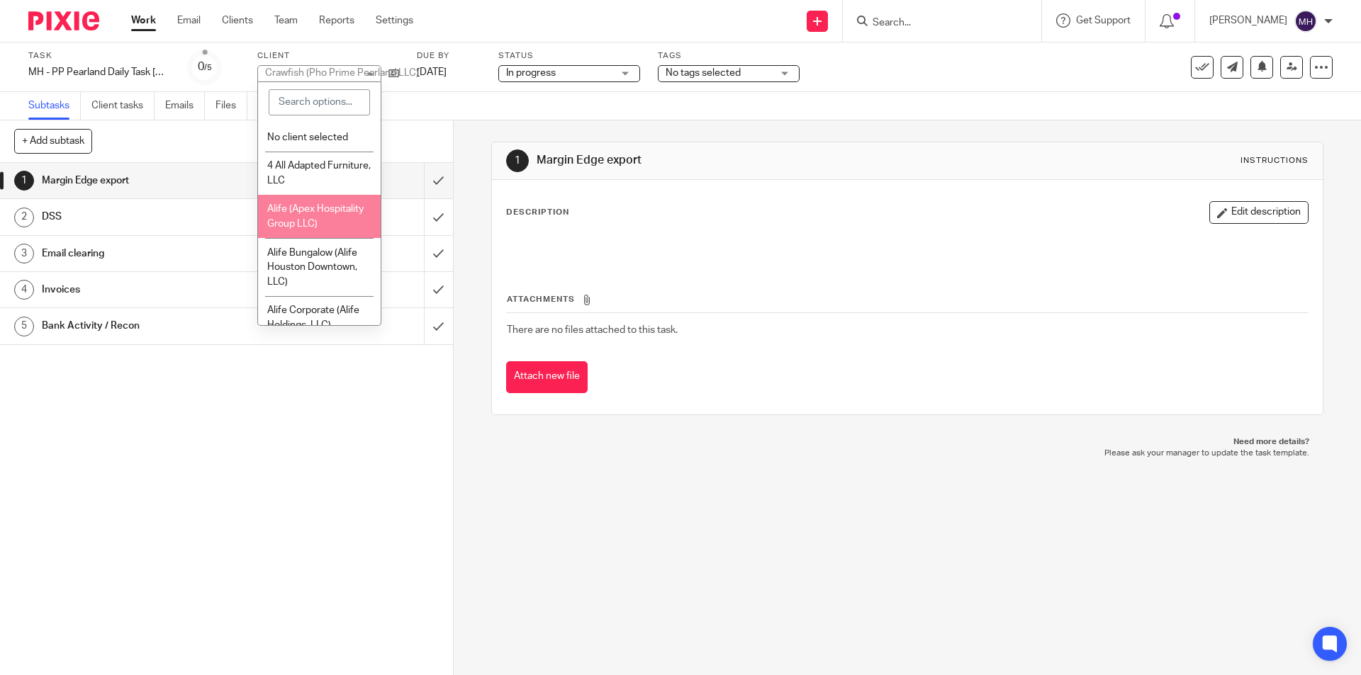
click at [297, 455] on div "1 Margin Edge export 2 DSS 3 Email clearing 4 Invoices 5 Bank Activity / Recon" at bounding box center [226, 419] width 453 height 512
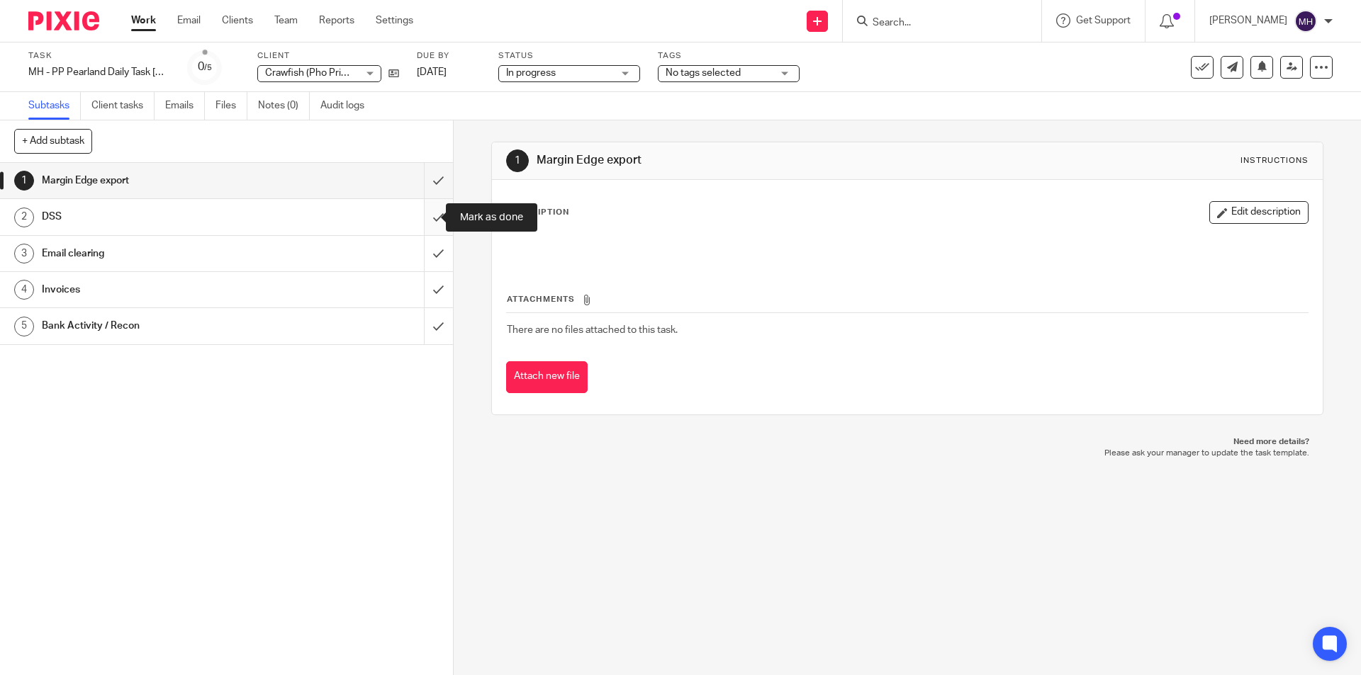
click at [430, 223] on input "submit" at bounding box center [226, 216] width 453 height 35
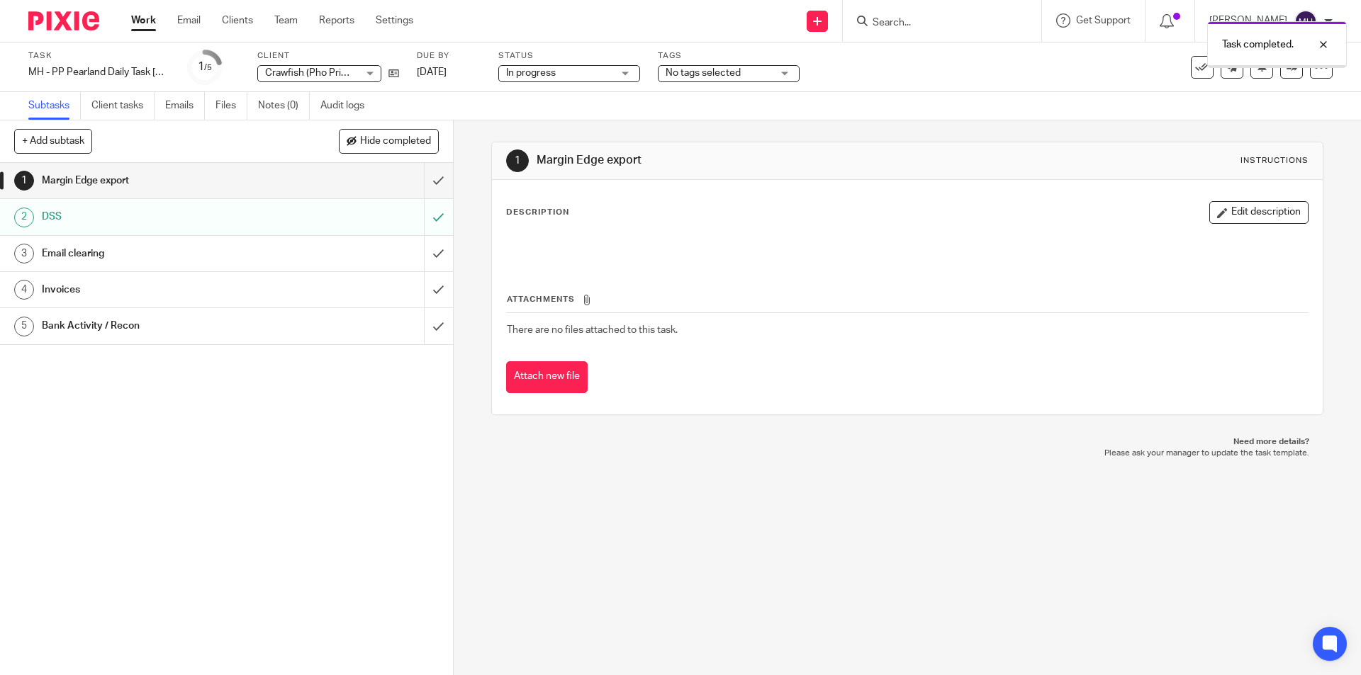
click at [69, 19] on img at bounding box center [63, 20] width 71 height 19
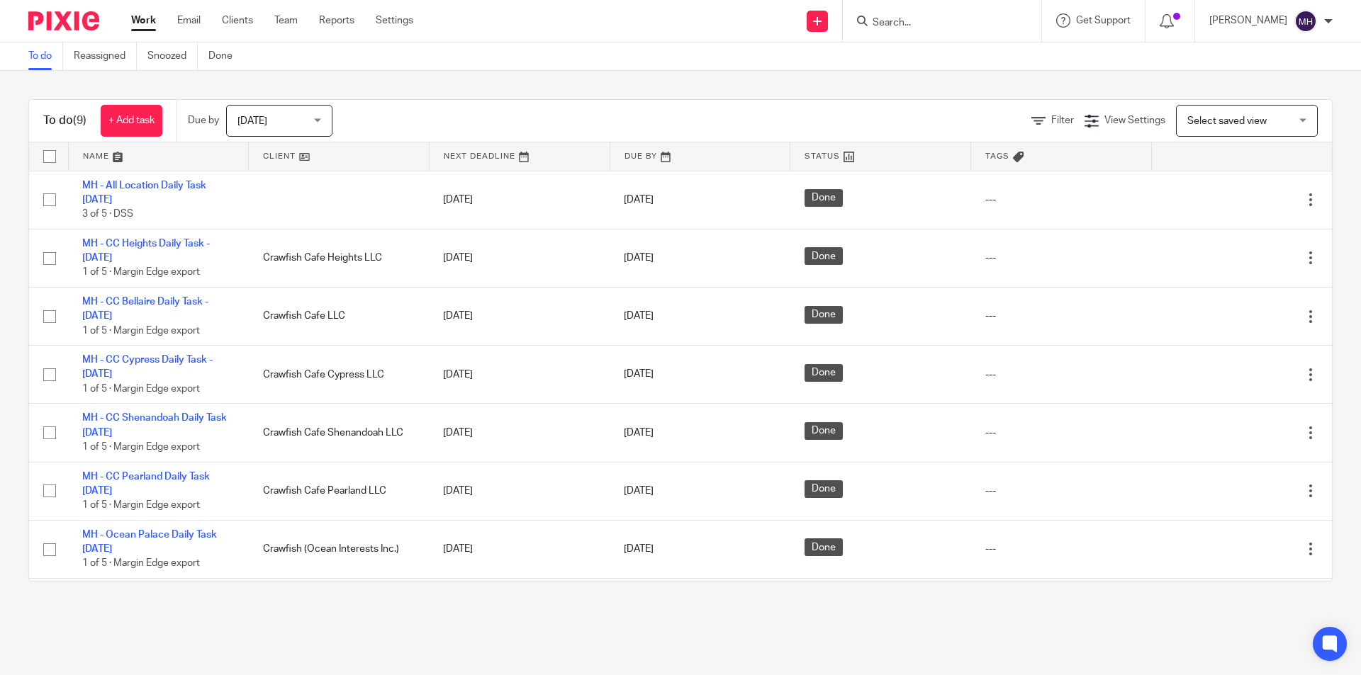
scroll to position [113, 0]
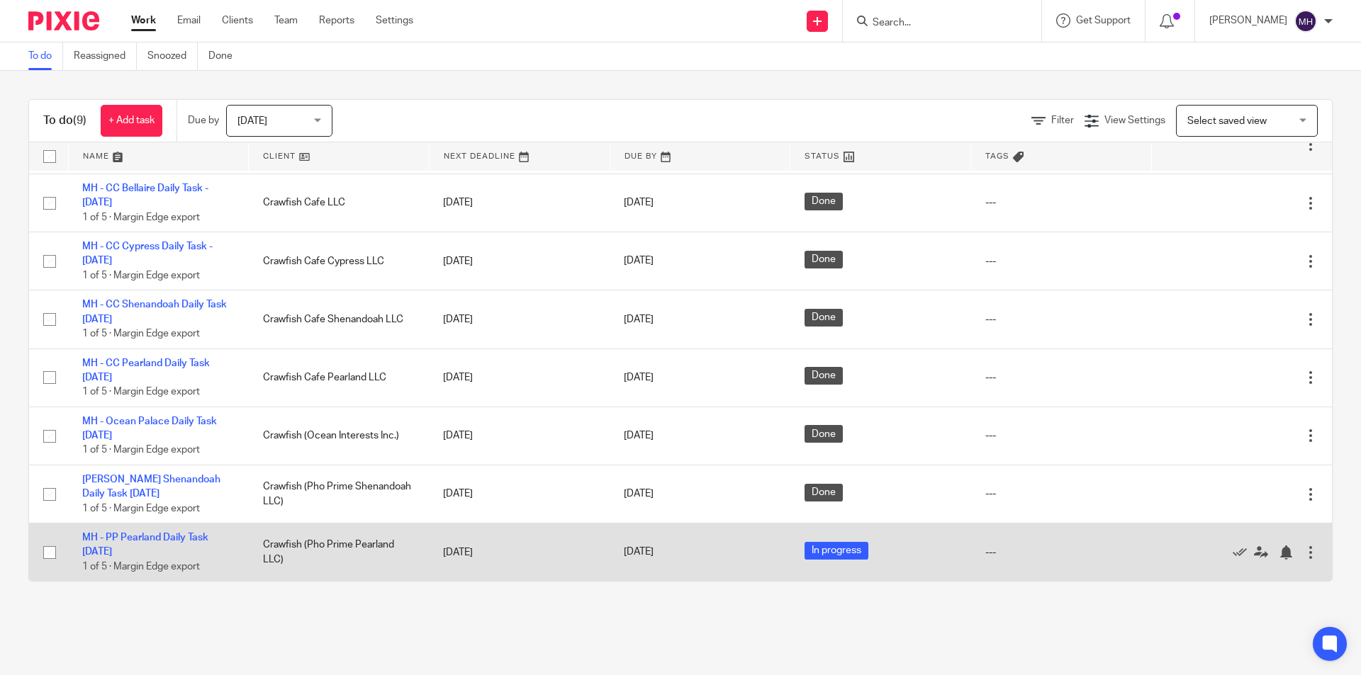
click at [1303, 550] on div at bounding box center [1310, 553] width 14 height 14
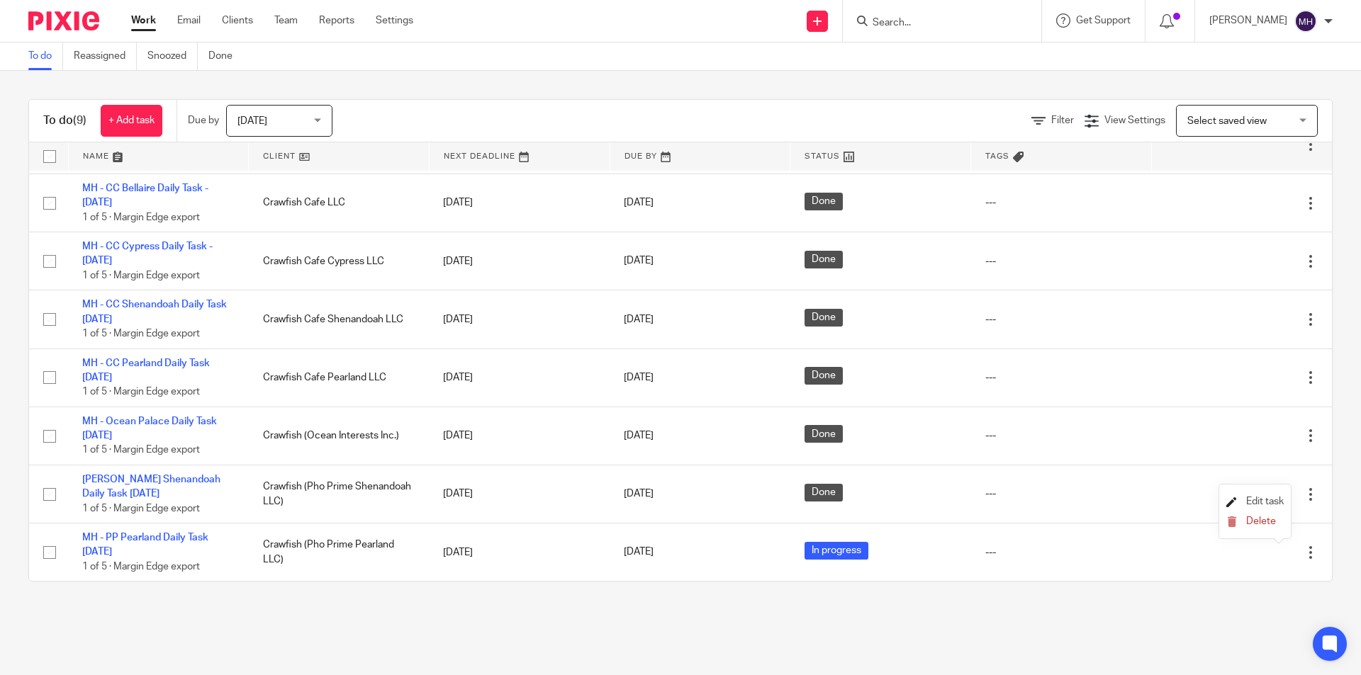
click at [1267, 504] on span "Edit task" at bounding box center [1265, 502] width 38 height 10
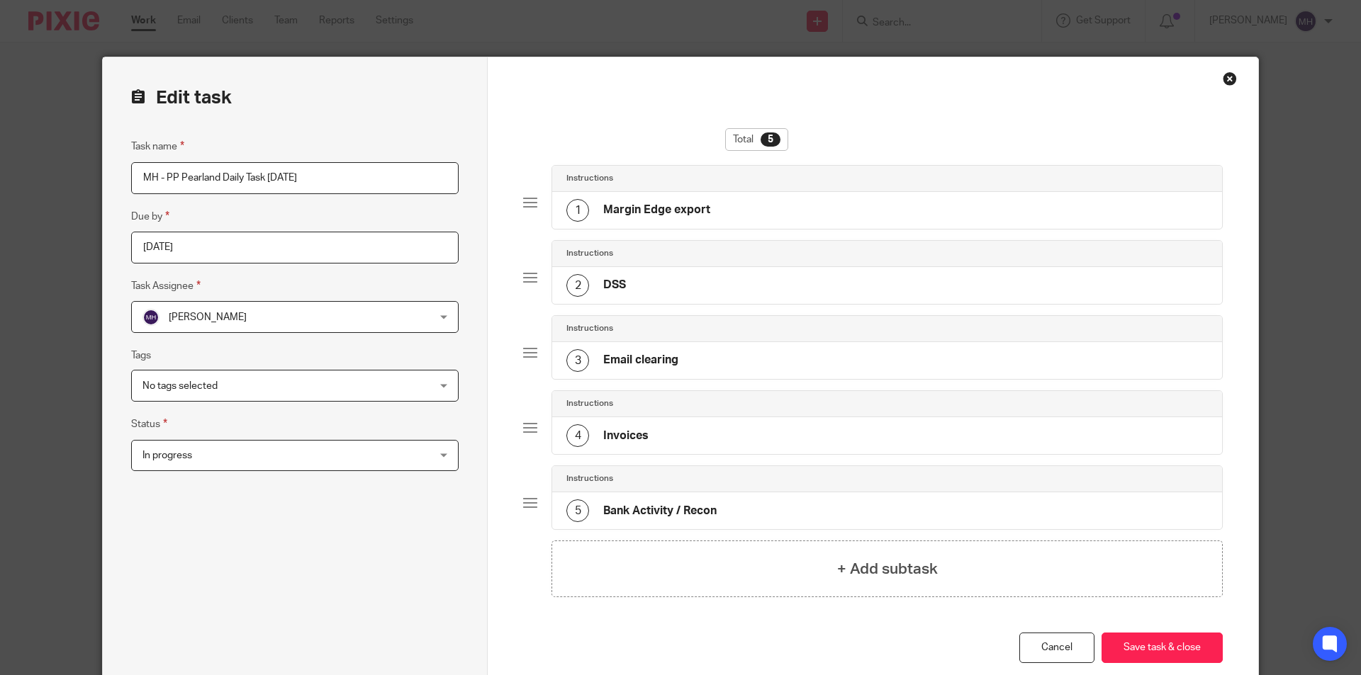
click at [273, 449] on span "In progress" at bounding box center [268, 456] width 252 height 30
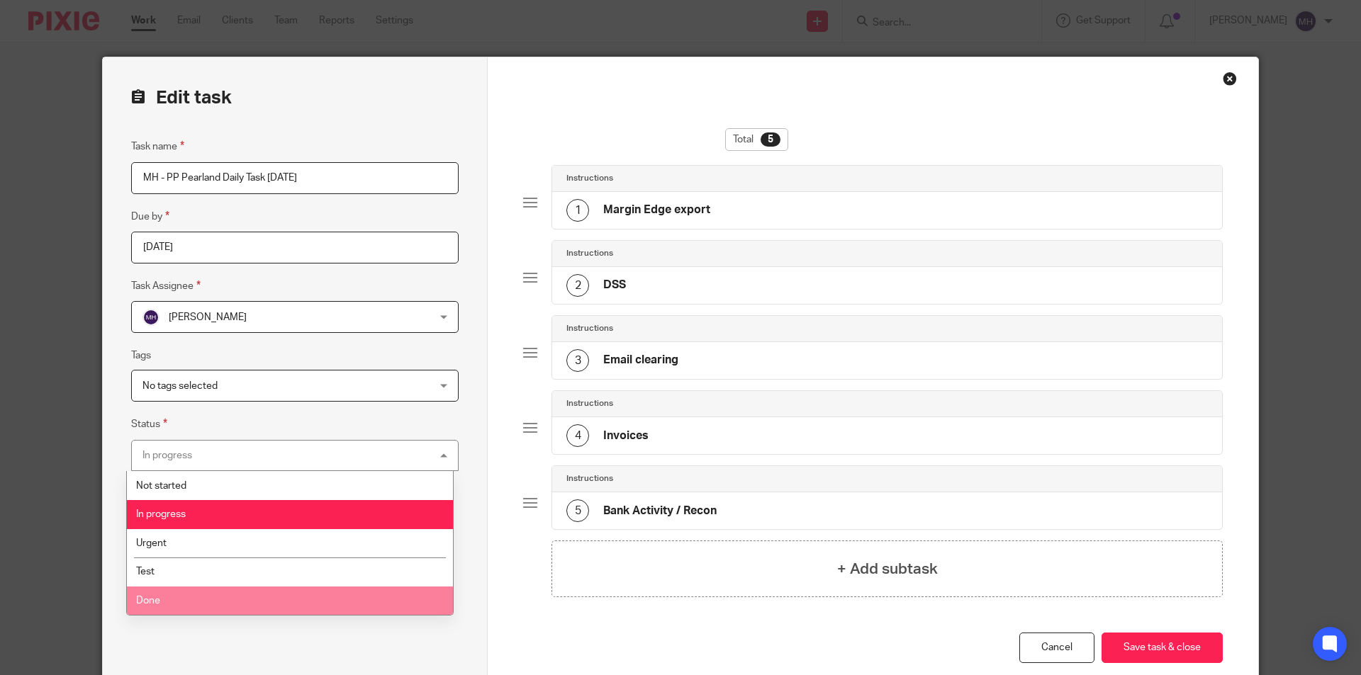
click at [211, 592] on li "Done" at bounding box center [290, 601] width 326 height 29
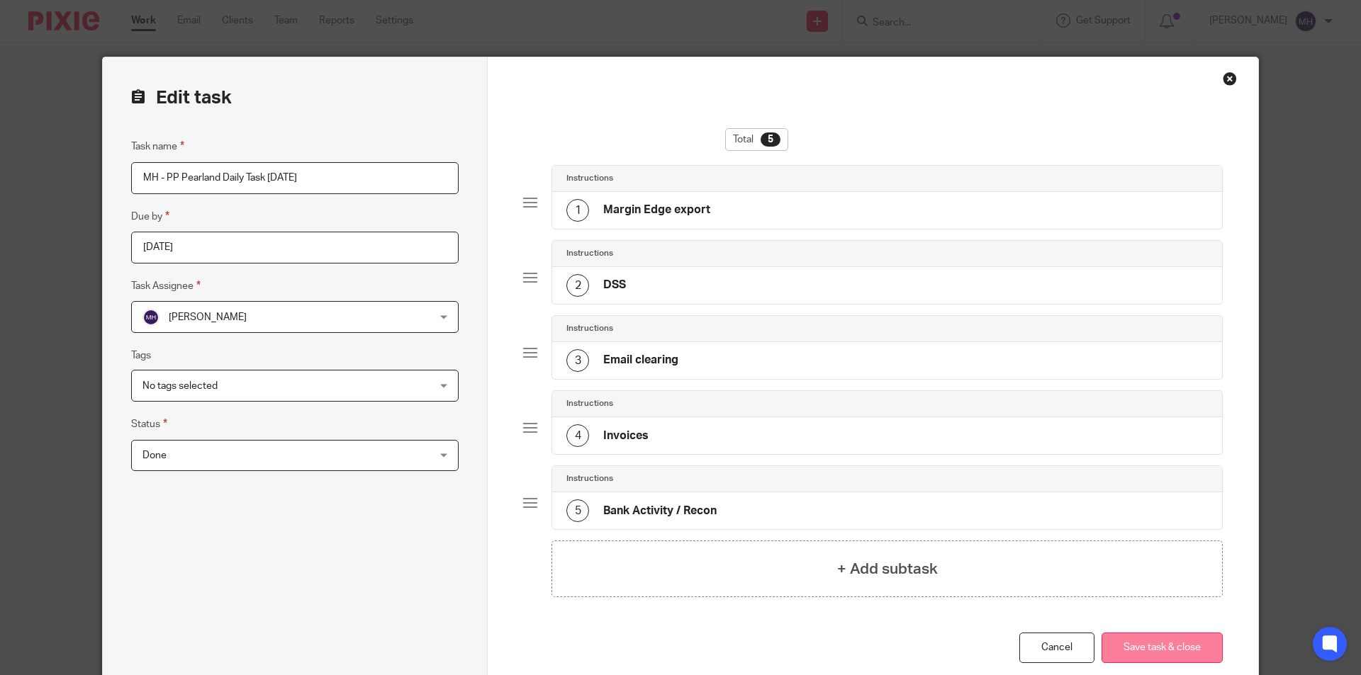
click at [1150, 643] on button "Save task & close" at bounding box center [1161, 648] width 121 height 30
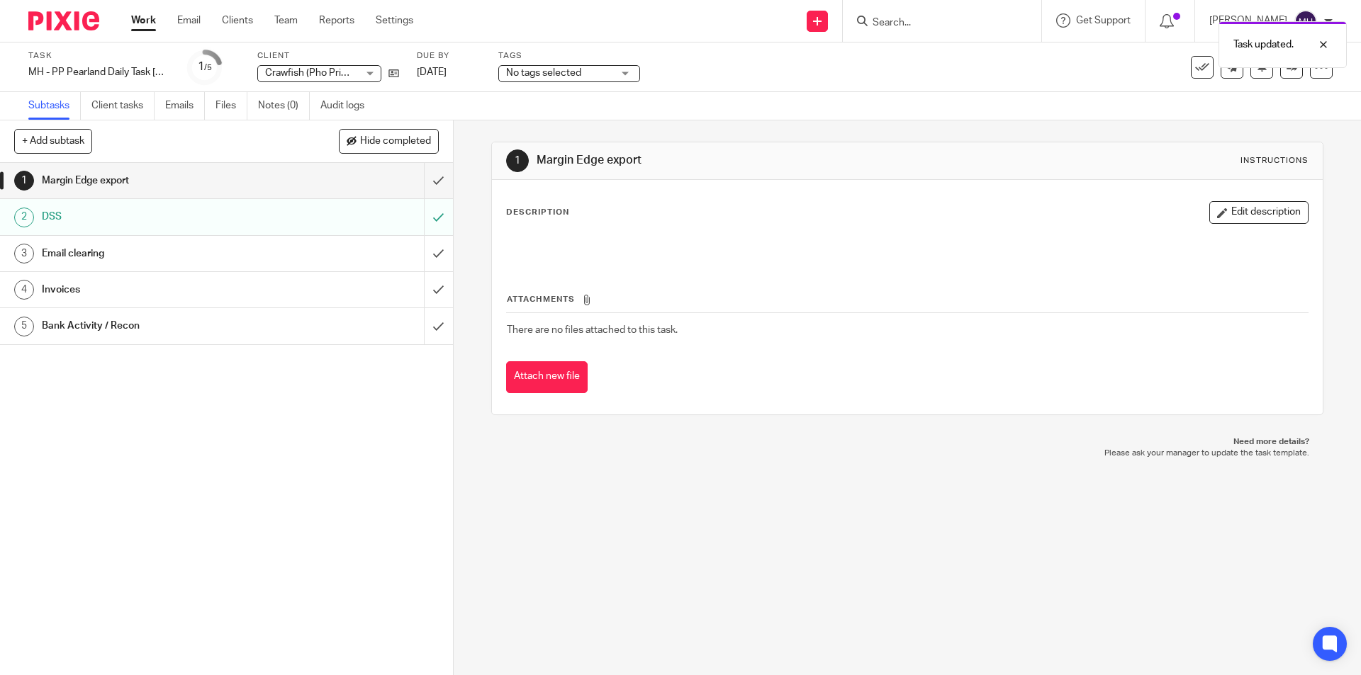
click at [65, 15] on img at bounding box center [63, 20] width 71 height 19
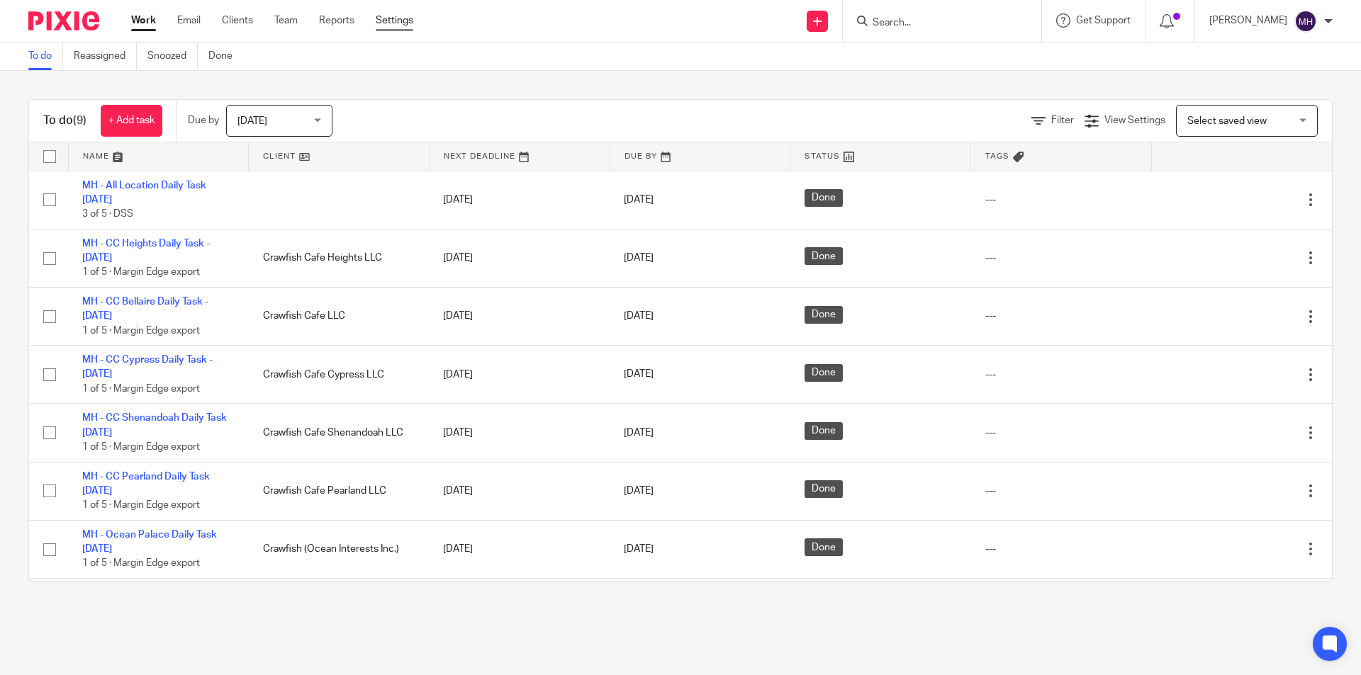
click at [400, 18] on link "Settings" at bounding box center [395, 20] width 38 height 14
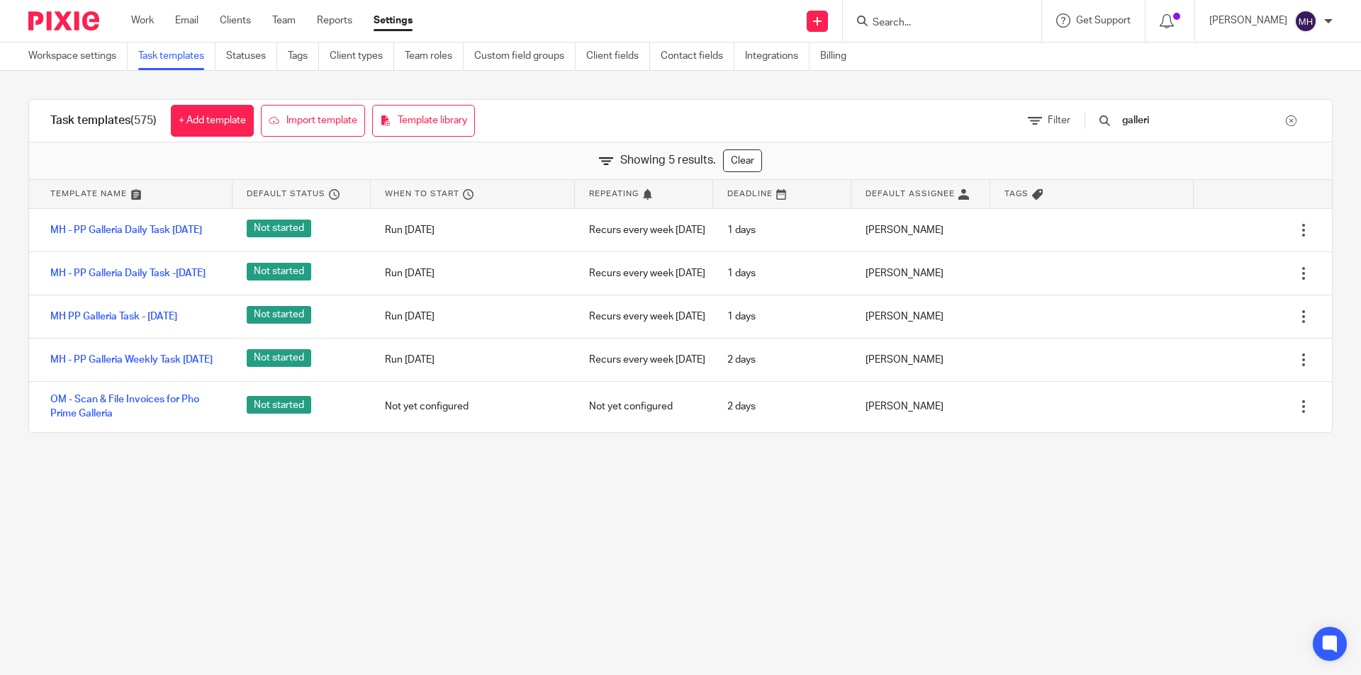
type input "galleri"
click at [758, 522] on main "Workspace settings Task templates Statuses Tags Client types Team roles Custom …" at bounding box center [680, 337] width 1361 height 675
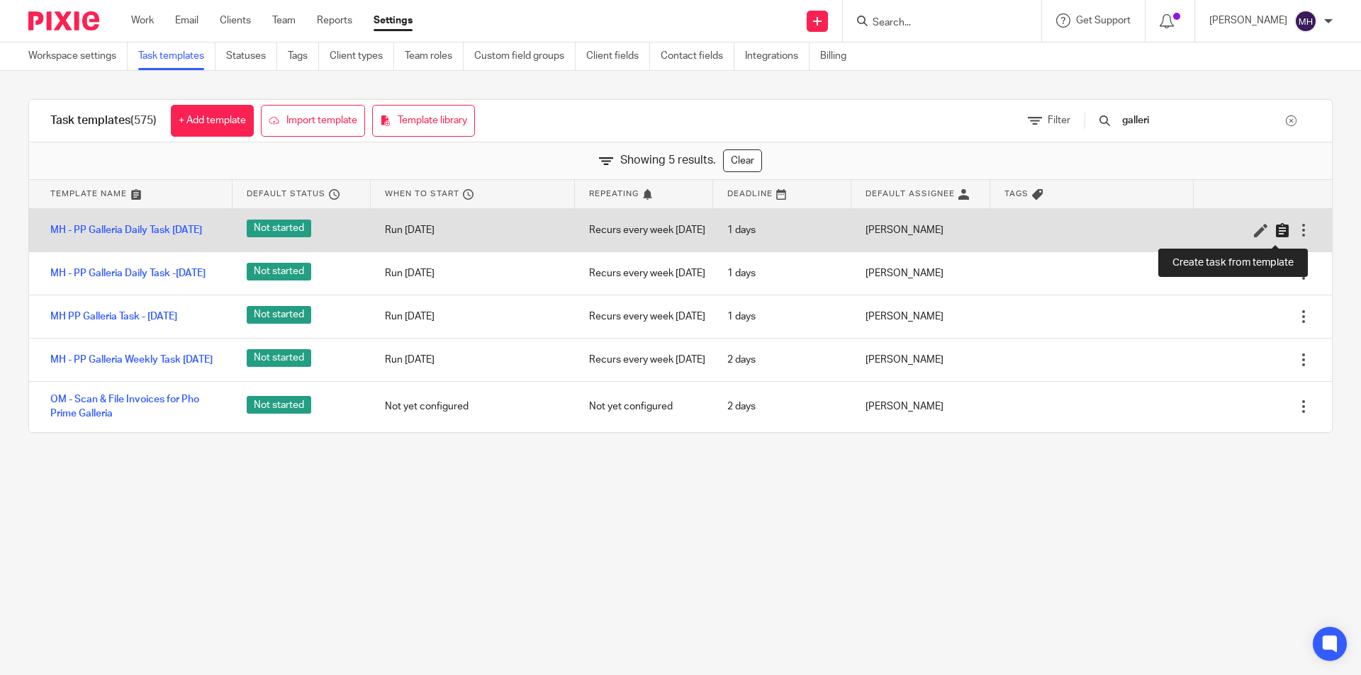
click at [1275, 232] on icon at bounding box center [1282, 230] width 14 height 14
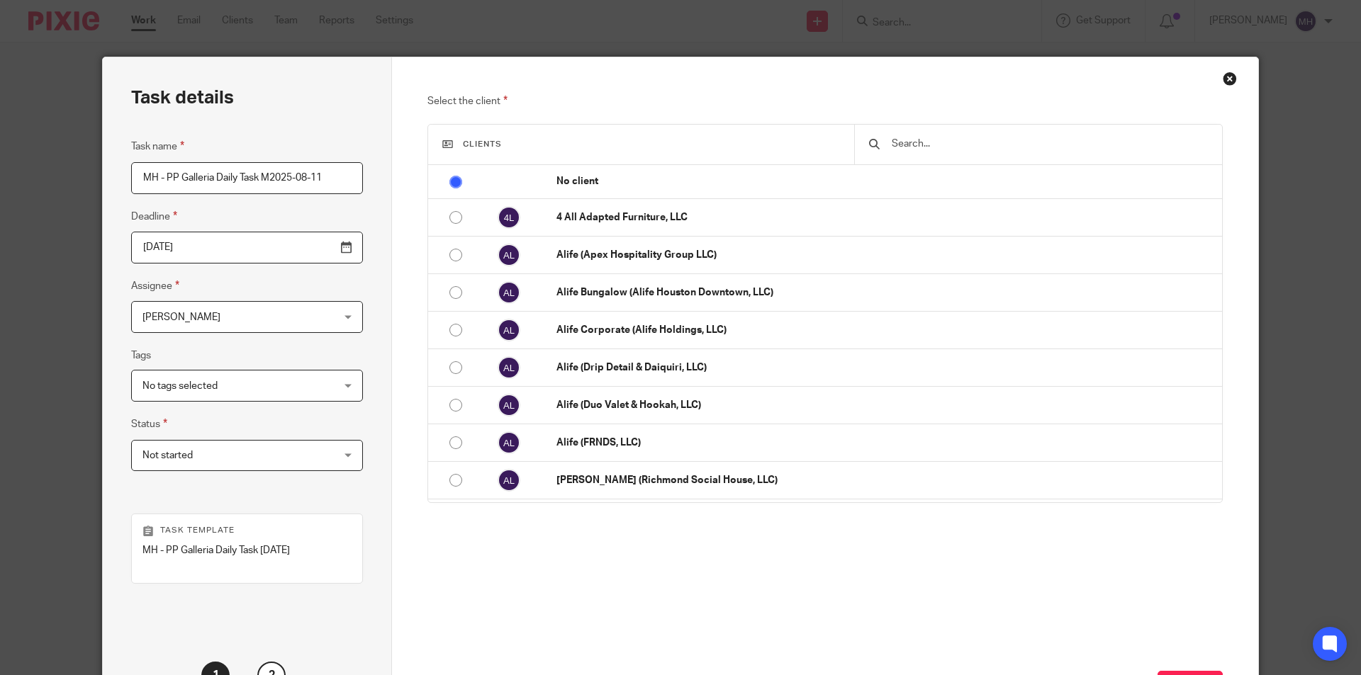
scroll to position [0, 4]
click at [313, 186] on input "MH - PP Galleria Daily Task [DATE]" at bounding box center [247, 178] width 232 height 32
type input "MH - PP Galleria Daily Task [DATE]"
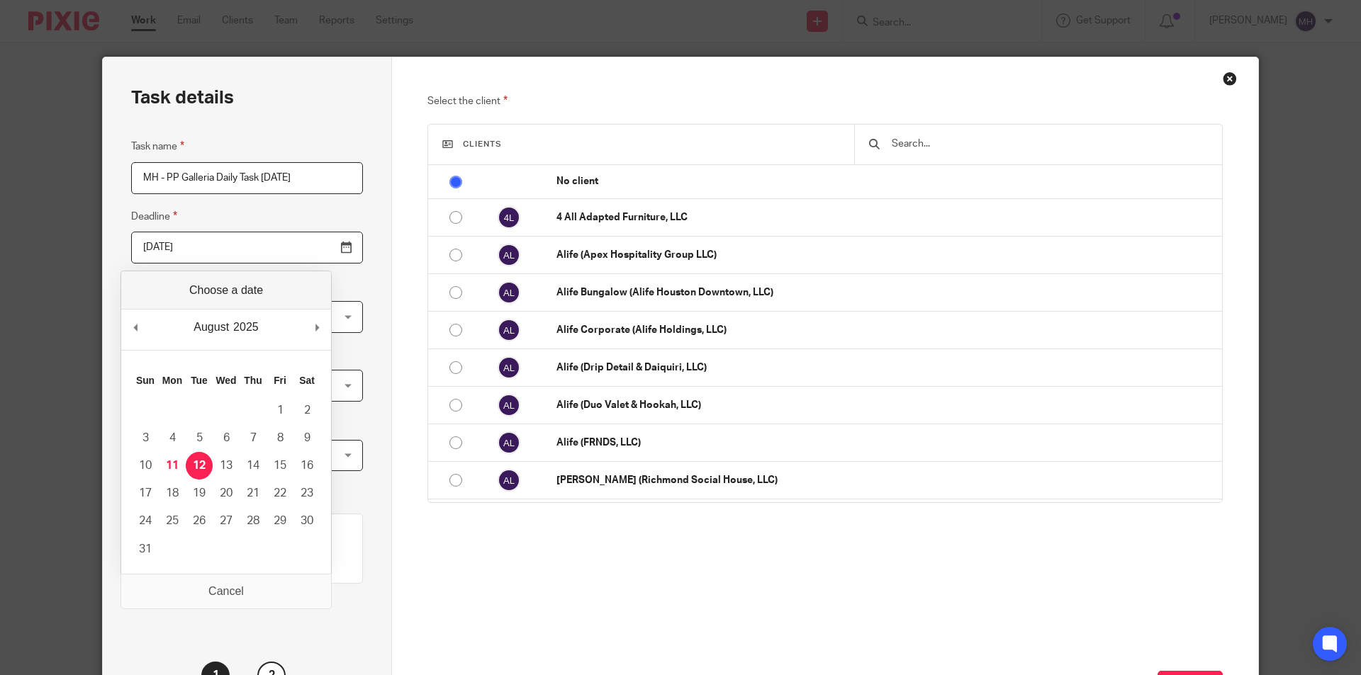
click at [303, 252] on input "[DATE]" at bounding box center [247, 248] width 232 height 32
type input "[DATE]"
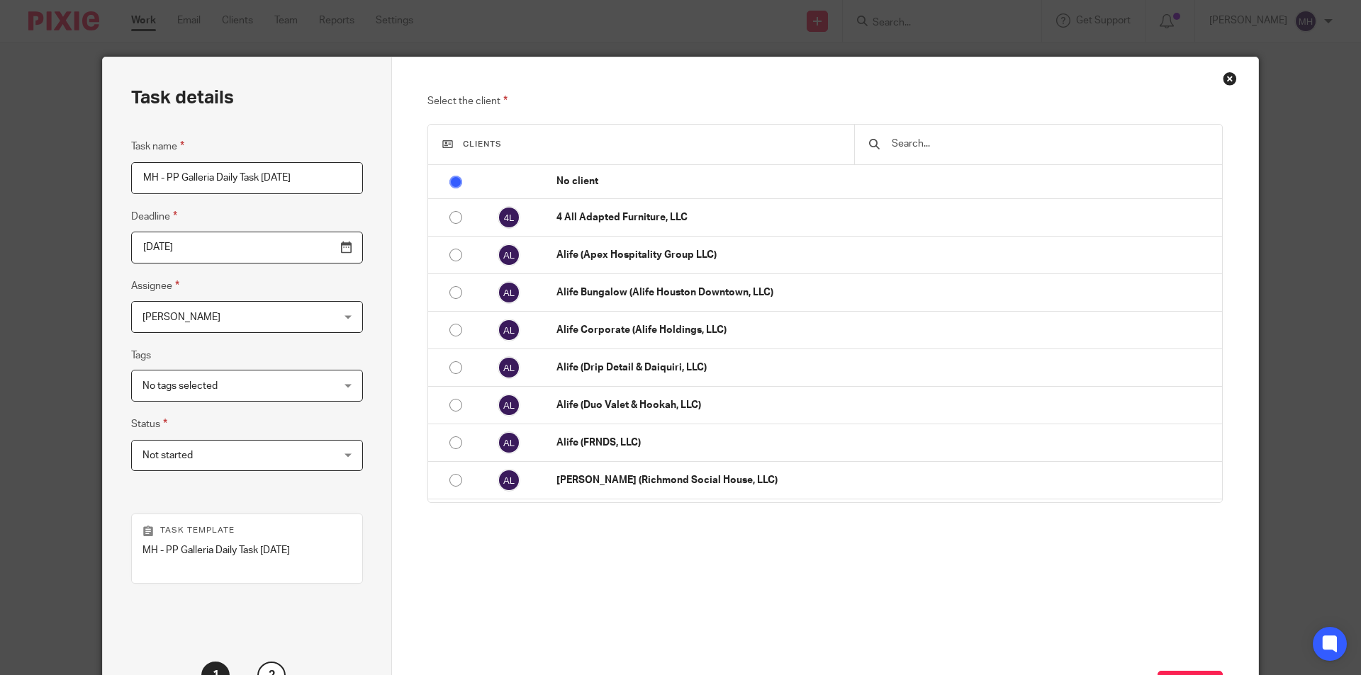
click at [368, 272] on div "Task details Task name MH - PP Galleria Daily Task [DATE] Deadline [DATE] Assig…" at bounding box center [247, 396] width 289 height 679
click at [211, 466] on span "Not started" at bounding box center [230, 456] width 176 height 30
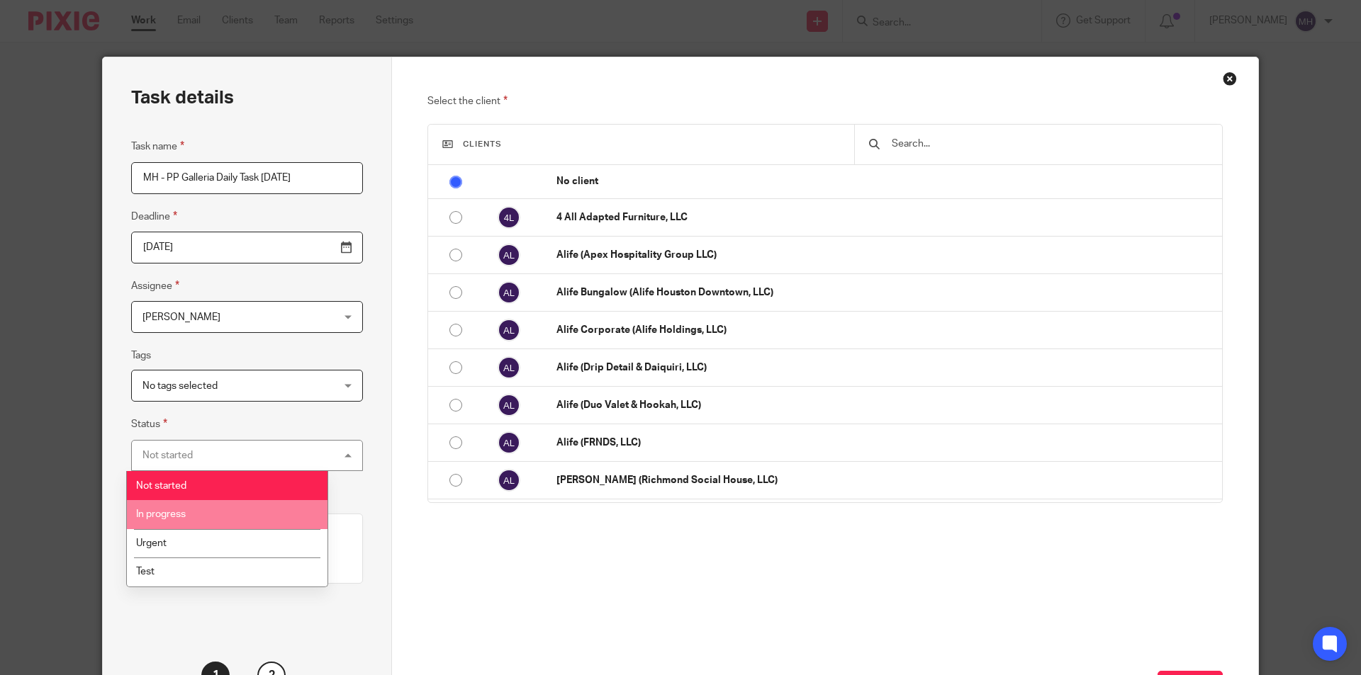
click at [204, 506] on li "In progress" at bounding box center [227, 514] width 201 height 29
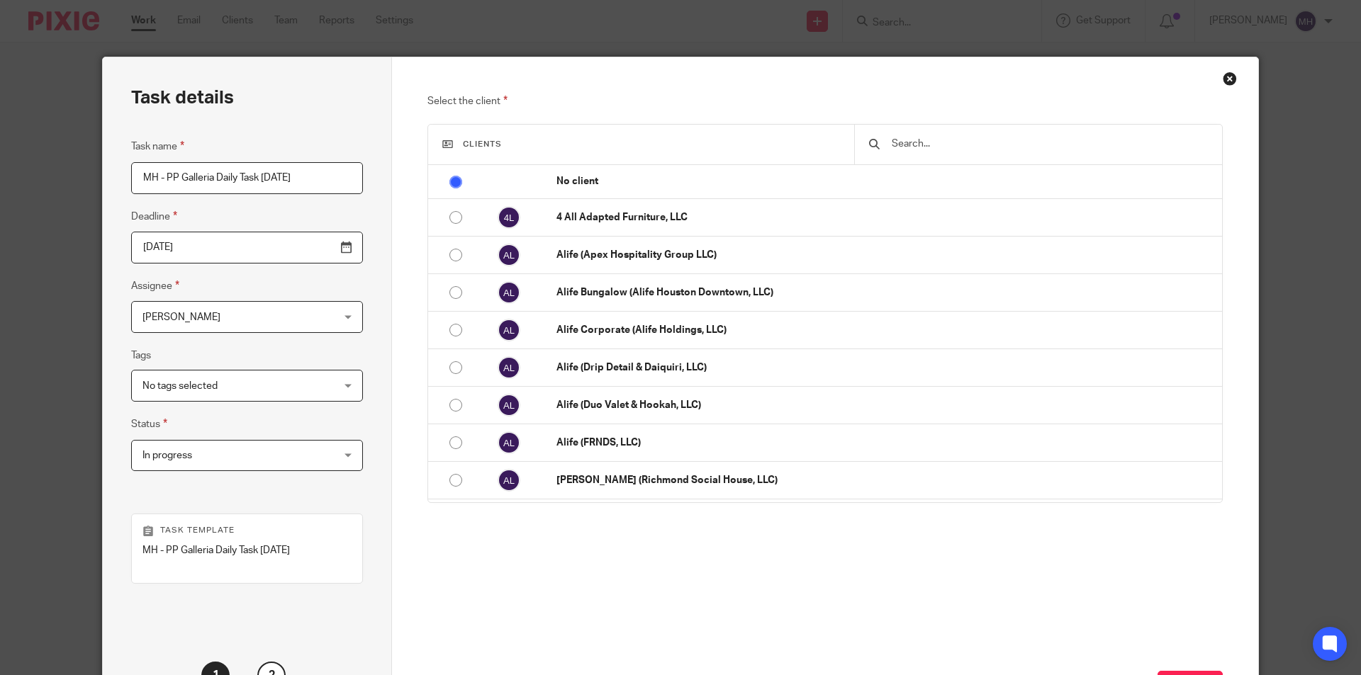
click at [912, 142] on input "text" at bounding box center [1049, 144] width 318 height 16
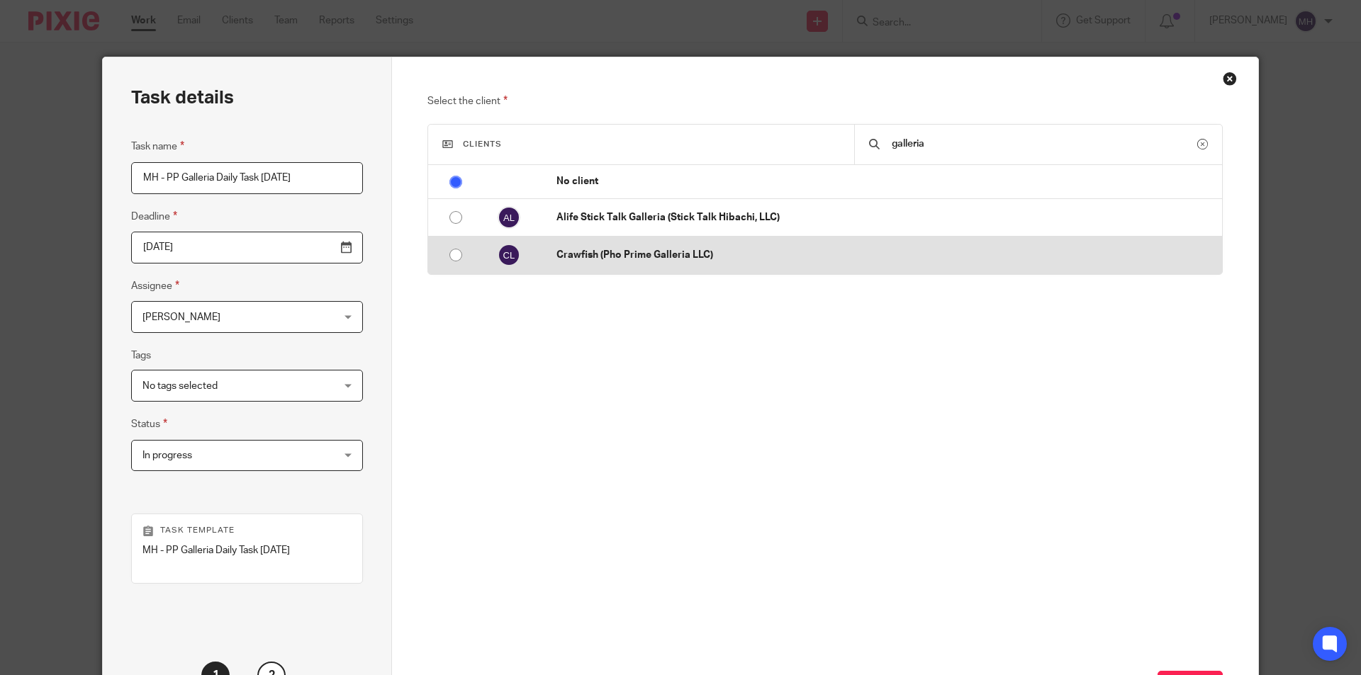
type input "galleria"
click at [673, 256] on p "Crawfish (Pho Prime Galleria LLC)" at bounding box center [885, 255] width 658 height 14
radio input "false"
radio input "true"
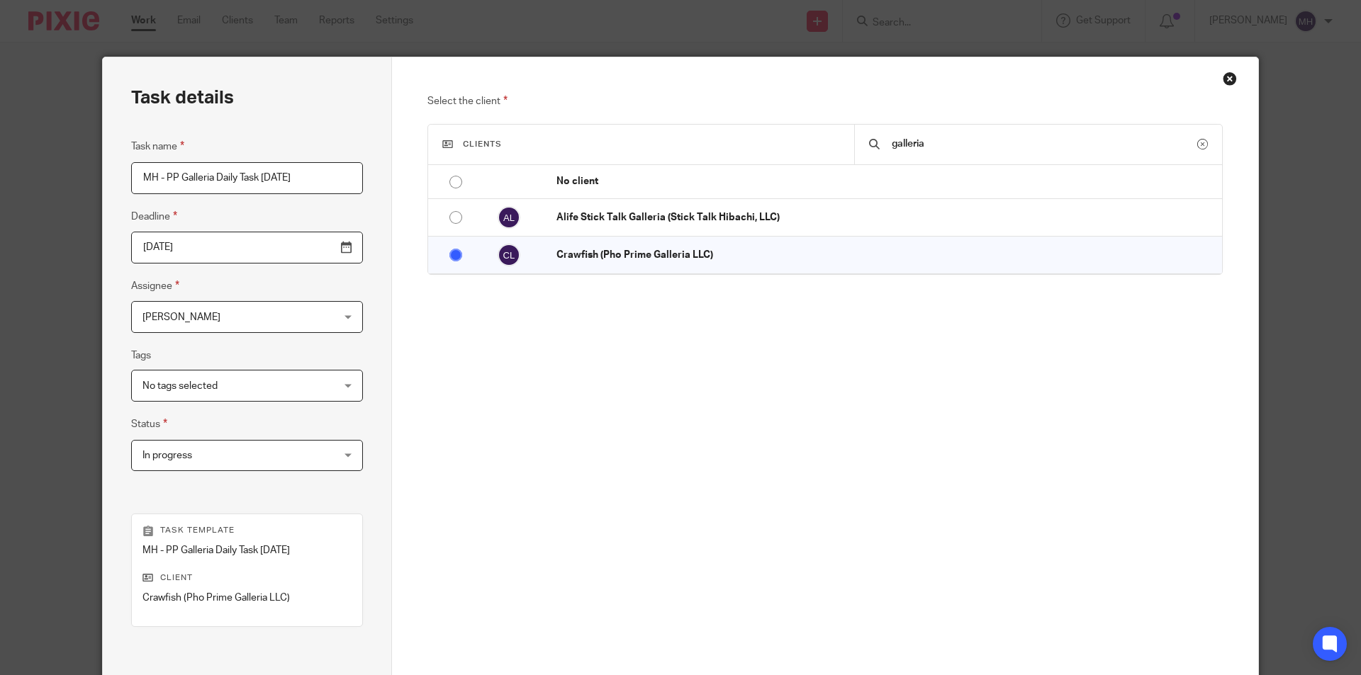
click at [679, 300] on div "Select the client Clients galleria No client 4 All Adapted Furniture, LLC Alife…" at bounding box center [825, 297] width 796 height 409
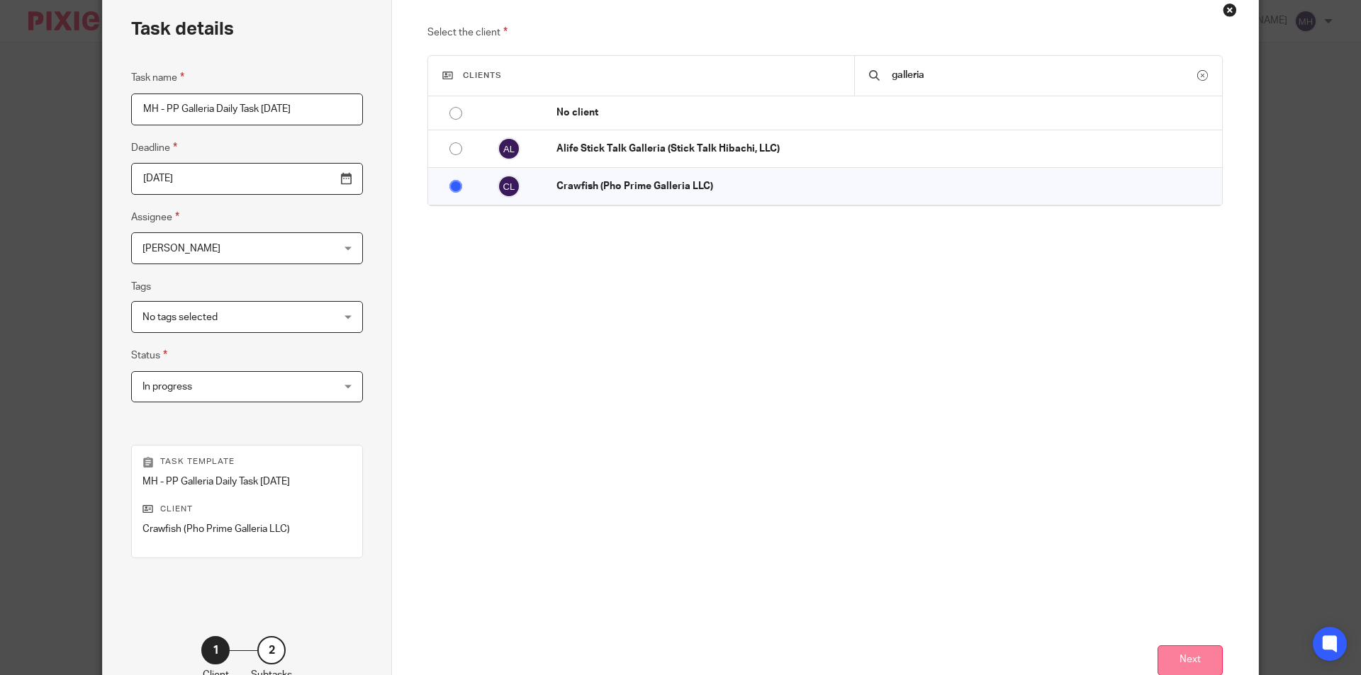
scroll to position [91, 0]
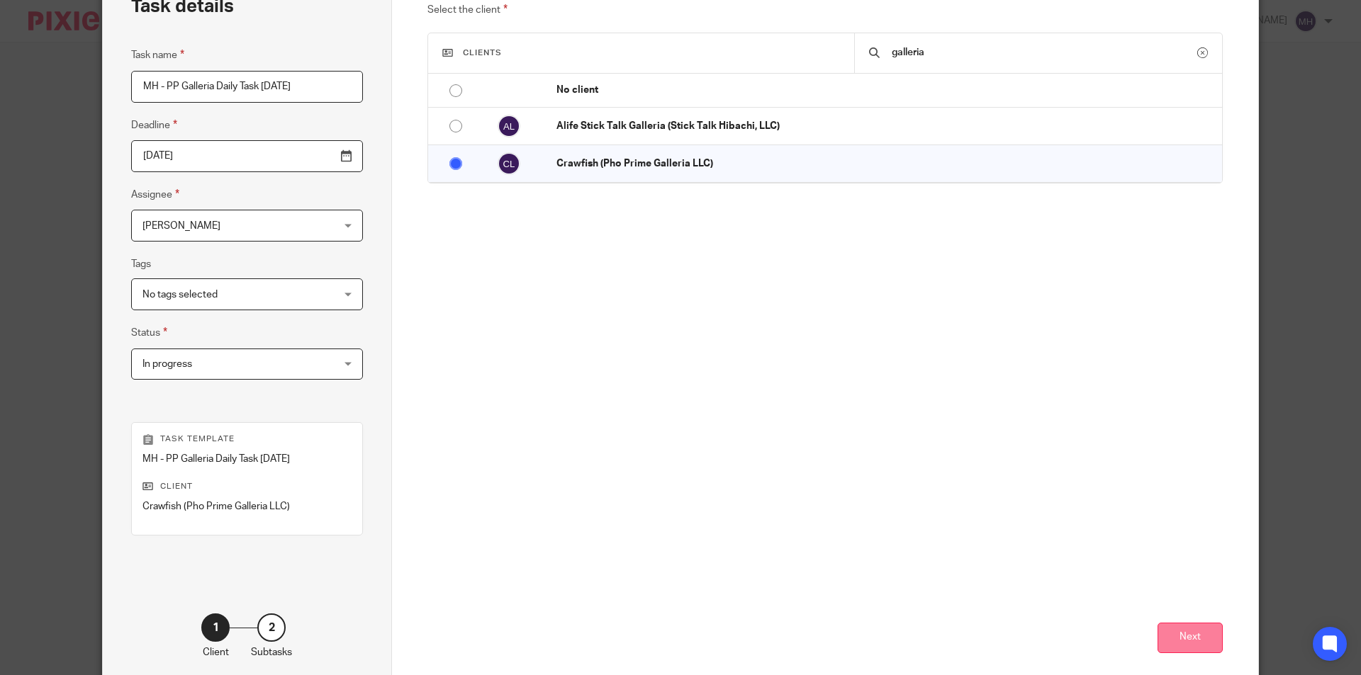
click at [1182, 629] on button "Next" at bounding box center [1189, 638] width 65 height 30
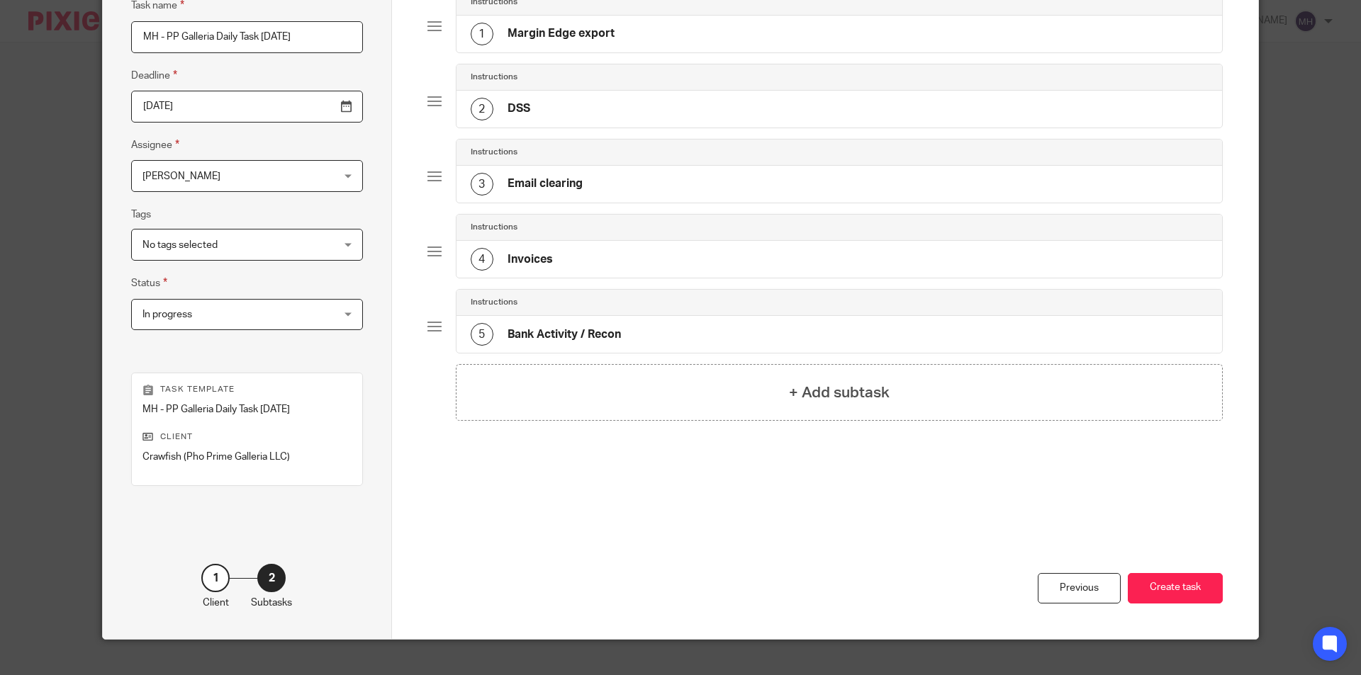
scroll to position [142, 0]
click at [1182, 578] on button "Create task" at bounding box center [1175, 588] width 95 height 30
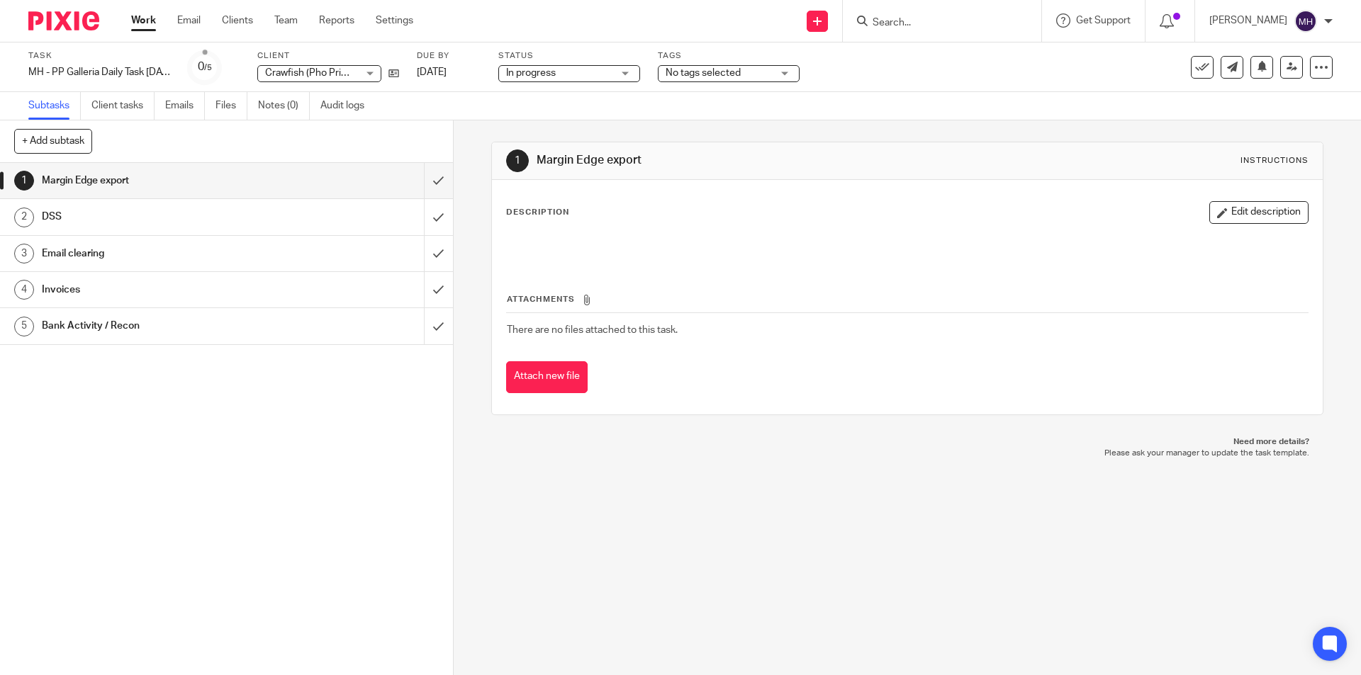
click at [93, 22] on img at bounding box center [63, 20] width 71 height 19
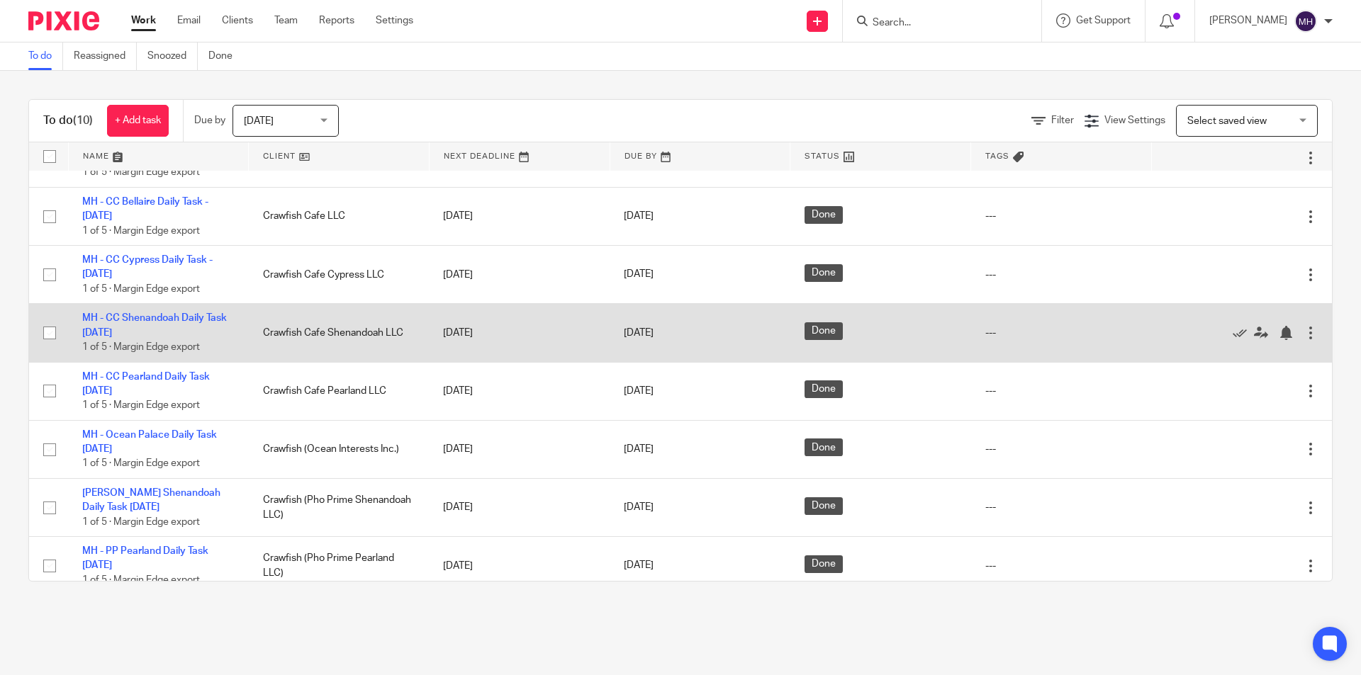
scroll to position [172, 0]
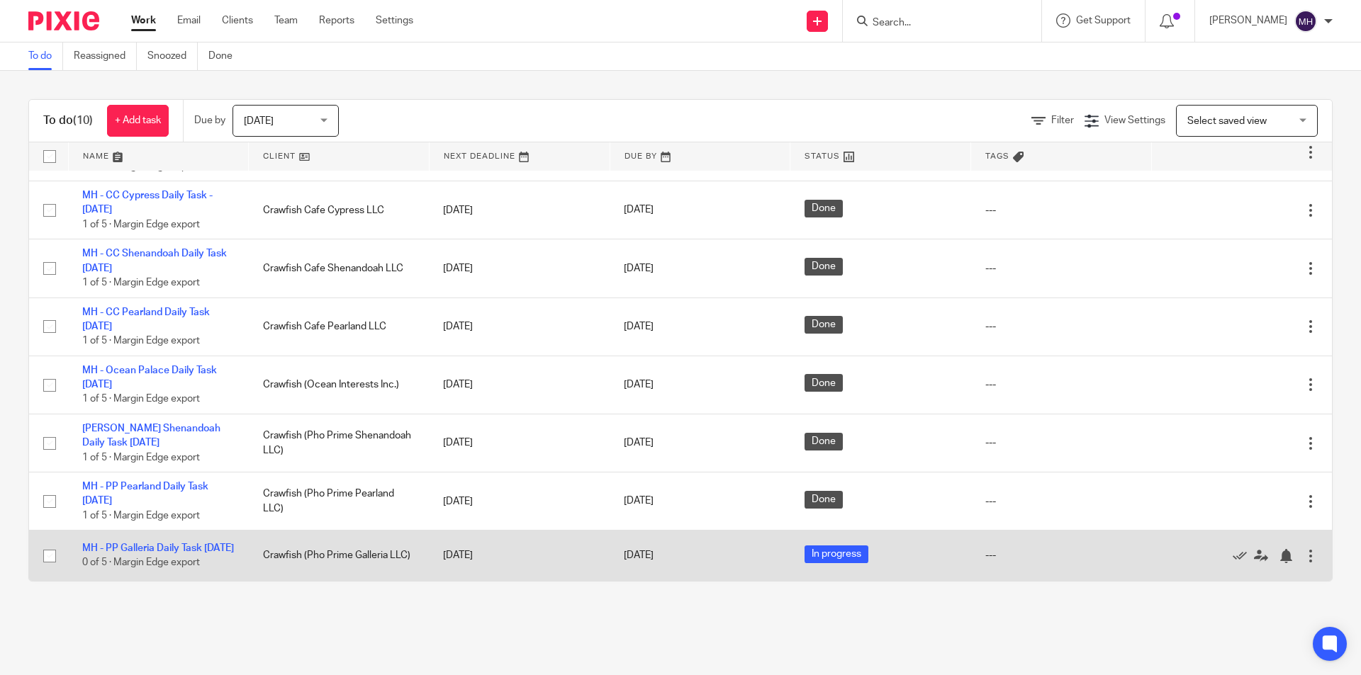
click at [1303, 550] on div at bounding box center [1310, 556] width 14 height 14
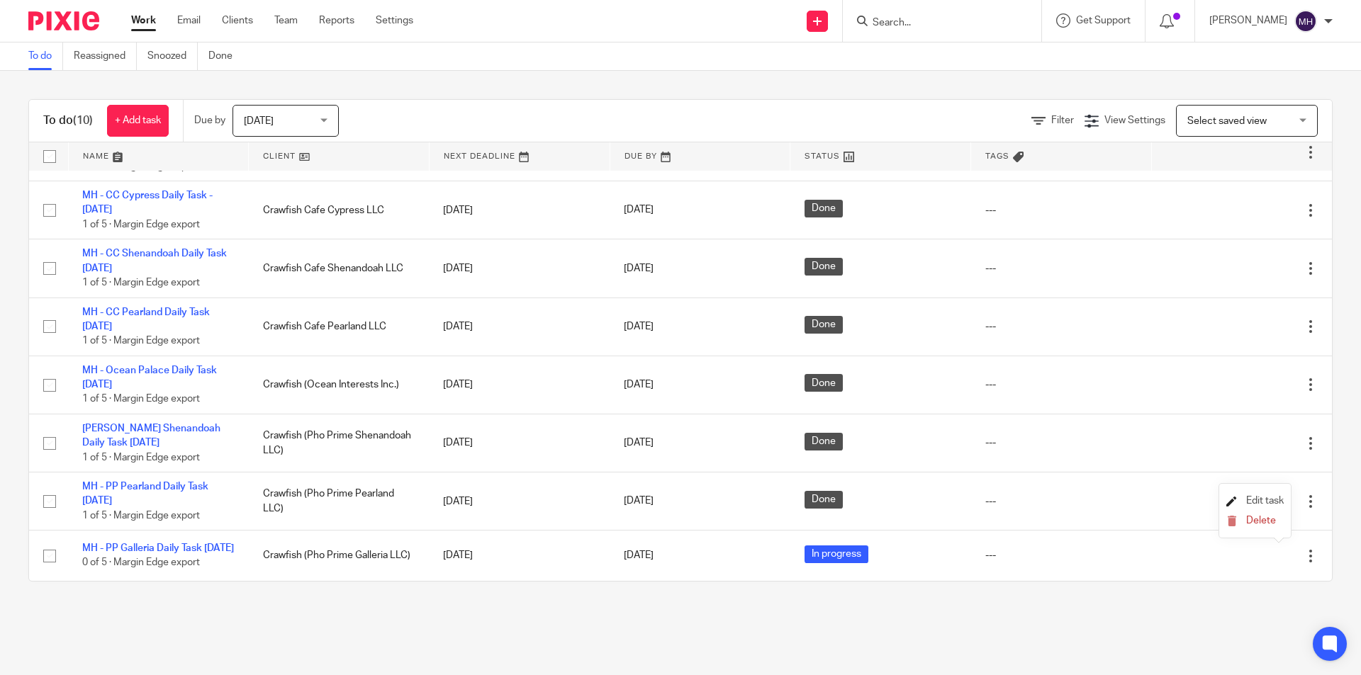
click at [1254, 496] on span "Edit task" at bounding box center [1265, 501] width 38 height 10
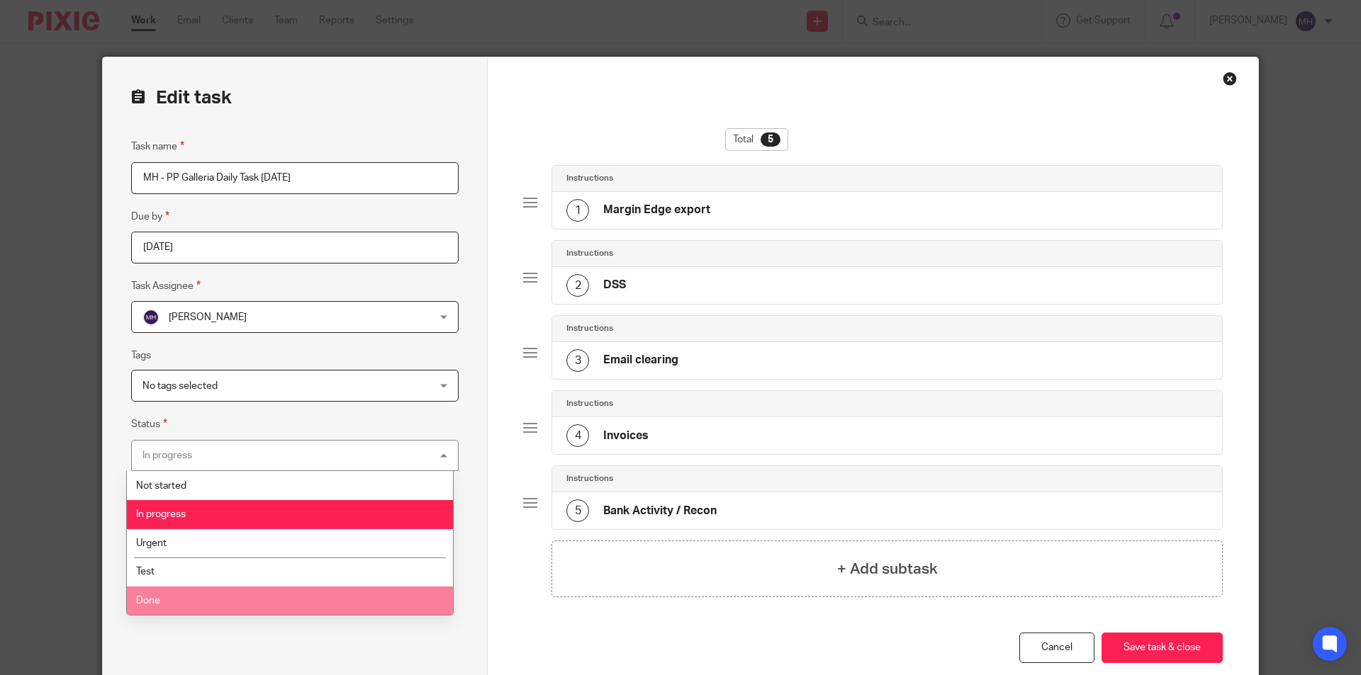
click at [232, 591] on li "Done" at bounding box center [290, 601] width 326 height 29
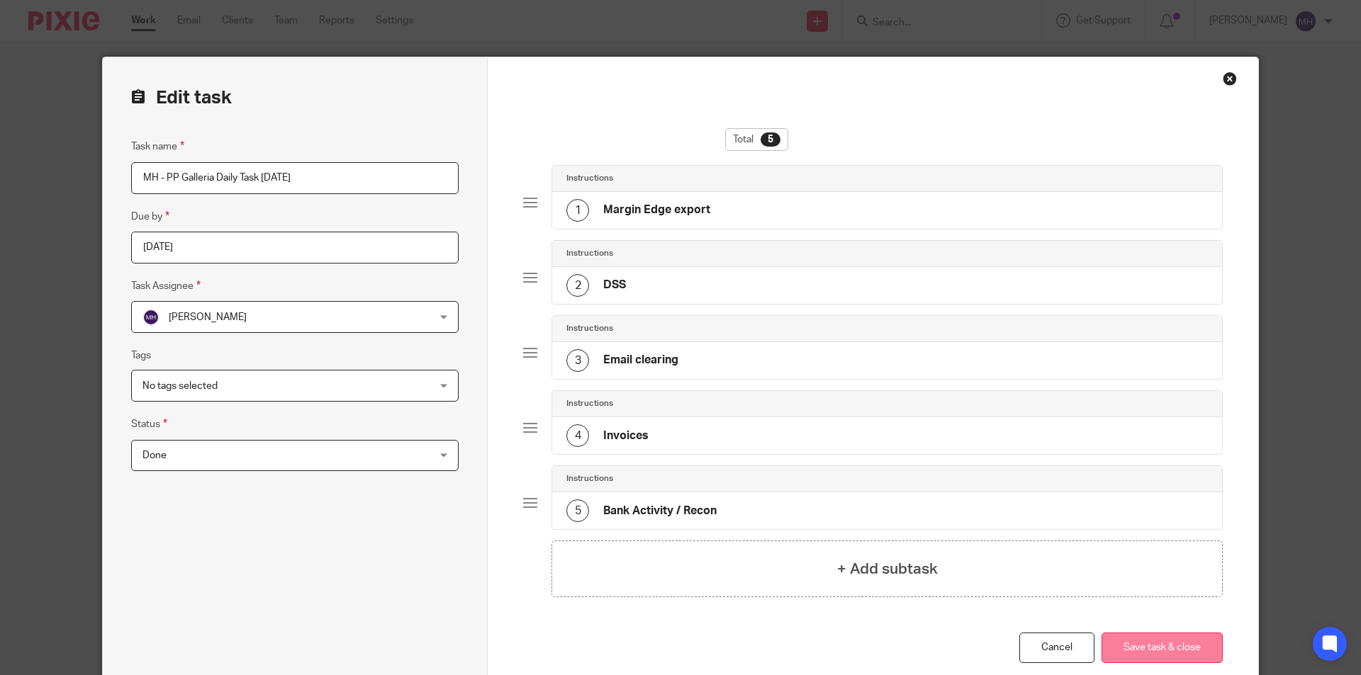
click at [1165, 638] on button "Save task & close" at bounding box center [1161, 648] width 121 height 30
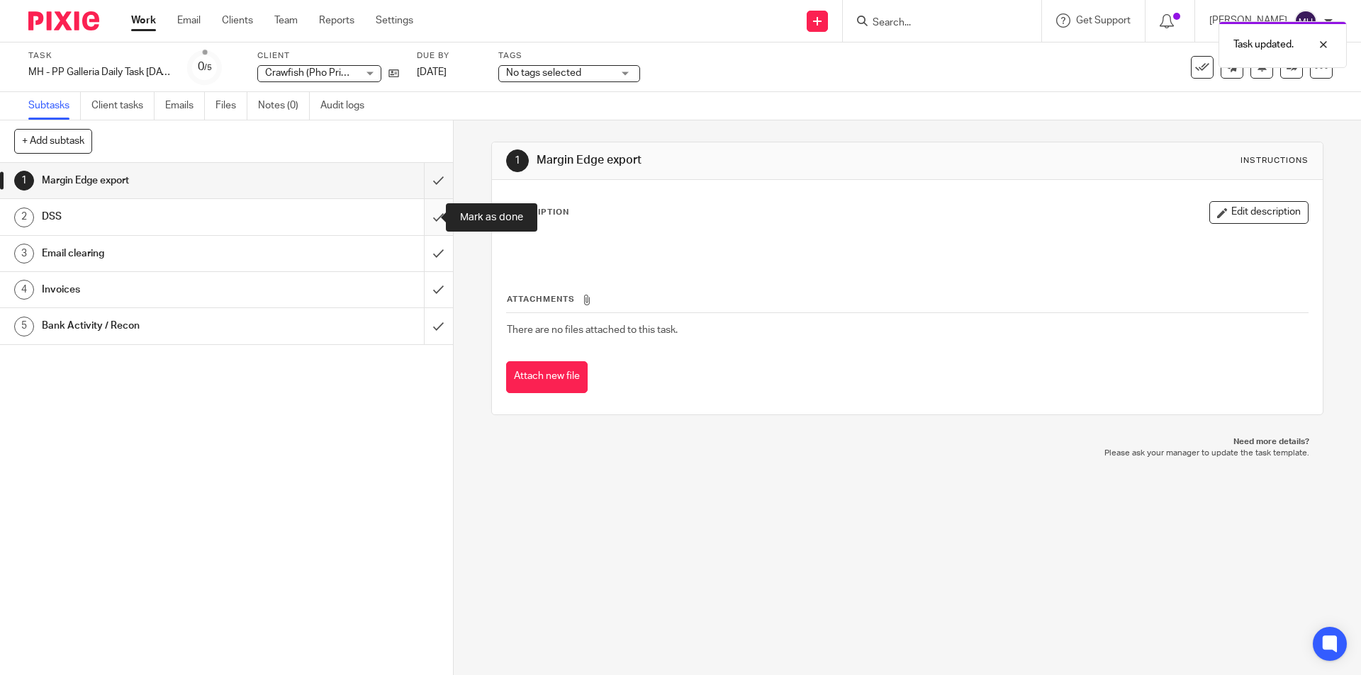
click at [422, 220] on input "submit" at bounding box center [226, 216] width 453 height 35
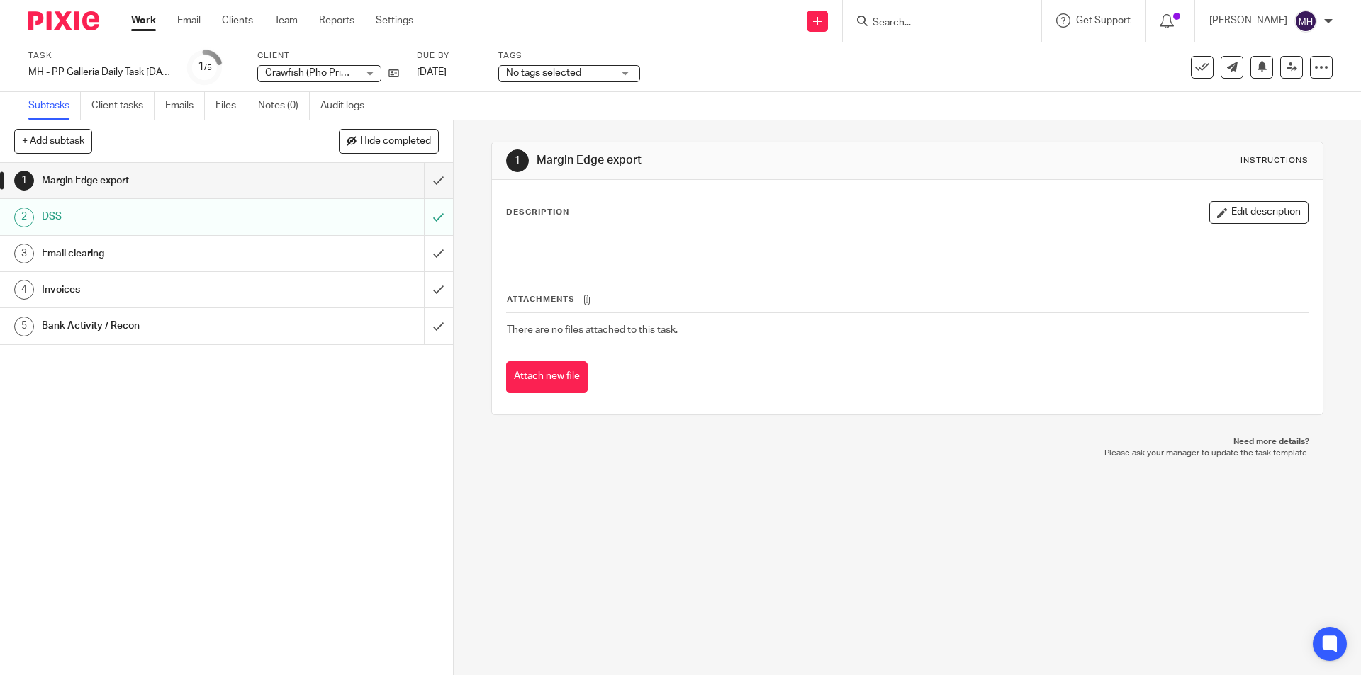
click at [63, 16] on img at bounding box center [63, 20] width 71 height 19
